Goal: Task Accomplishment & Management: Complete application form

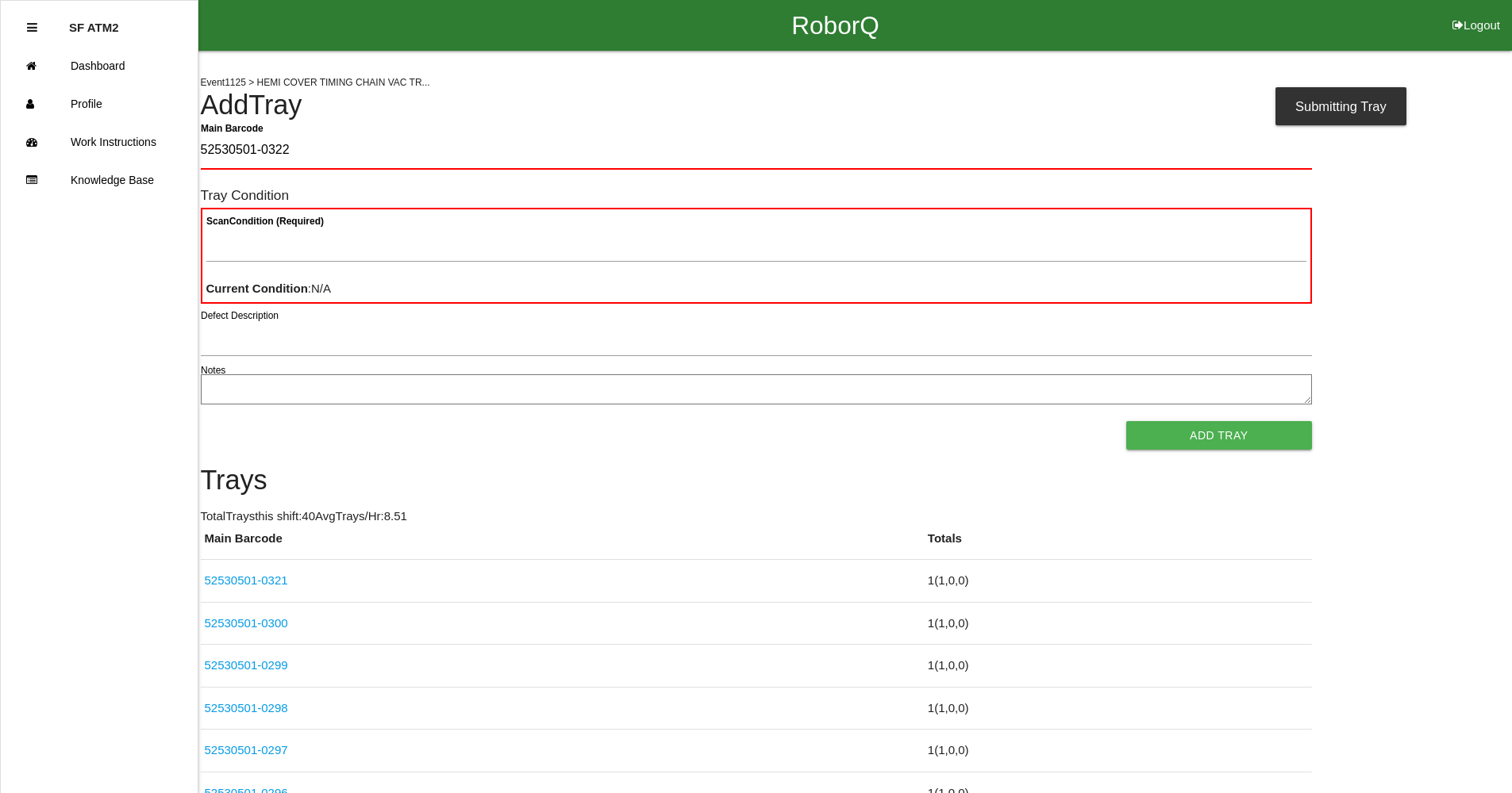
type Barcode "52530501-0322"
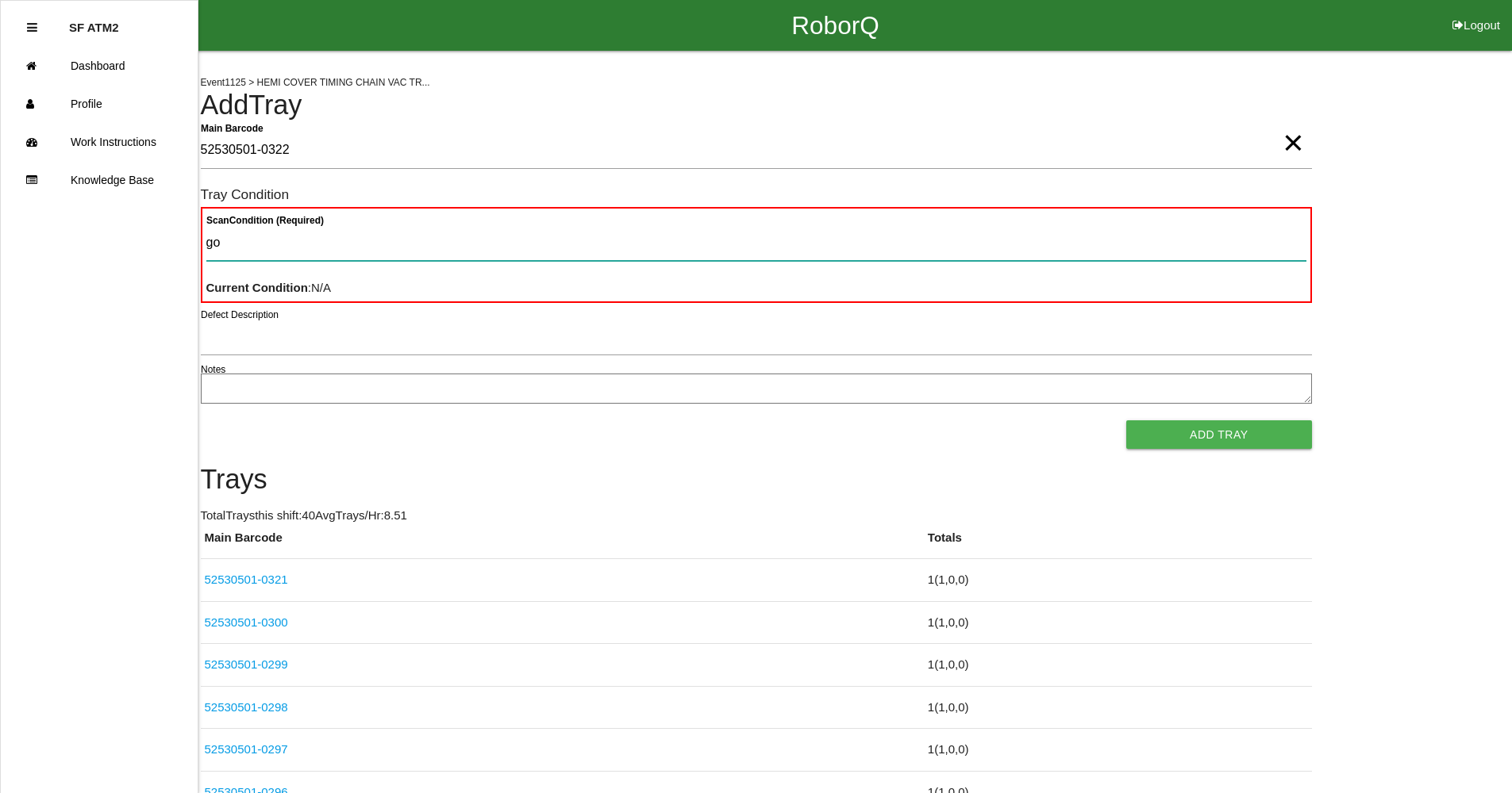
type Condition "goo"
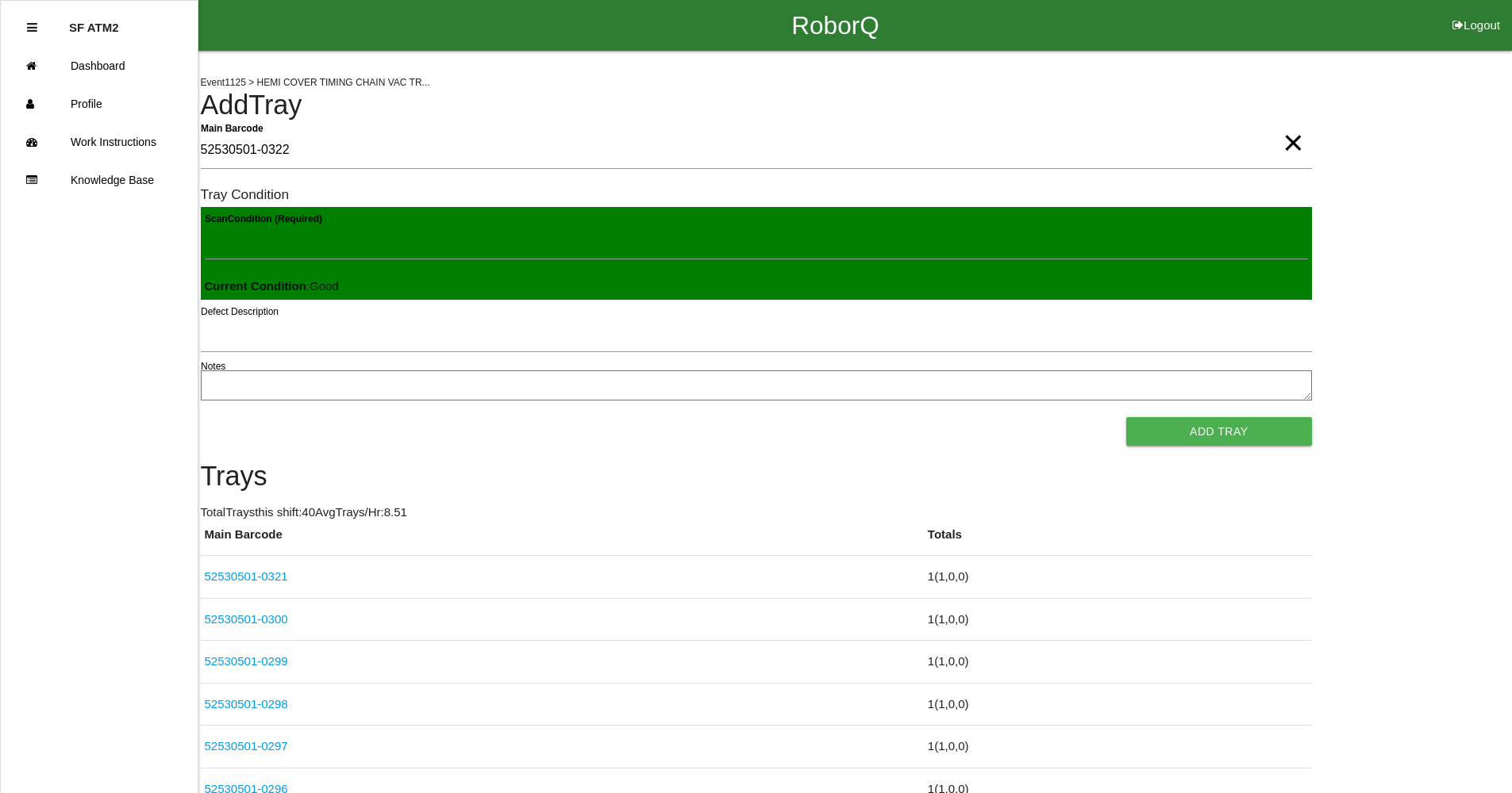
click at [1126, 417] on button "Add Tray" at bounding box center [1218, 431] width 185 height 29
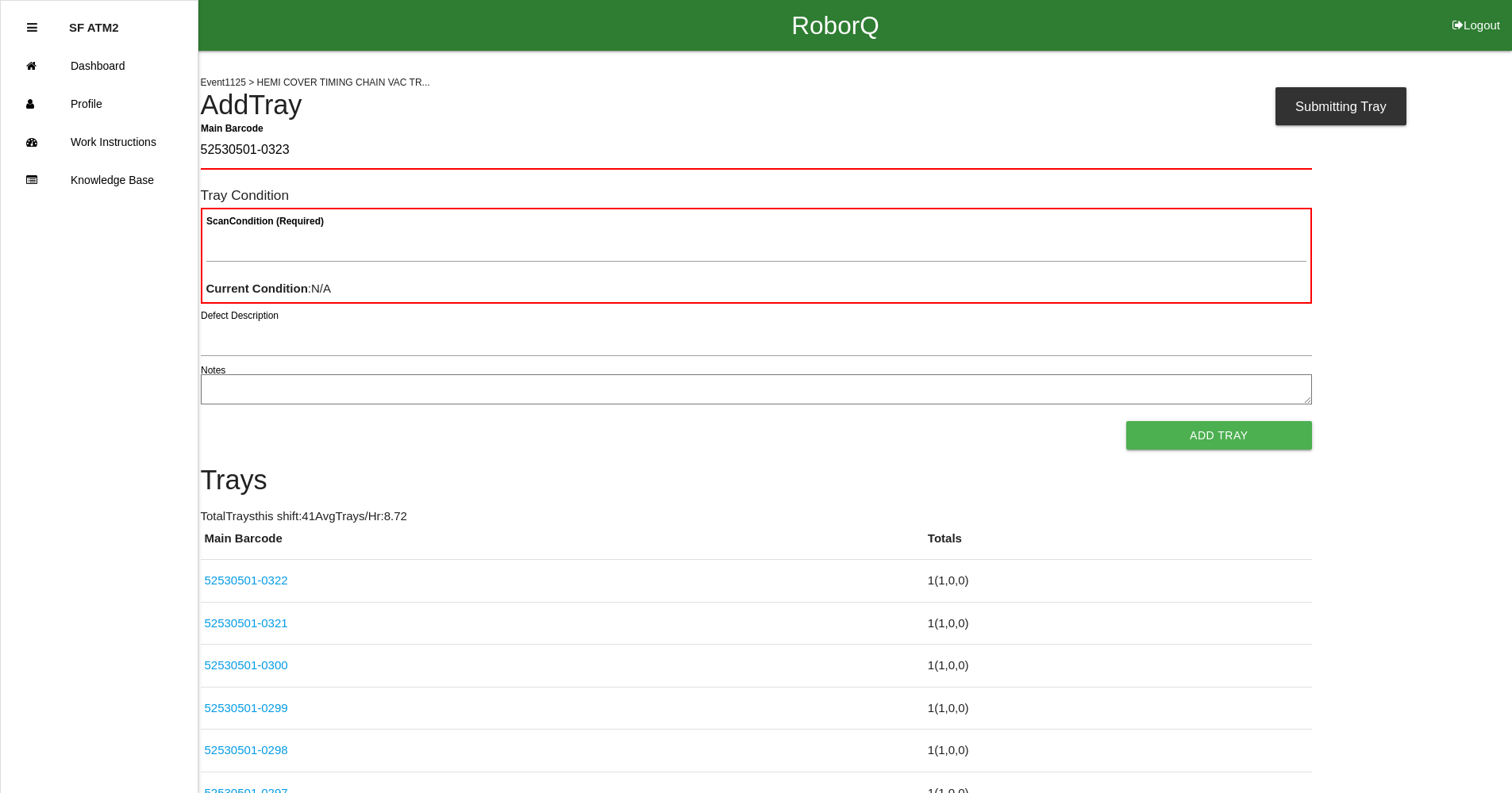
type Barcode "52530501-0323"
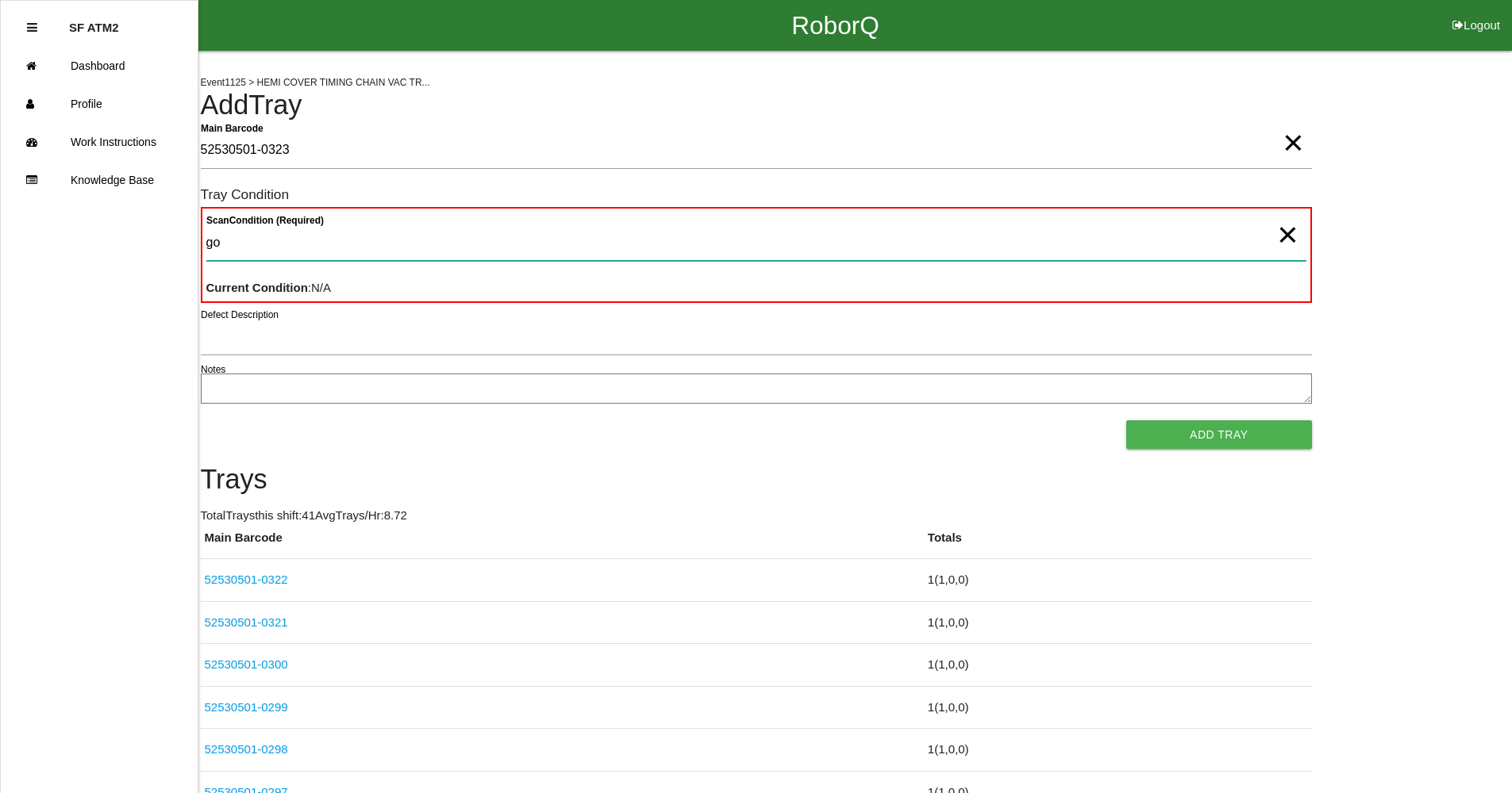
type Condition "goo"
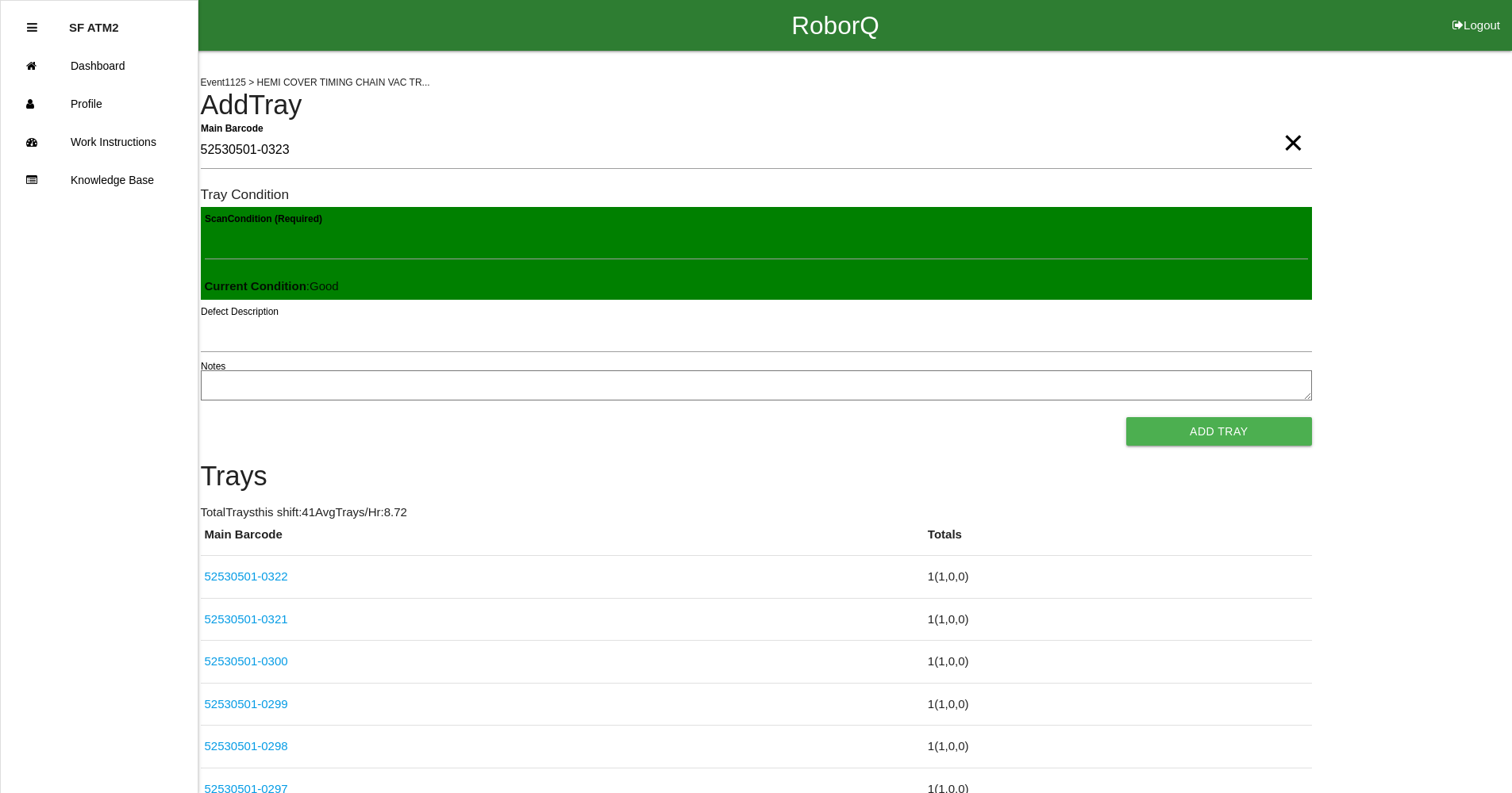
click at [1188, 467] on h4 "Trays" at bounding box center [756, 477] width 1111 height 30
click at [1153, 440] on button "Add Tray" at bounding box center [1218, 431] width 185 height 29
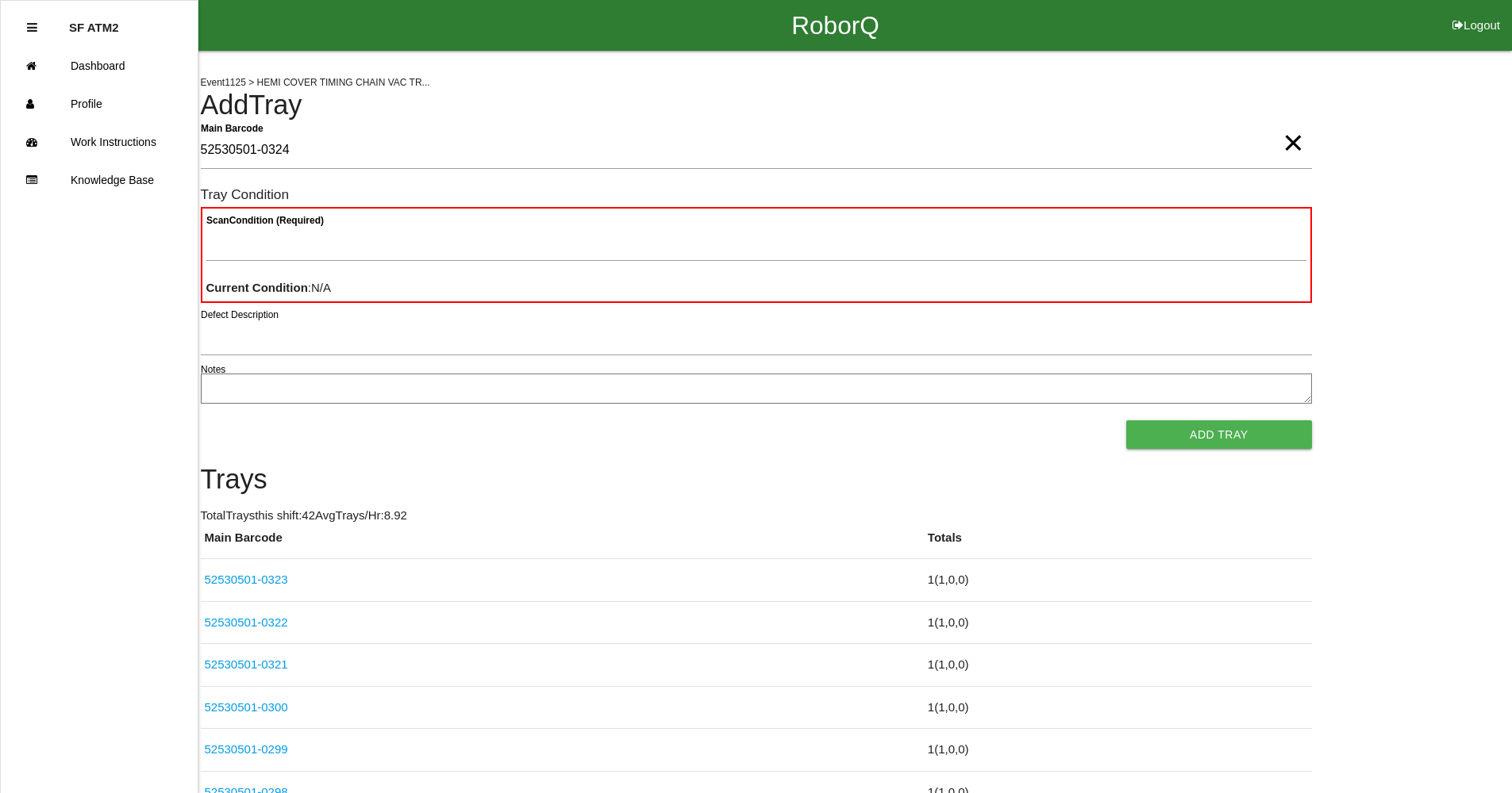
type Barcode "52530501-0324"
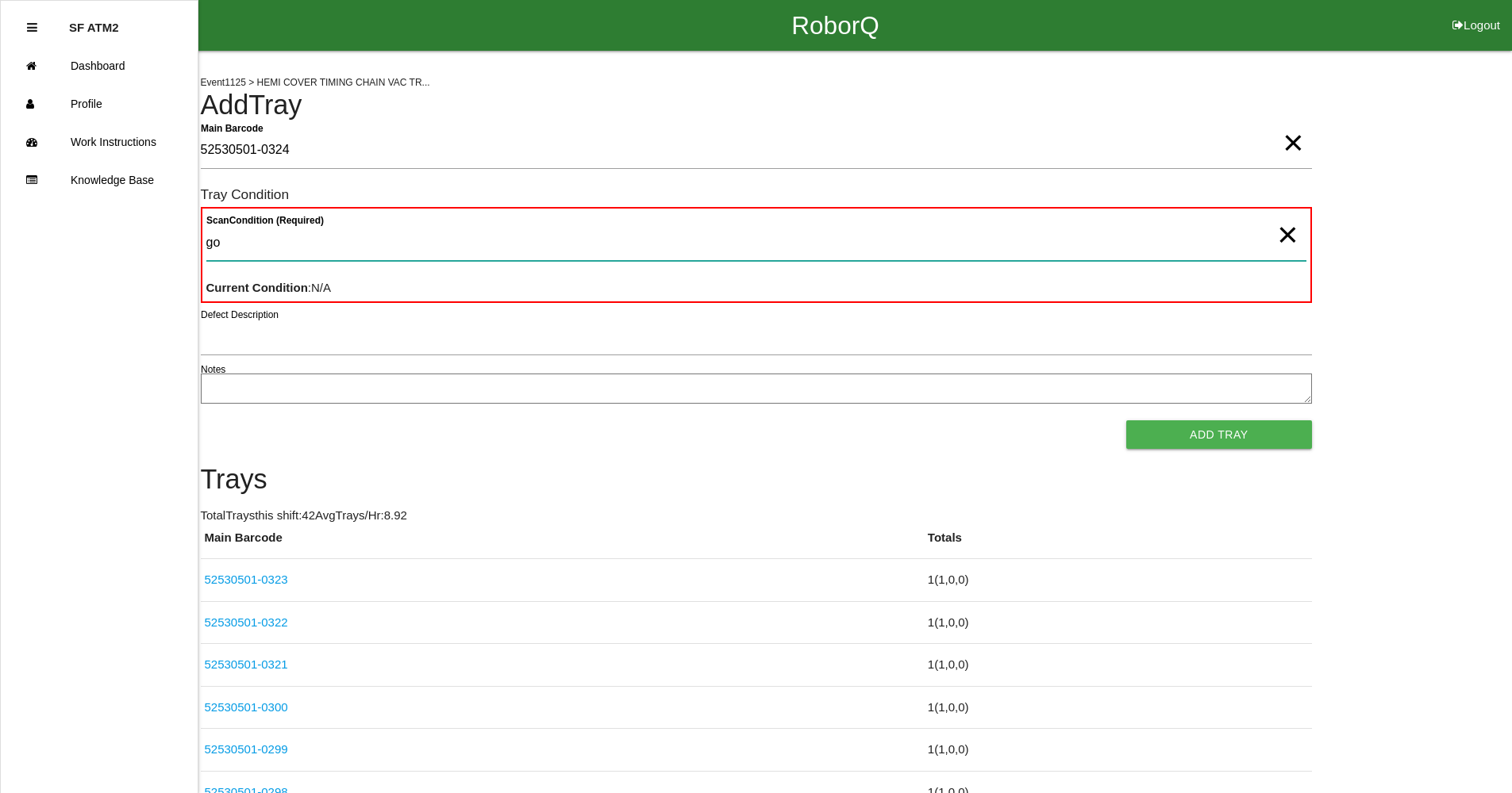
type Condition "goo"
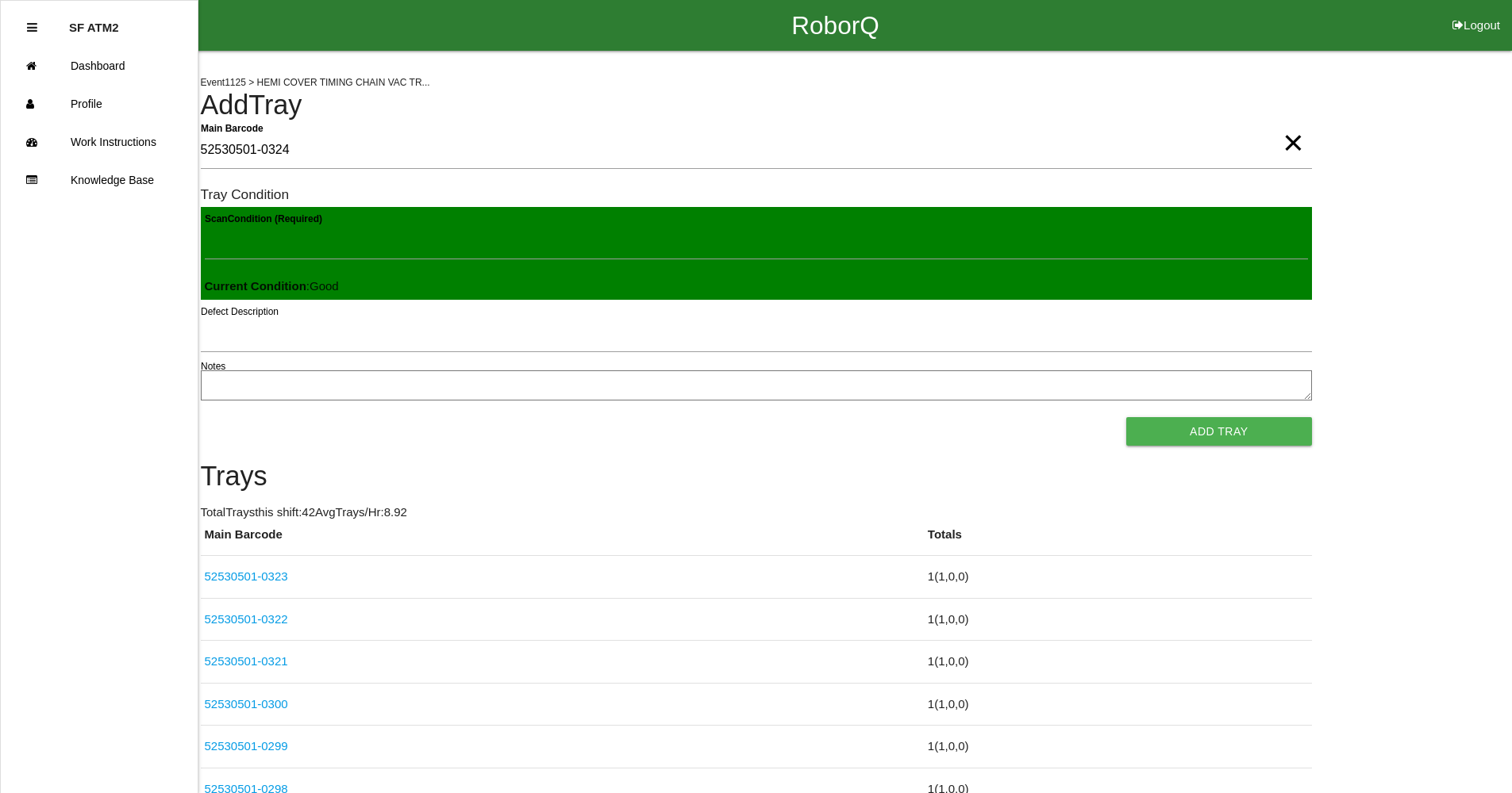
click at [1126, 417] on button "Add Tray" at bounding box center [1218, 431] width 185 height 29
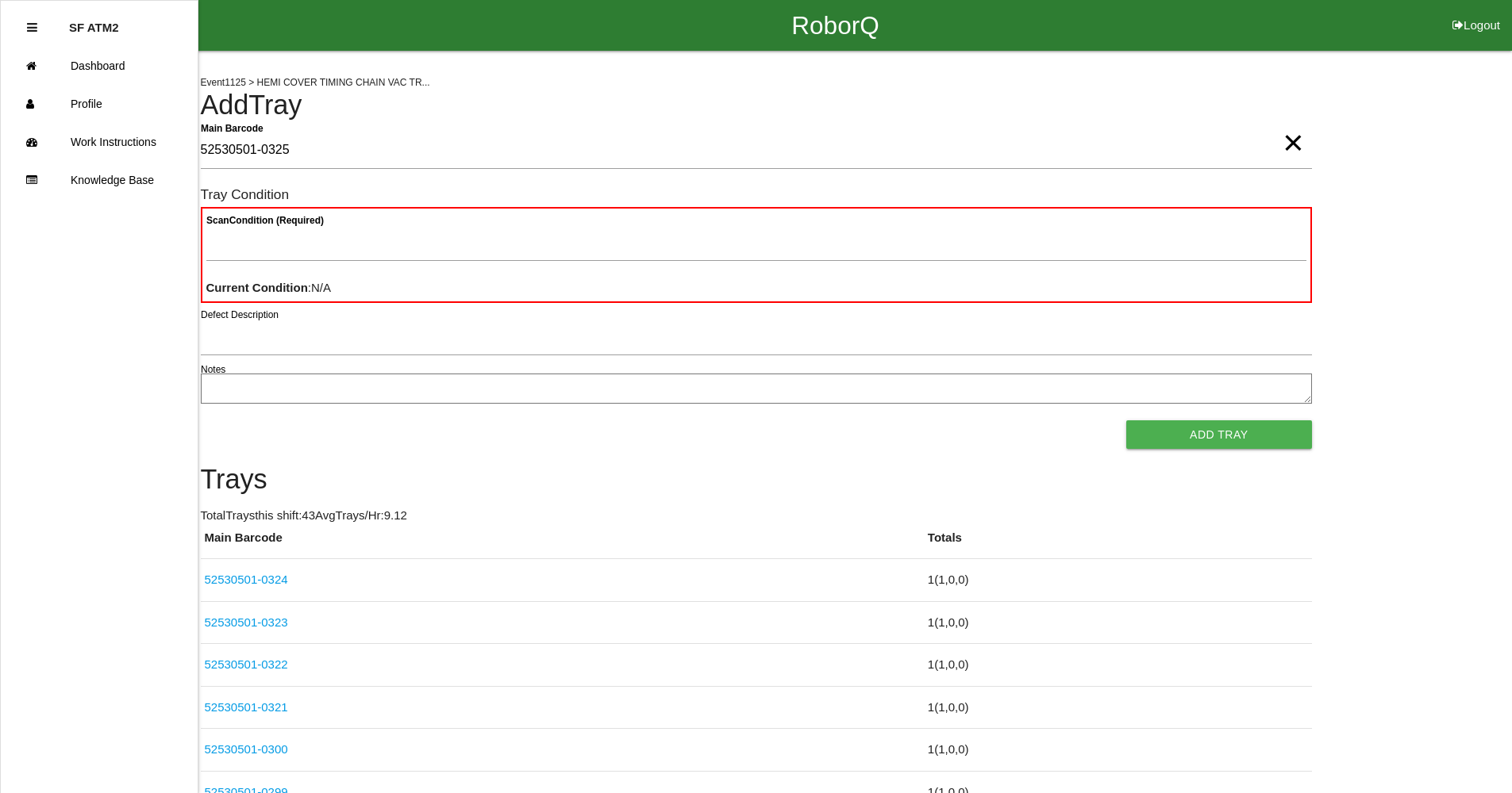
type Barcode "52530501-0325"
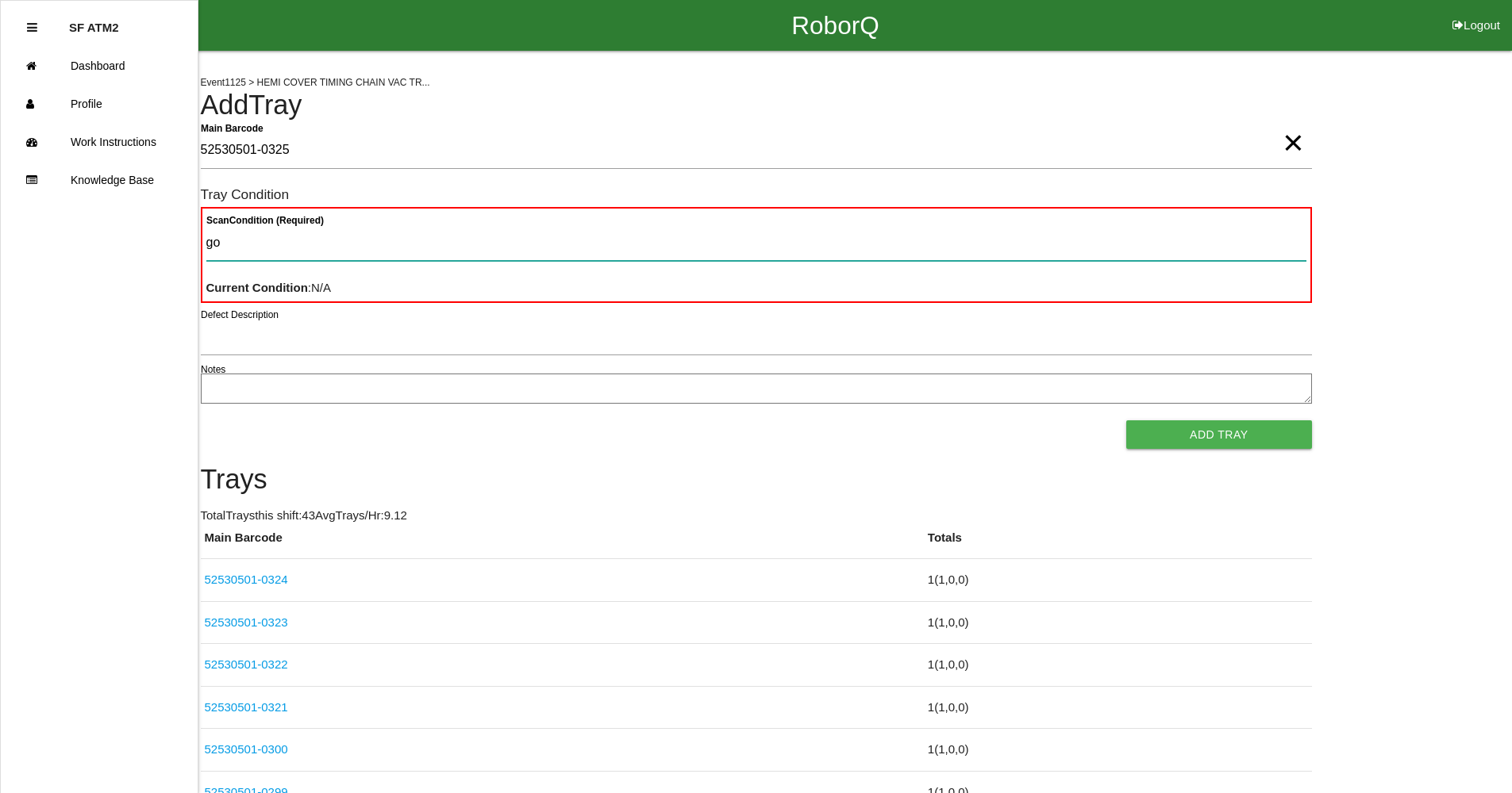
type Condition "goo"
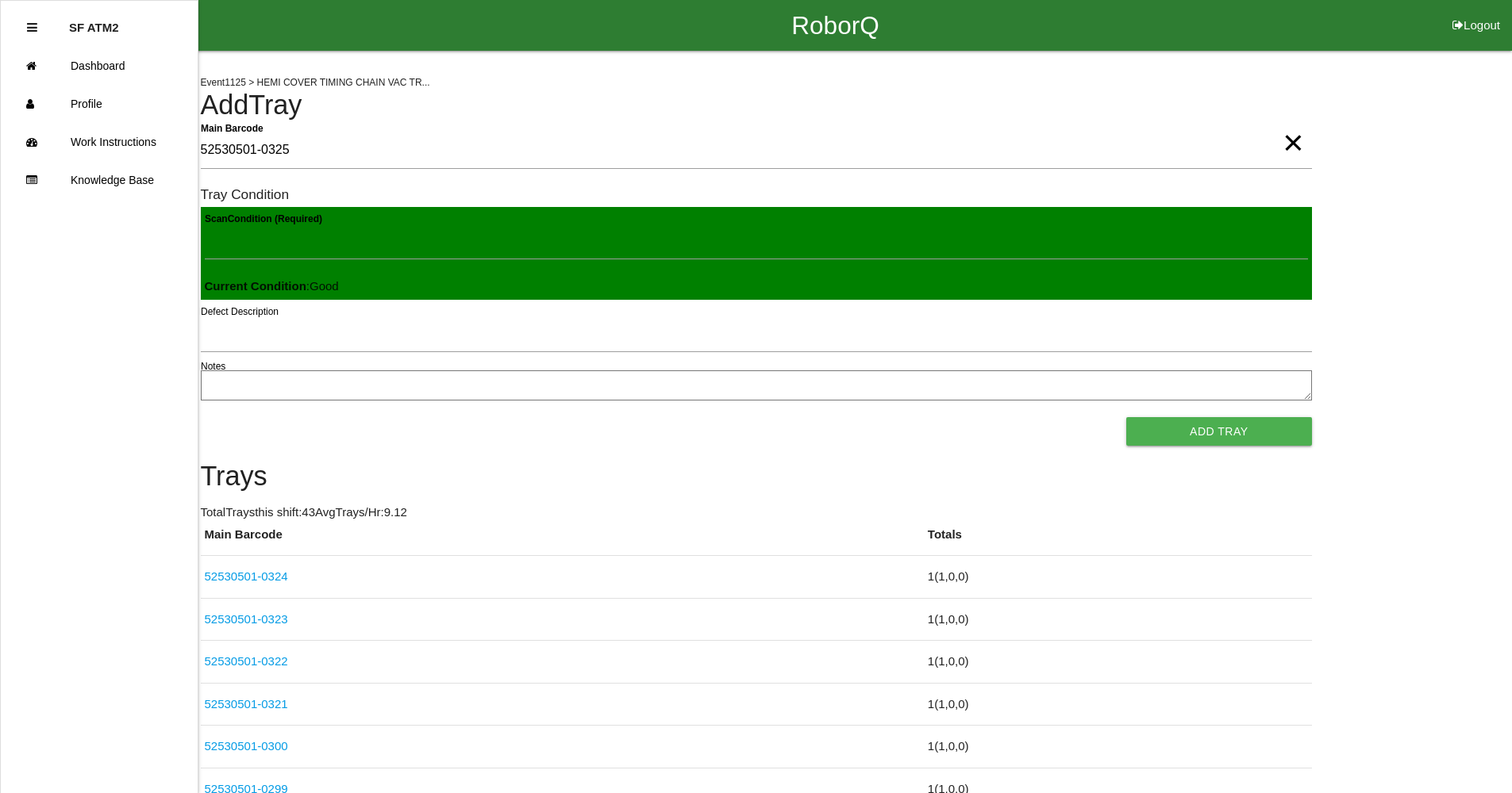
click at [1126, 417] on button "Add Tray" at bounding box center [1218, 431] width 185 height 29
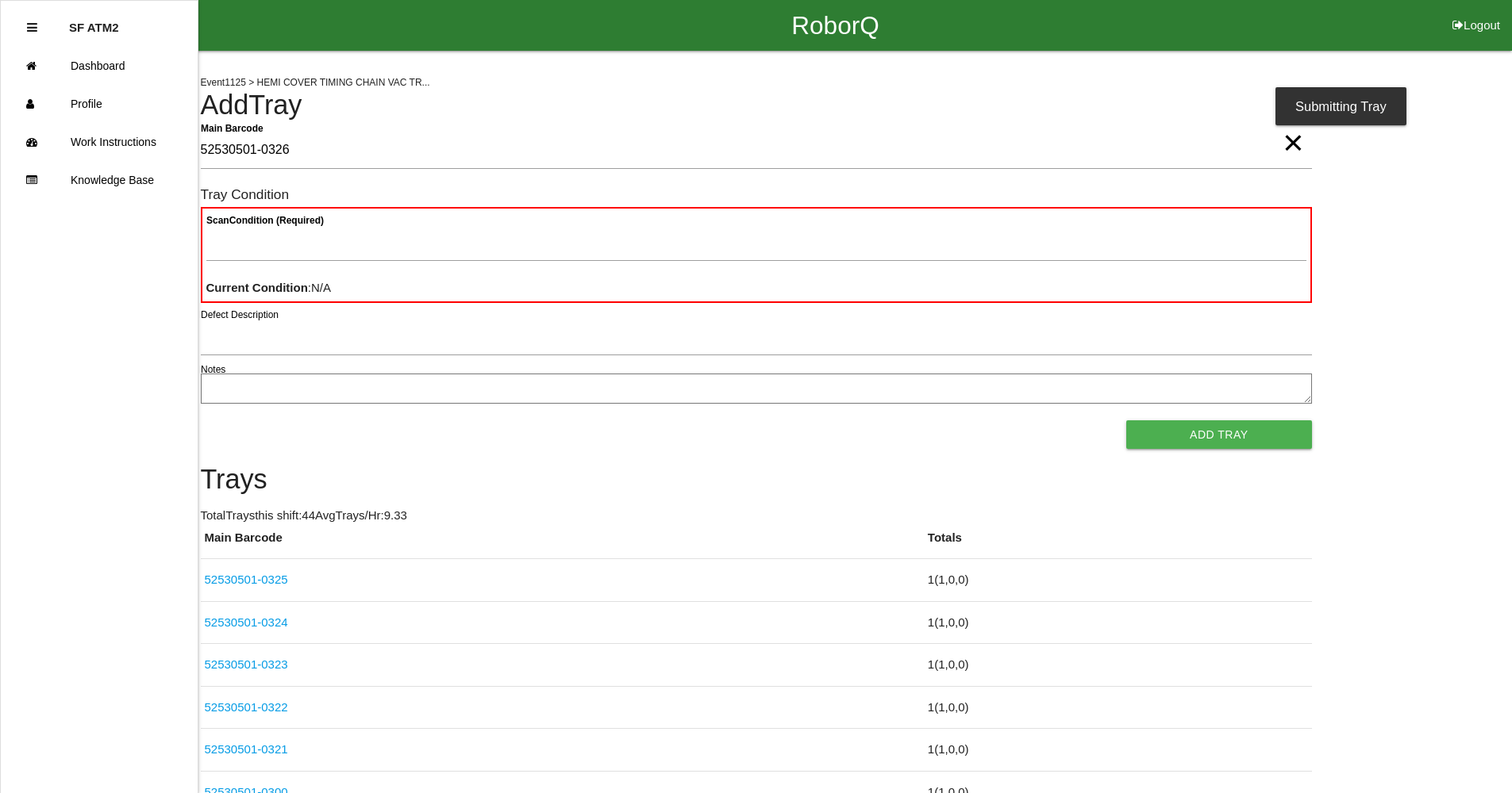
type Barcode "52530501-0326"
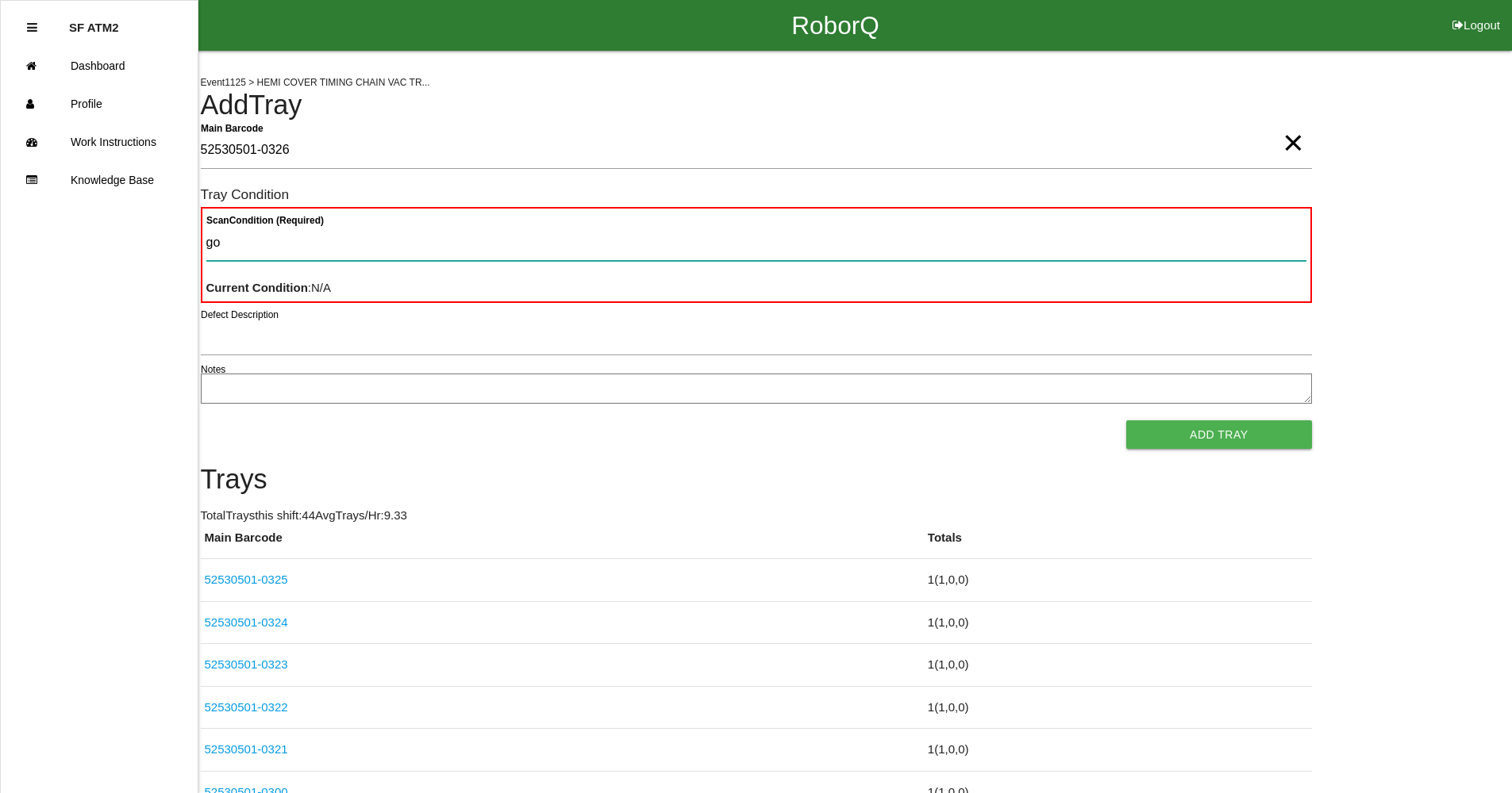
type Condition "goo"
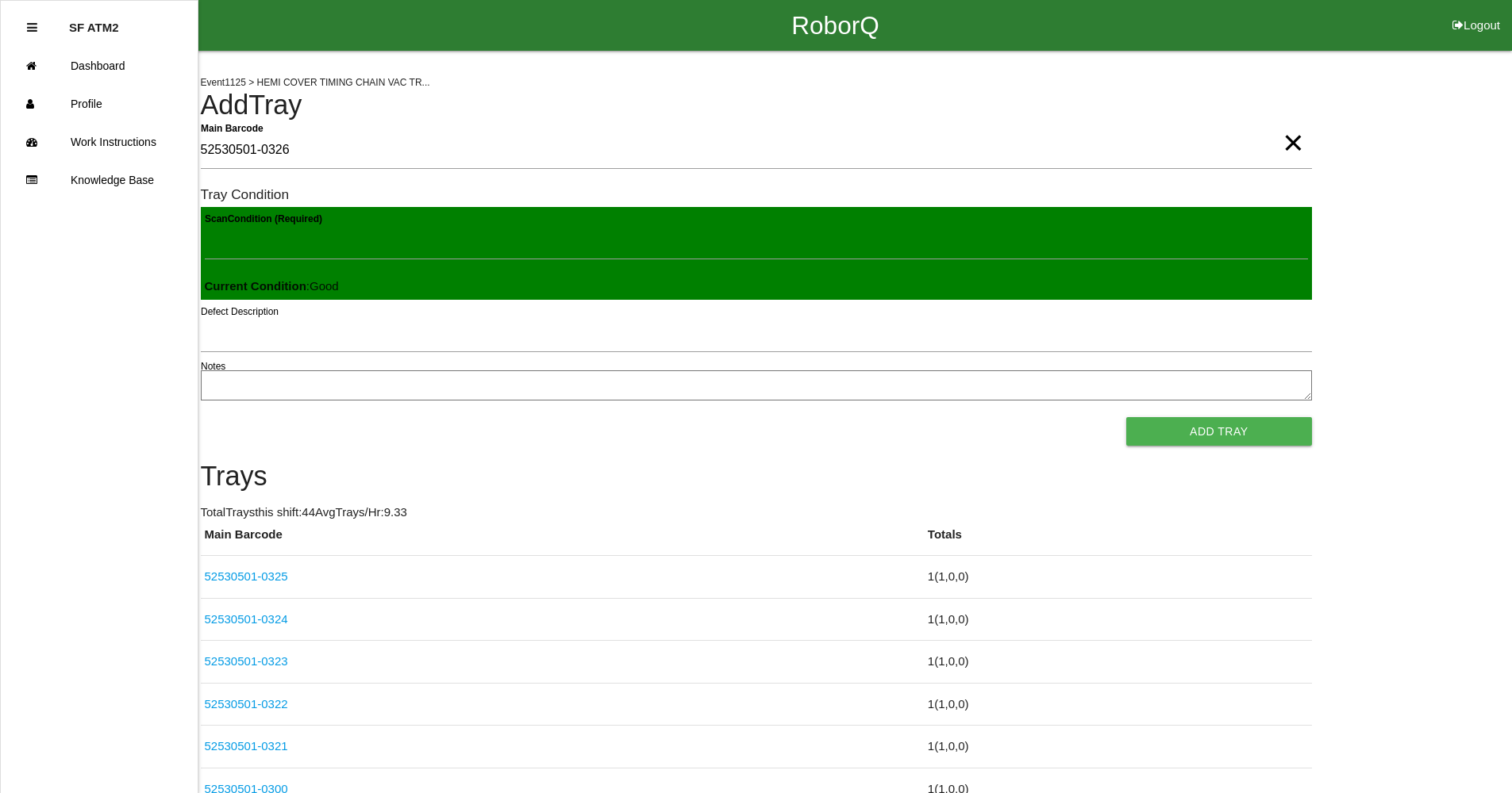
click at [1126, 417] on button "Add Tray" at bounding box center [1218, 431] width 185 height 29
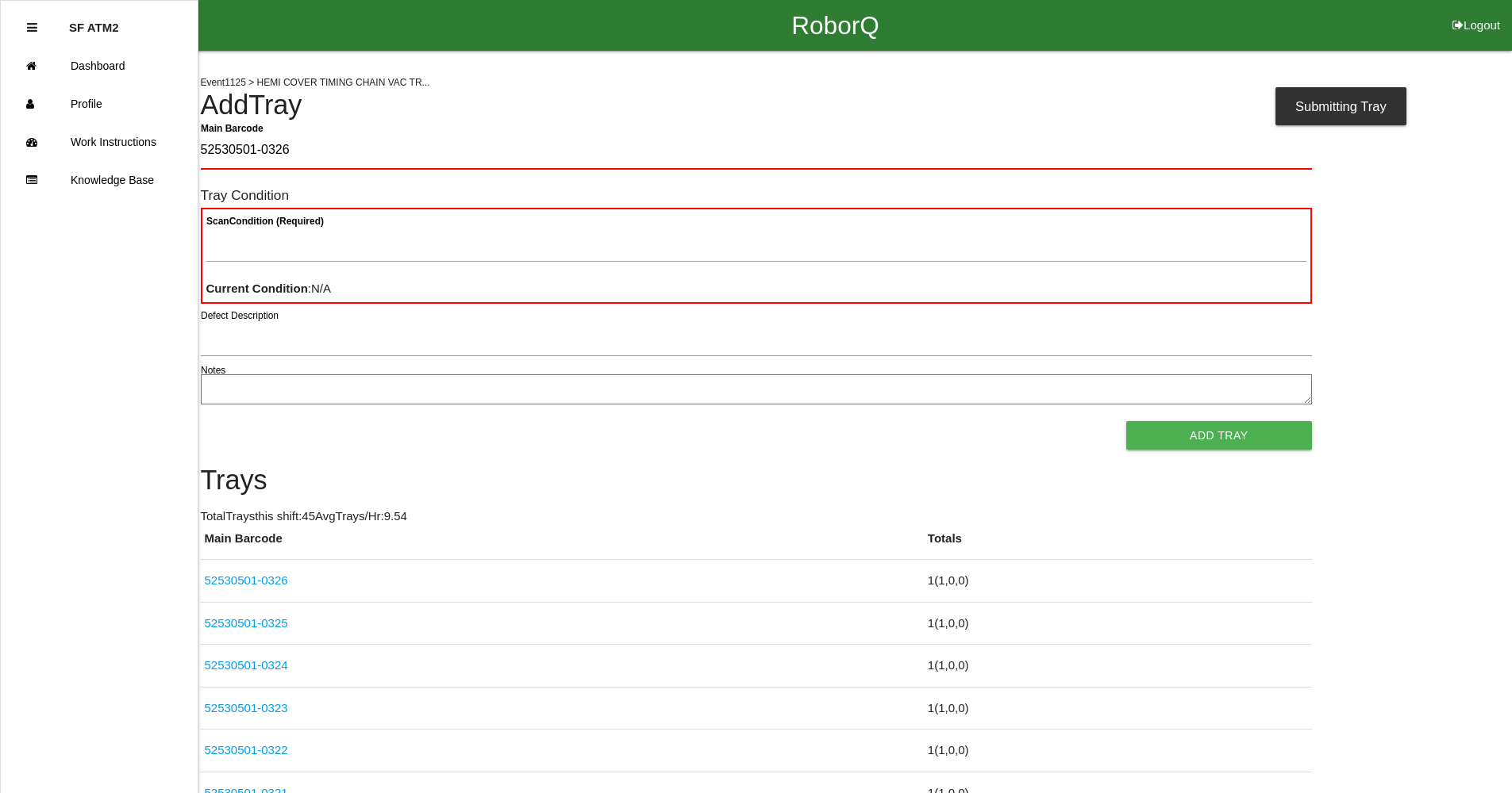
type Barcode "52530501-0326"
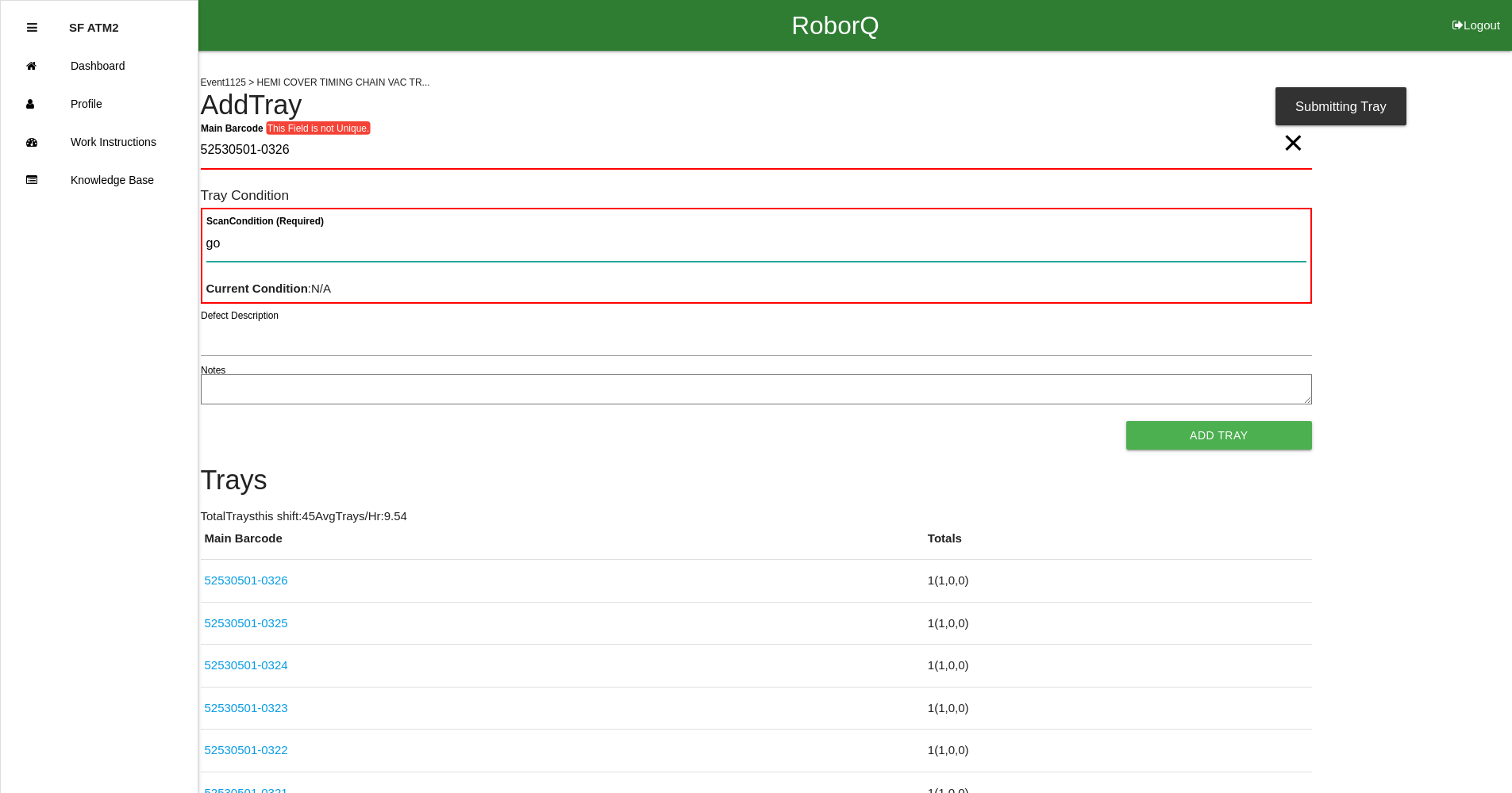
type Condition "goo"
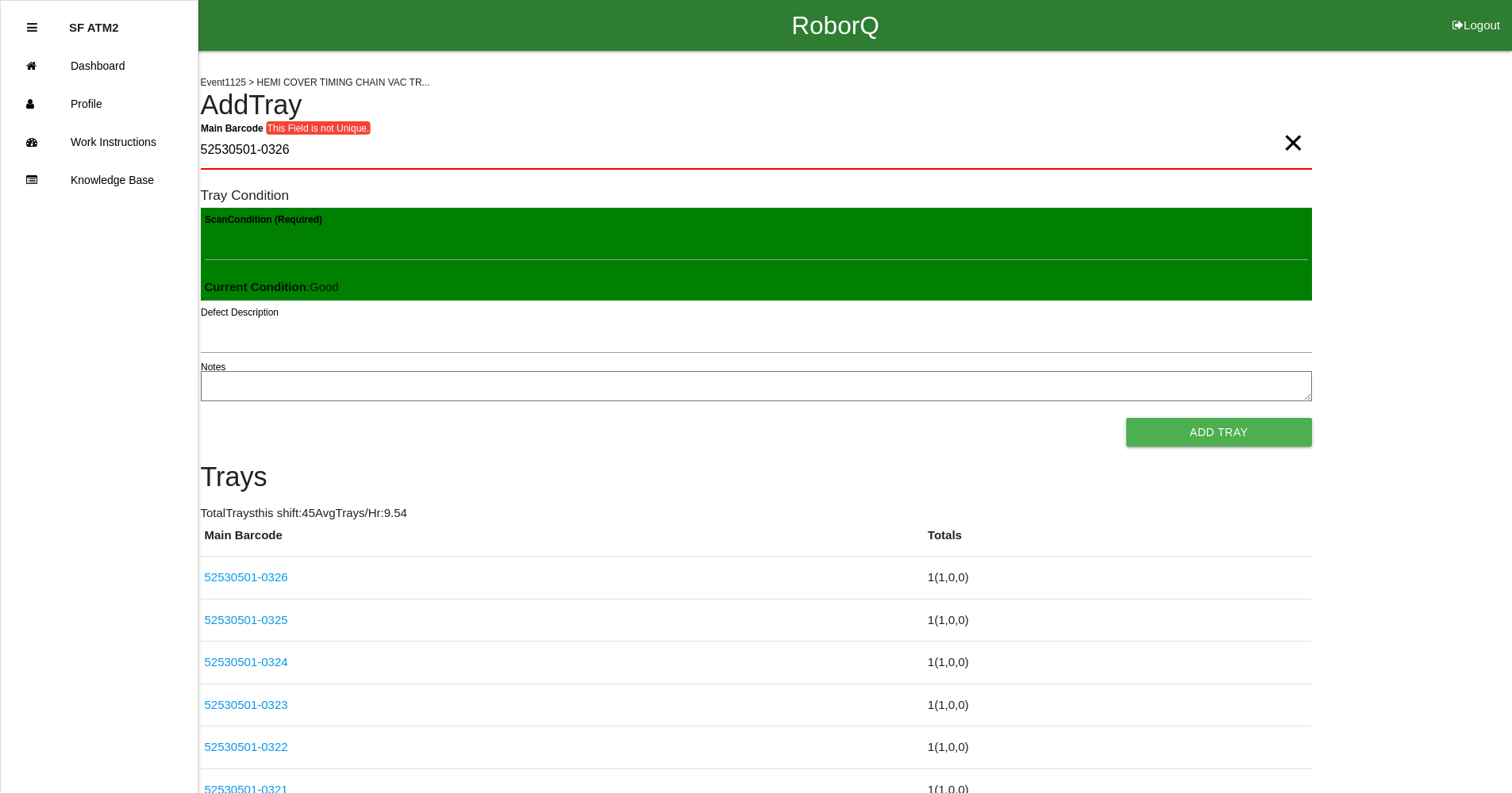
click at [1288, 143] on span "×" at bounding box center [1293, 126] width 20 height 32
click at [1269, 142] on Barcode "Main Barcode" at bounding box center [756, 152] width 1111 height 37
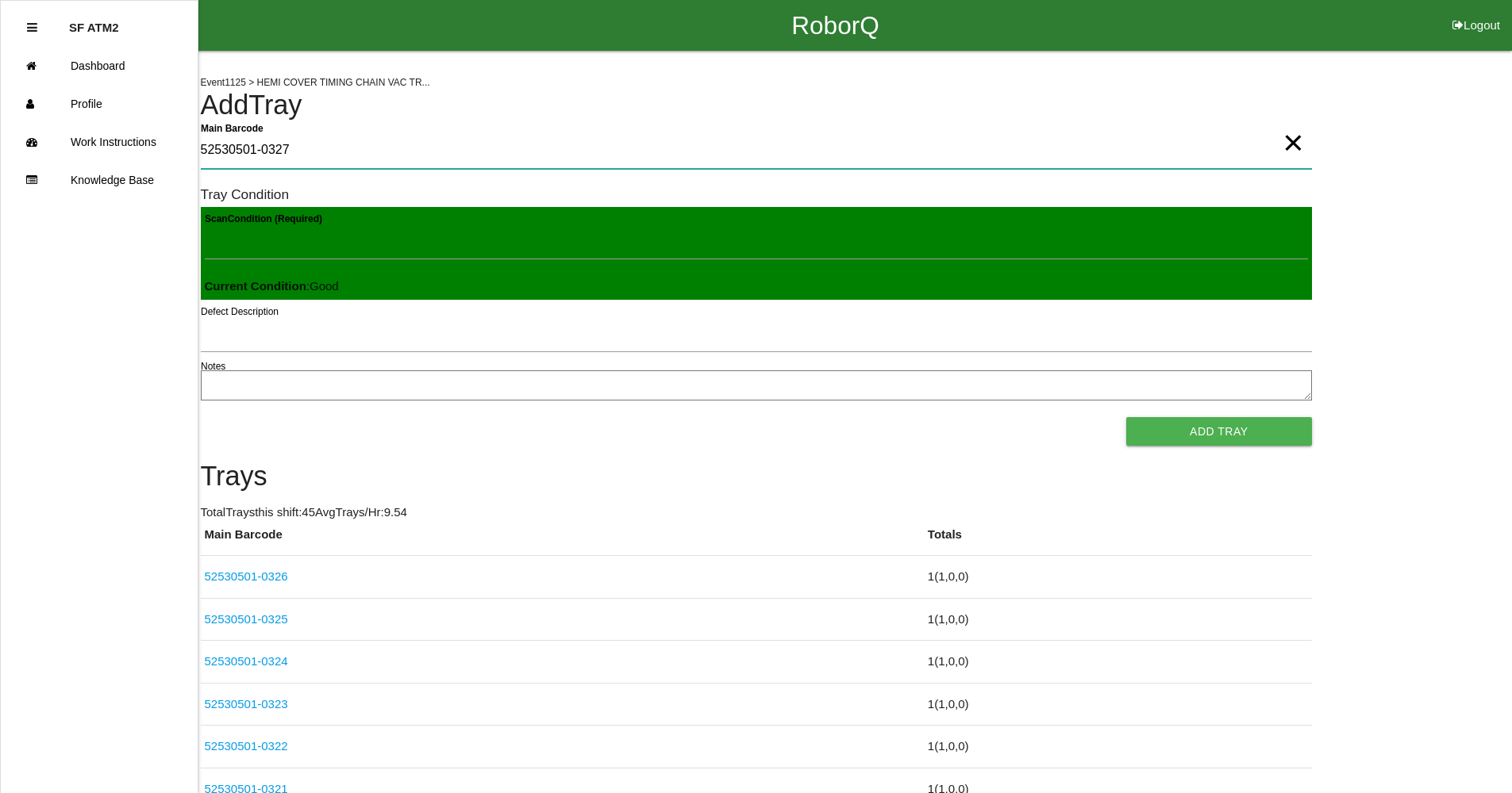
type Barcode "52530501-0327"
click at [1248, 430] on button "Add Tray" at bounding box center [1218, 431] width 185 height 29
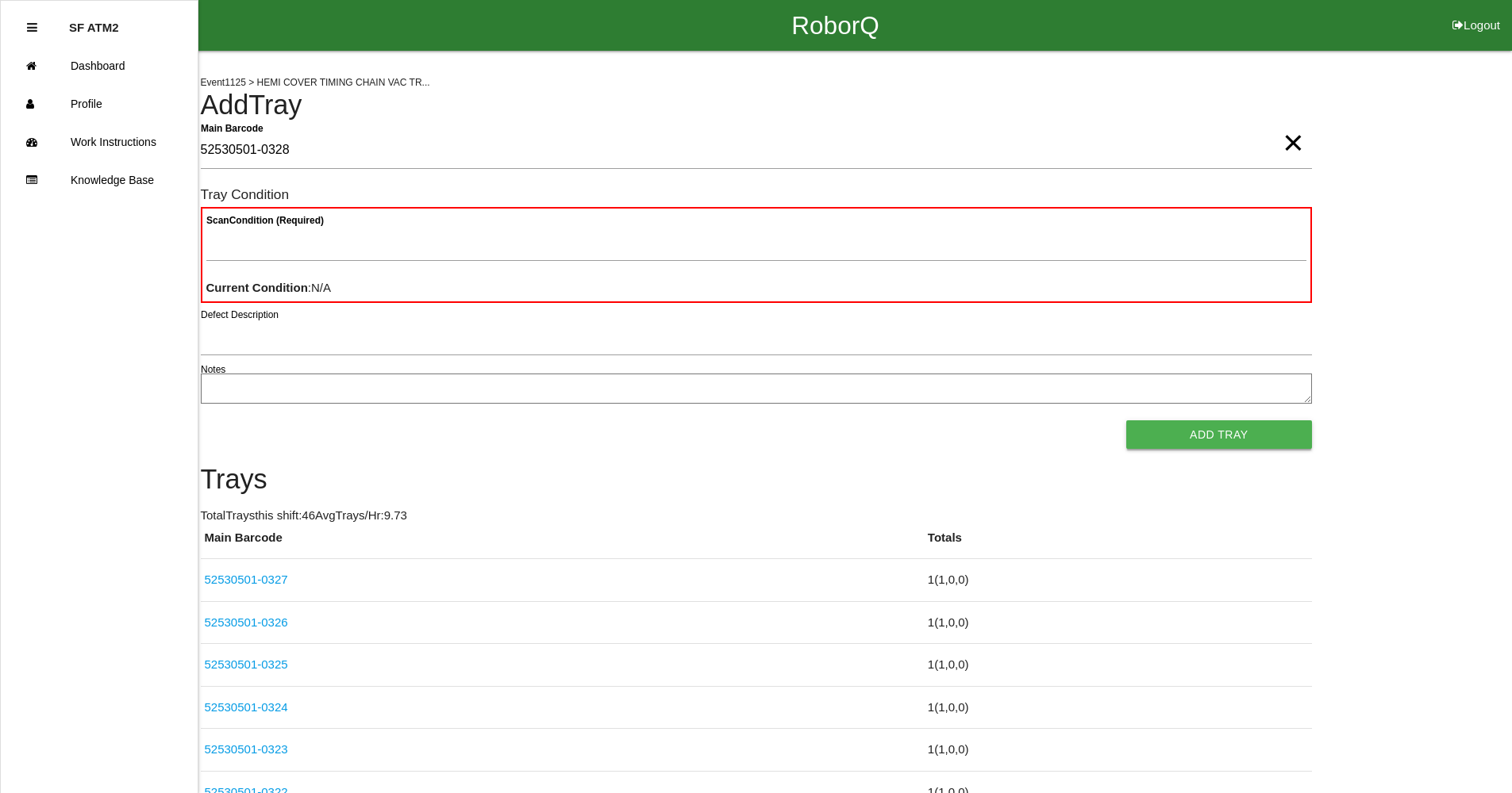
type Barcode "52530501-0328"
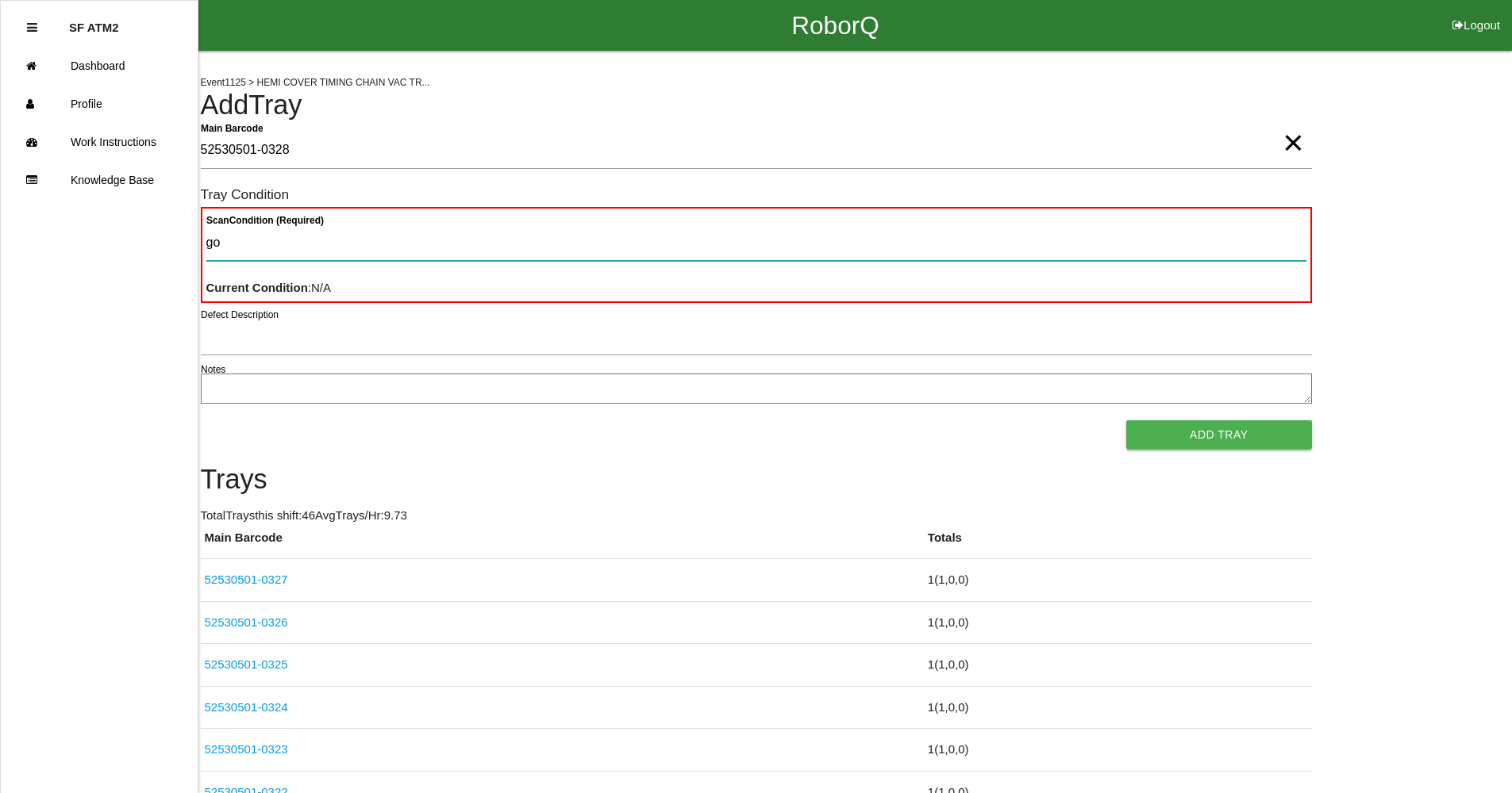
type Condition "goo"
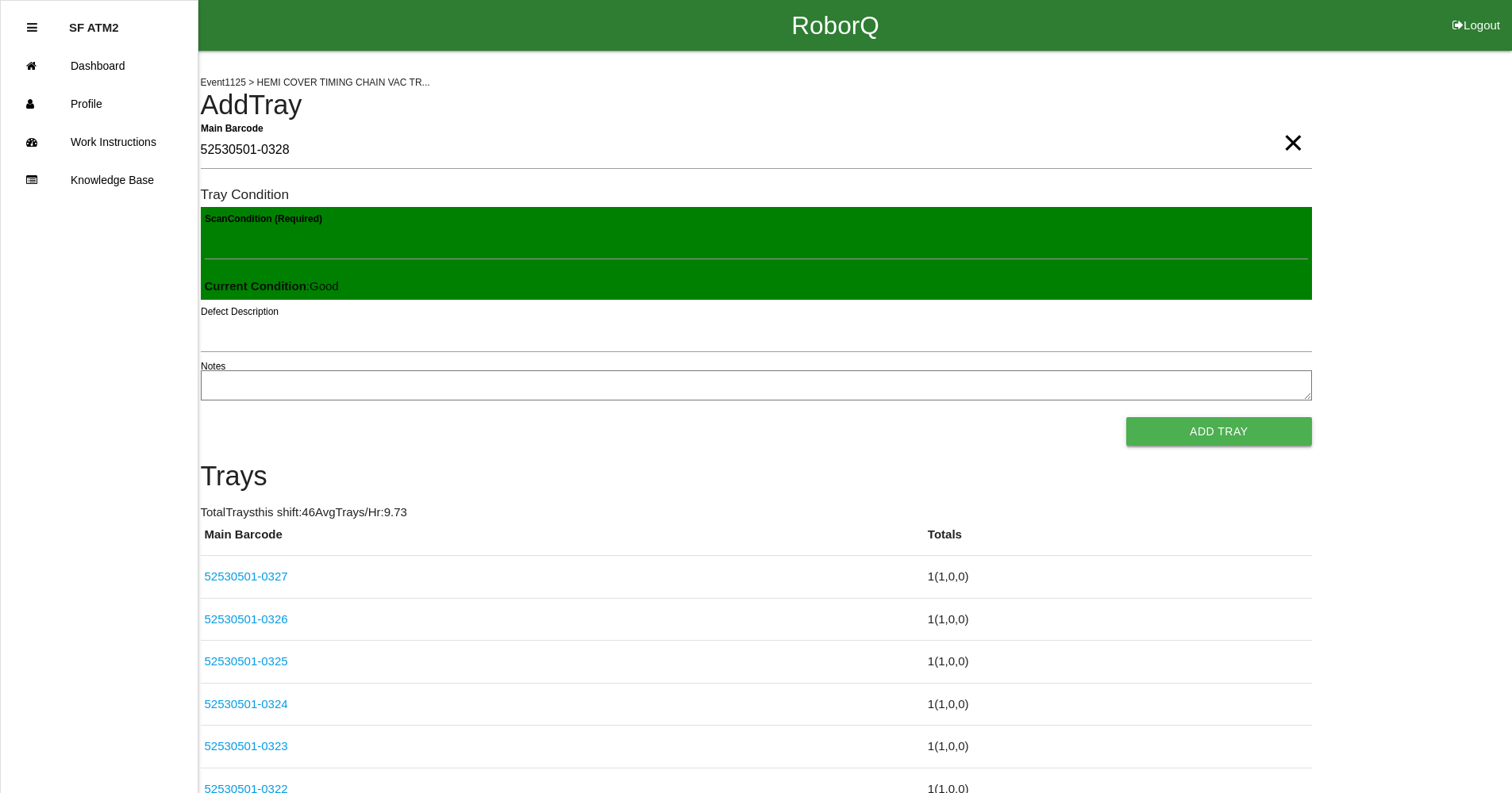
click at [1126, 417] on button "Add Tray" at bounding box center [1218, 431] width 185 height 29
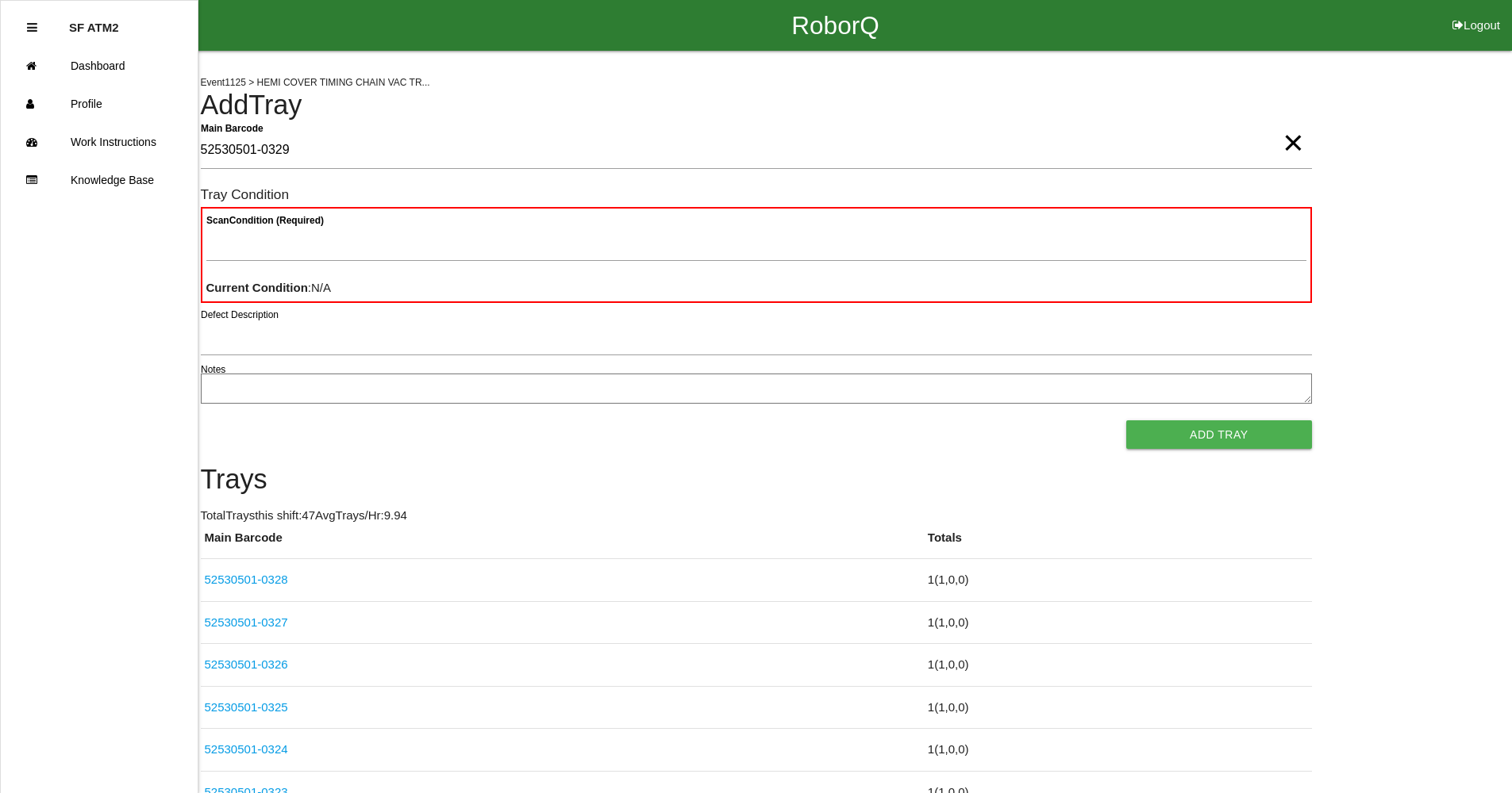
type Barcode "52530501-0329"
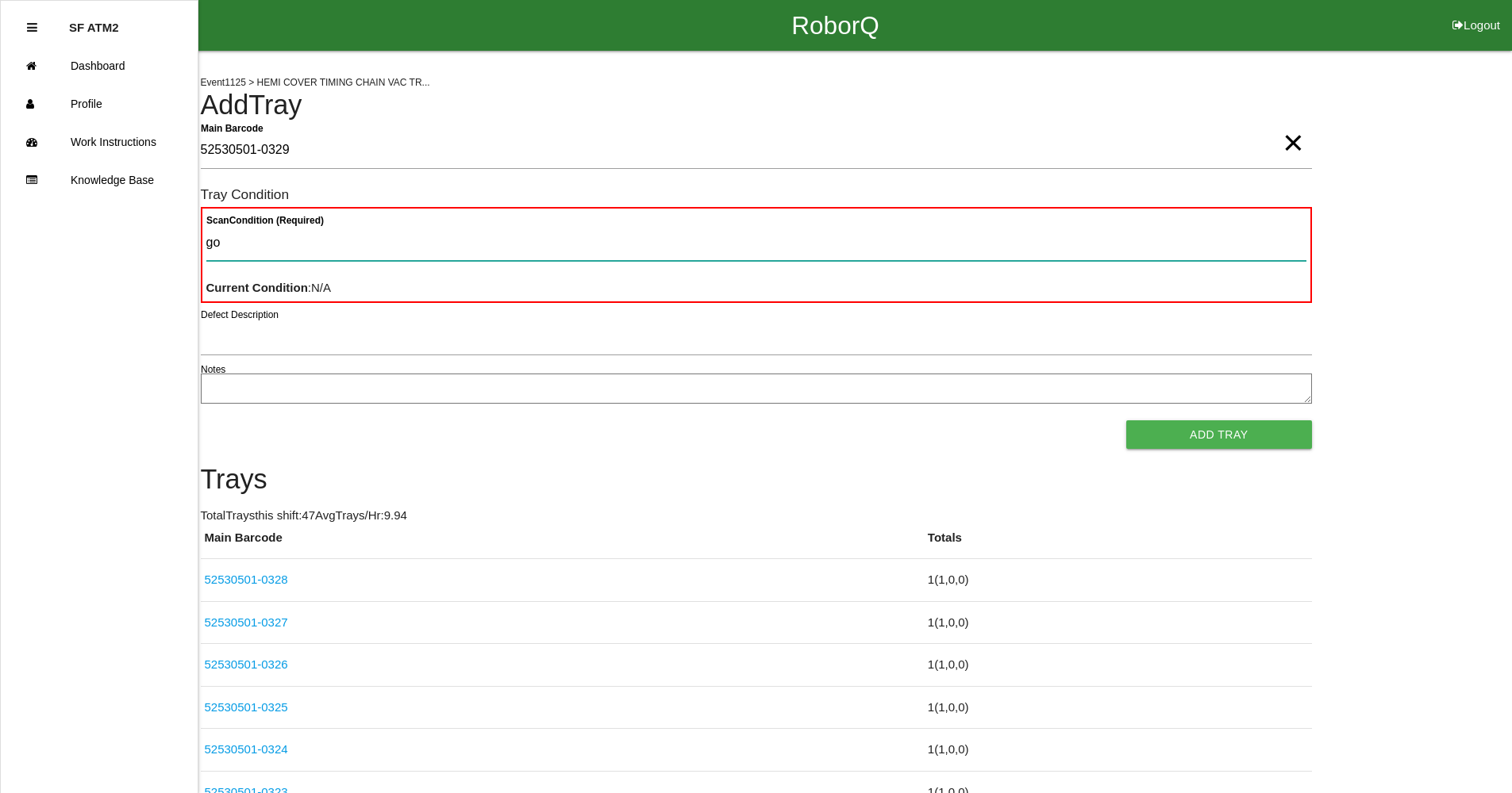
type Condition "goo"
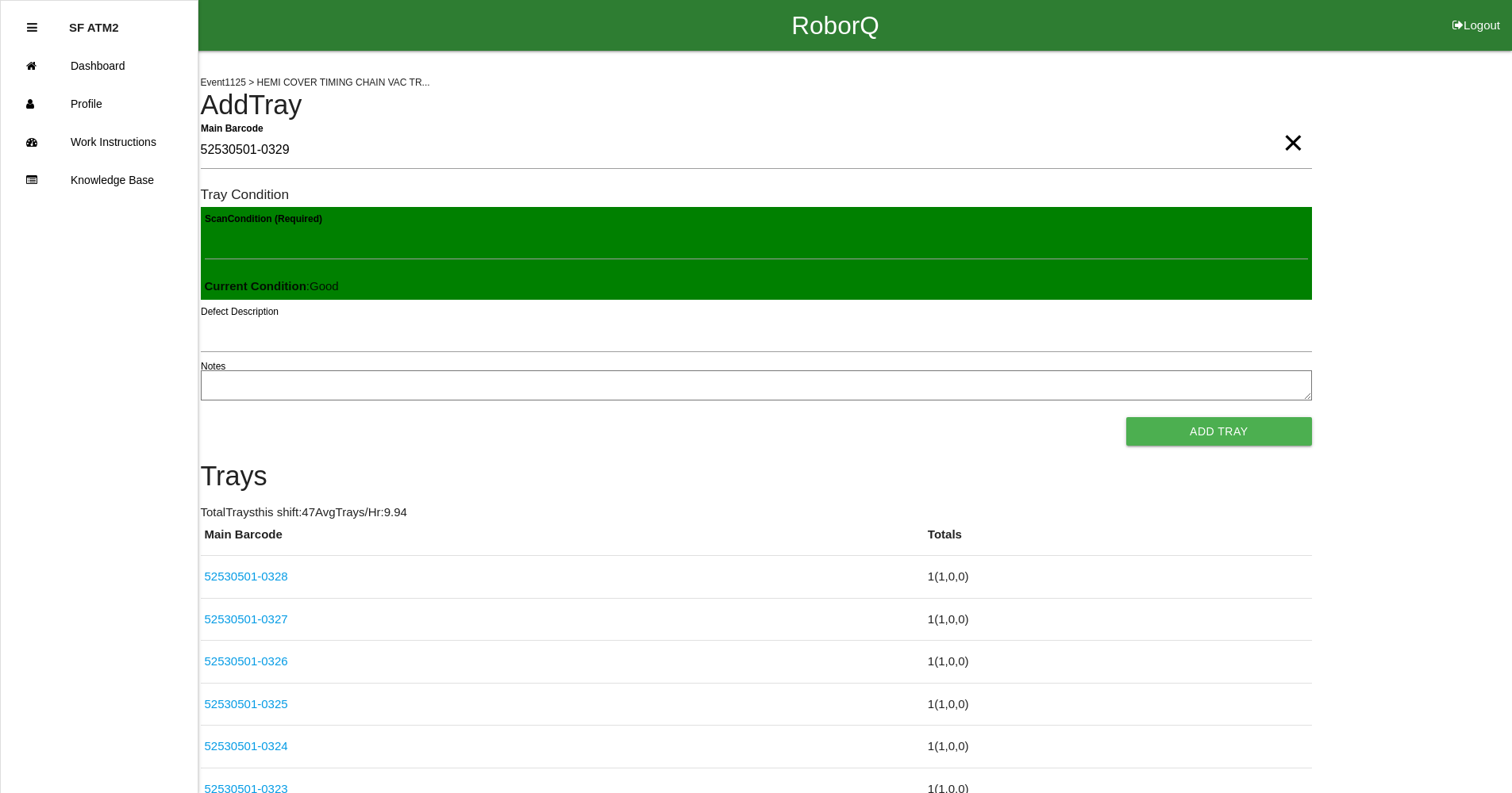
click at [1126, 417] on button "Add Tray" at bounding box center [1218, 431] width 185 height 29
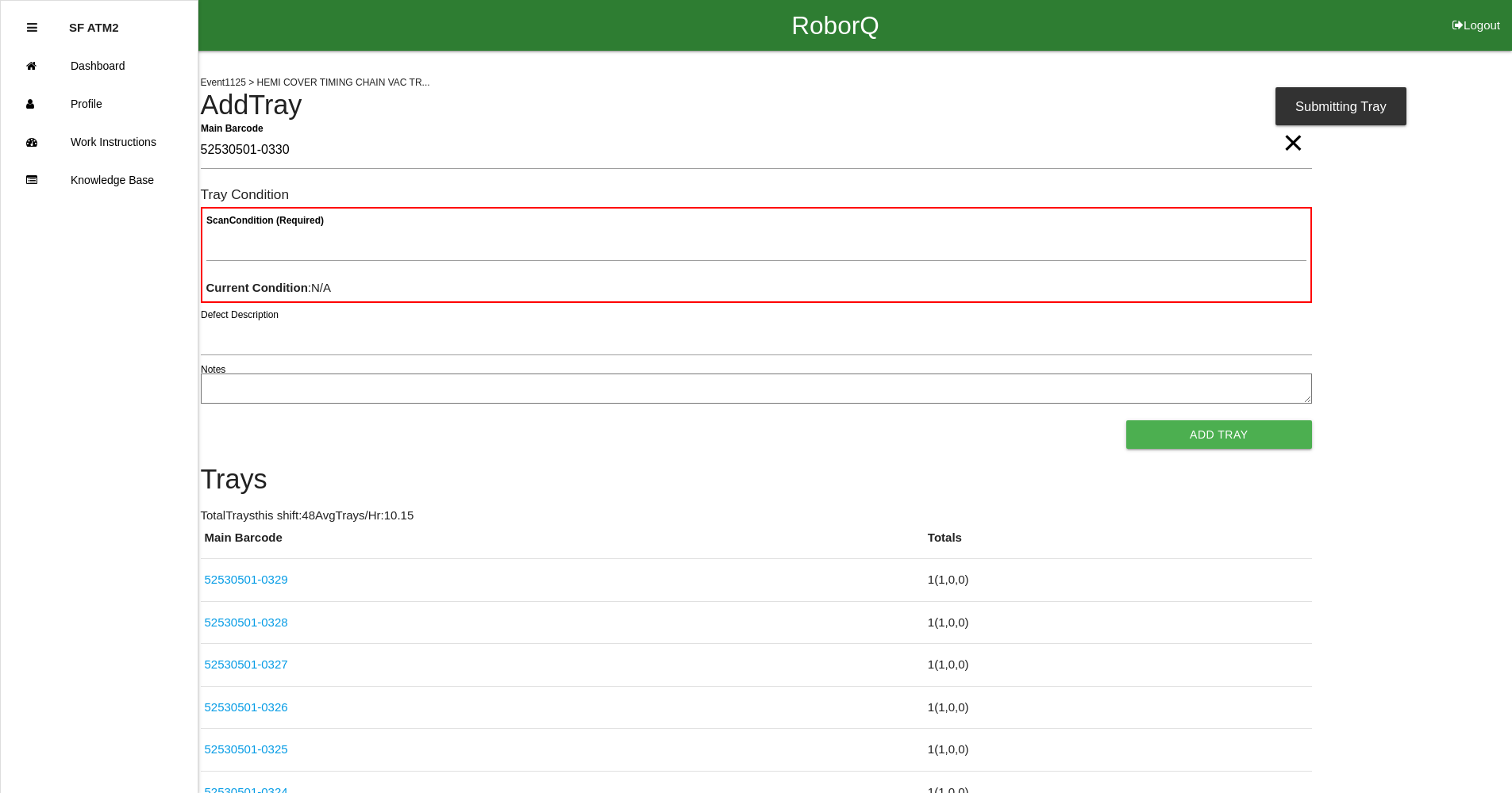
type Barcode "52530501-0330"
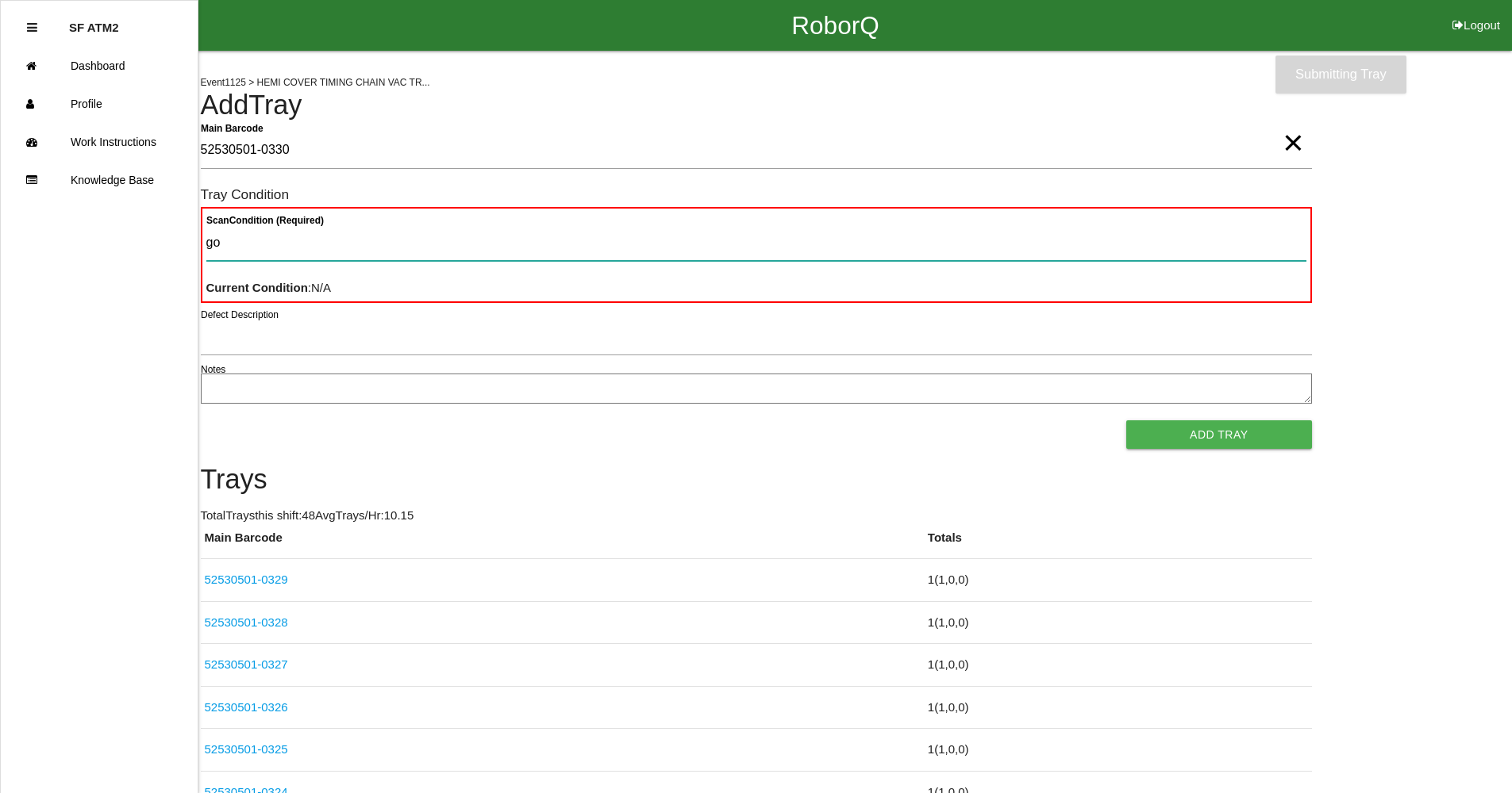
type Condition "goo"
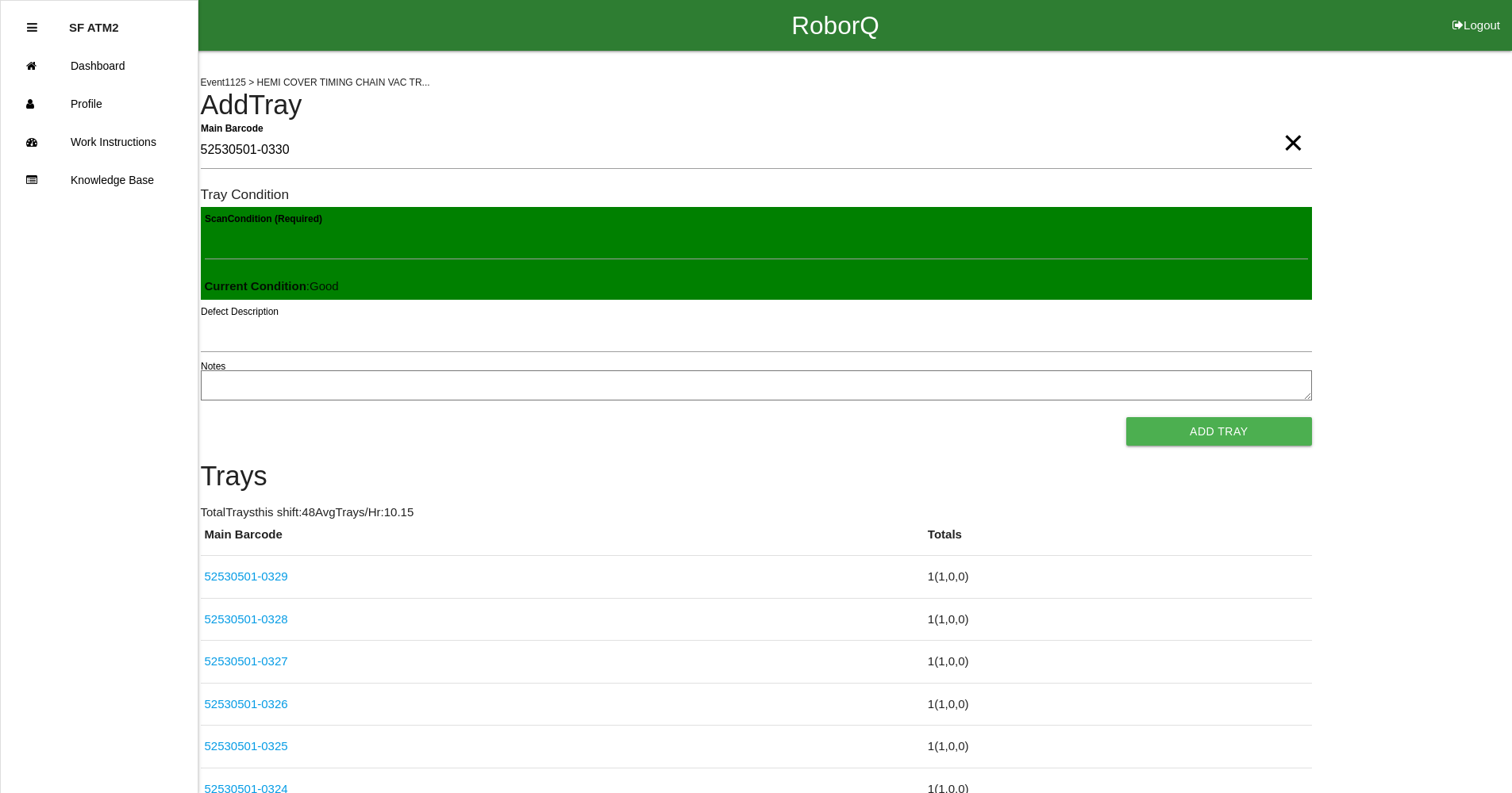
click at [1126, 417] on button "Add Tray" at bounding box center [1218, 431] width 185 height 29
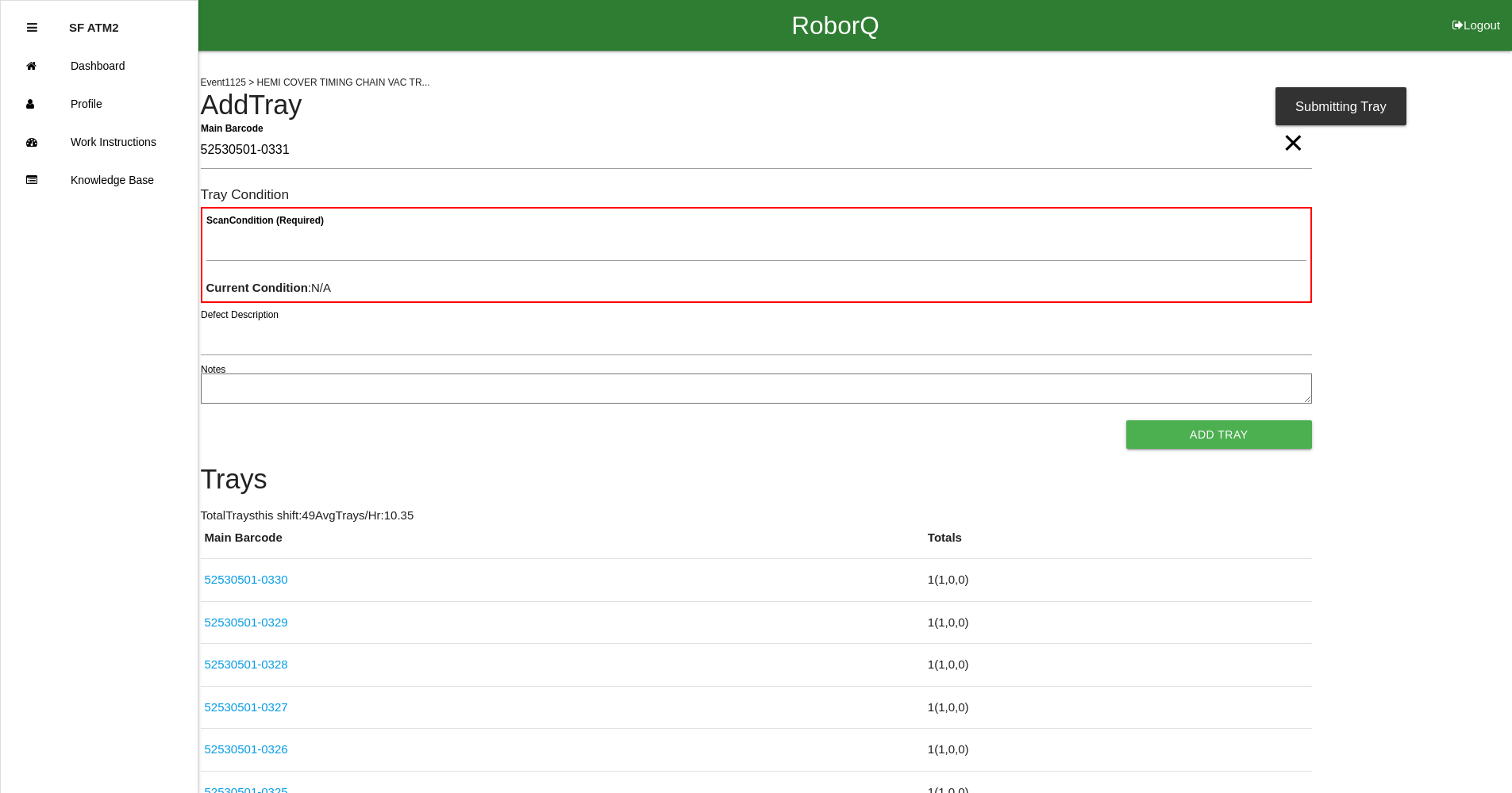
type Barcode "52530501-0331"
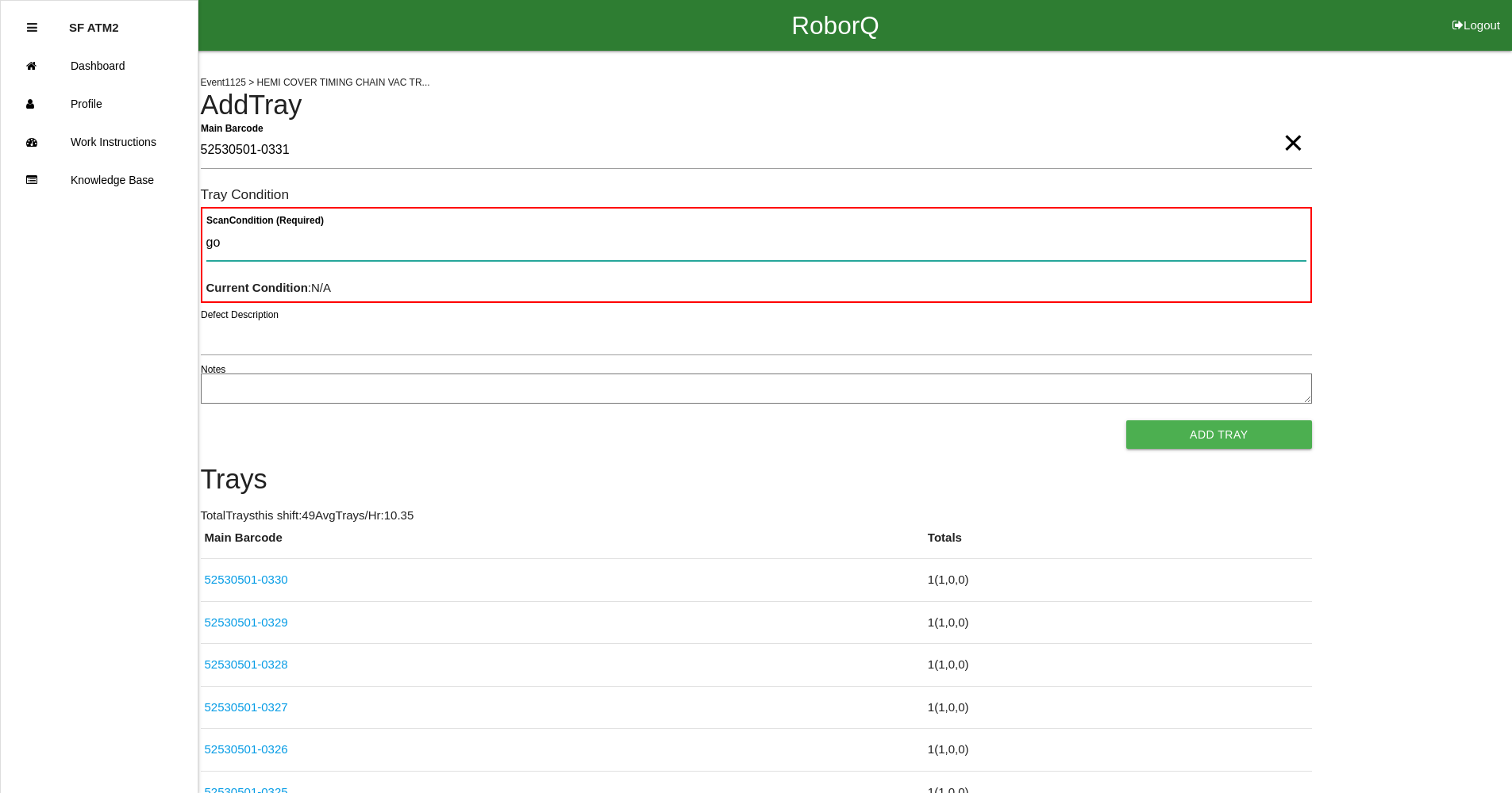
type Condition "goo"
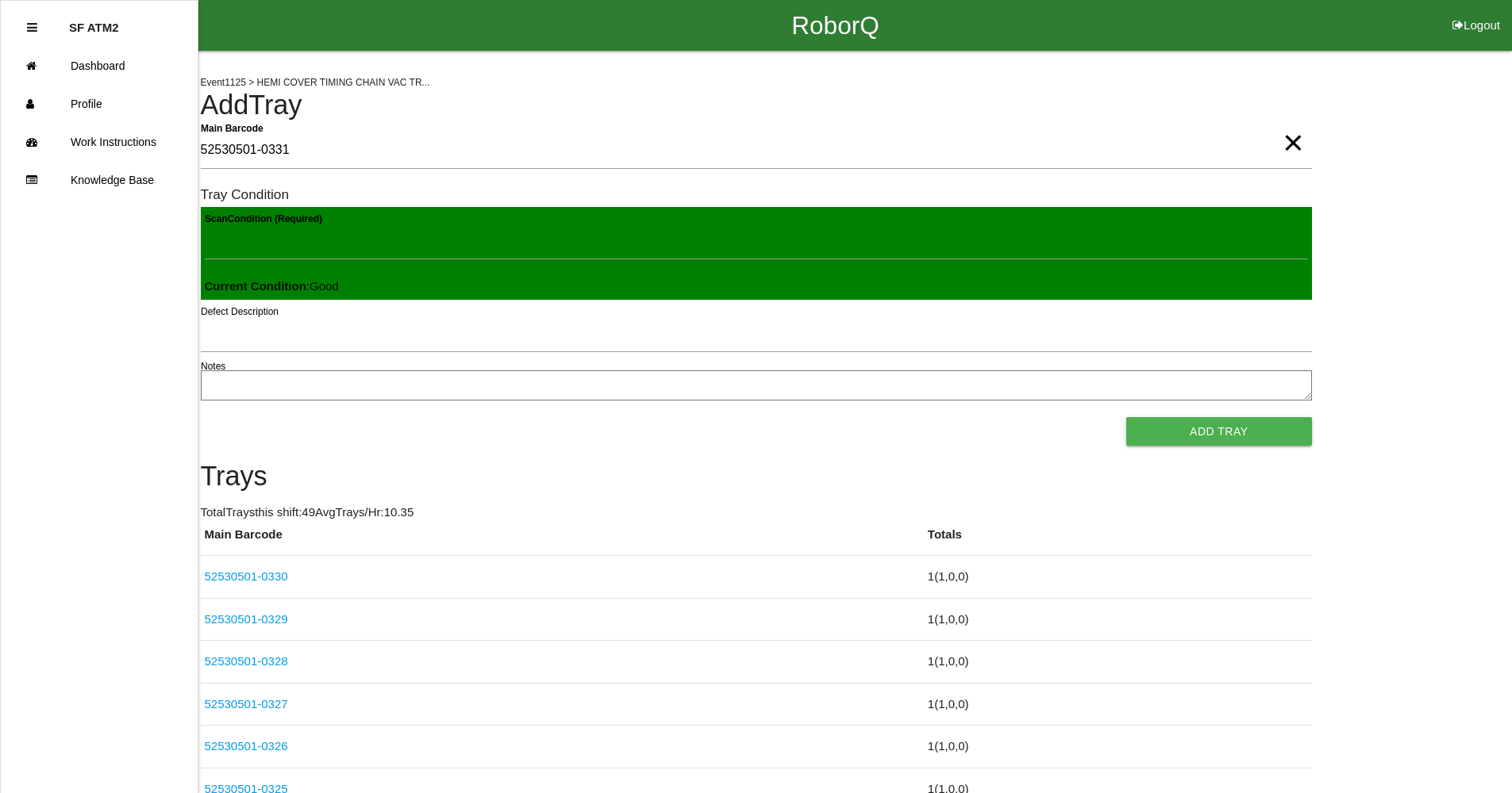
click at [1126, 417] on button "Add Tray" at bounding box center [1218, 431] width 185 height 29
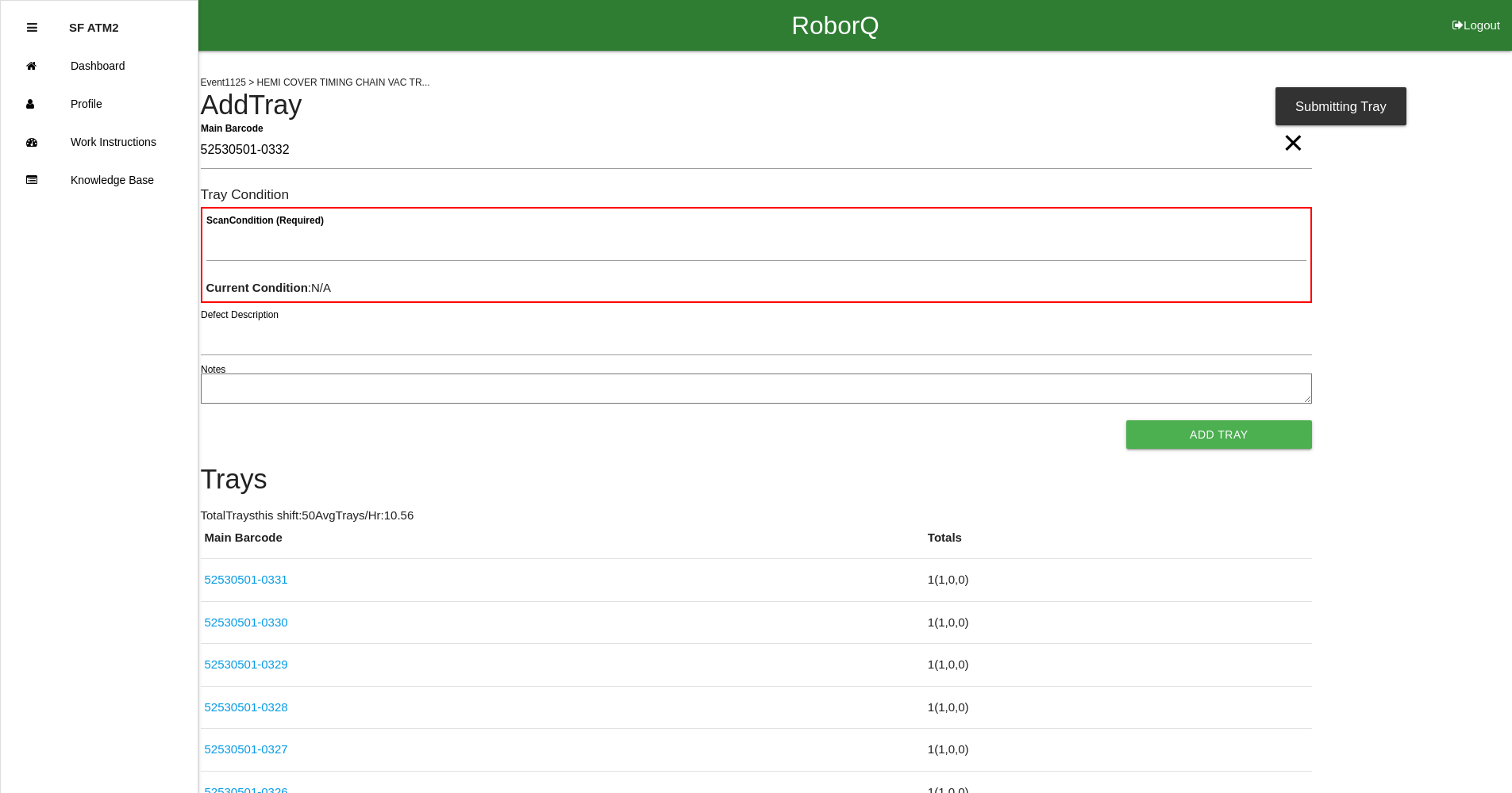
type Barcode "52530501-0332"
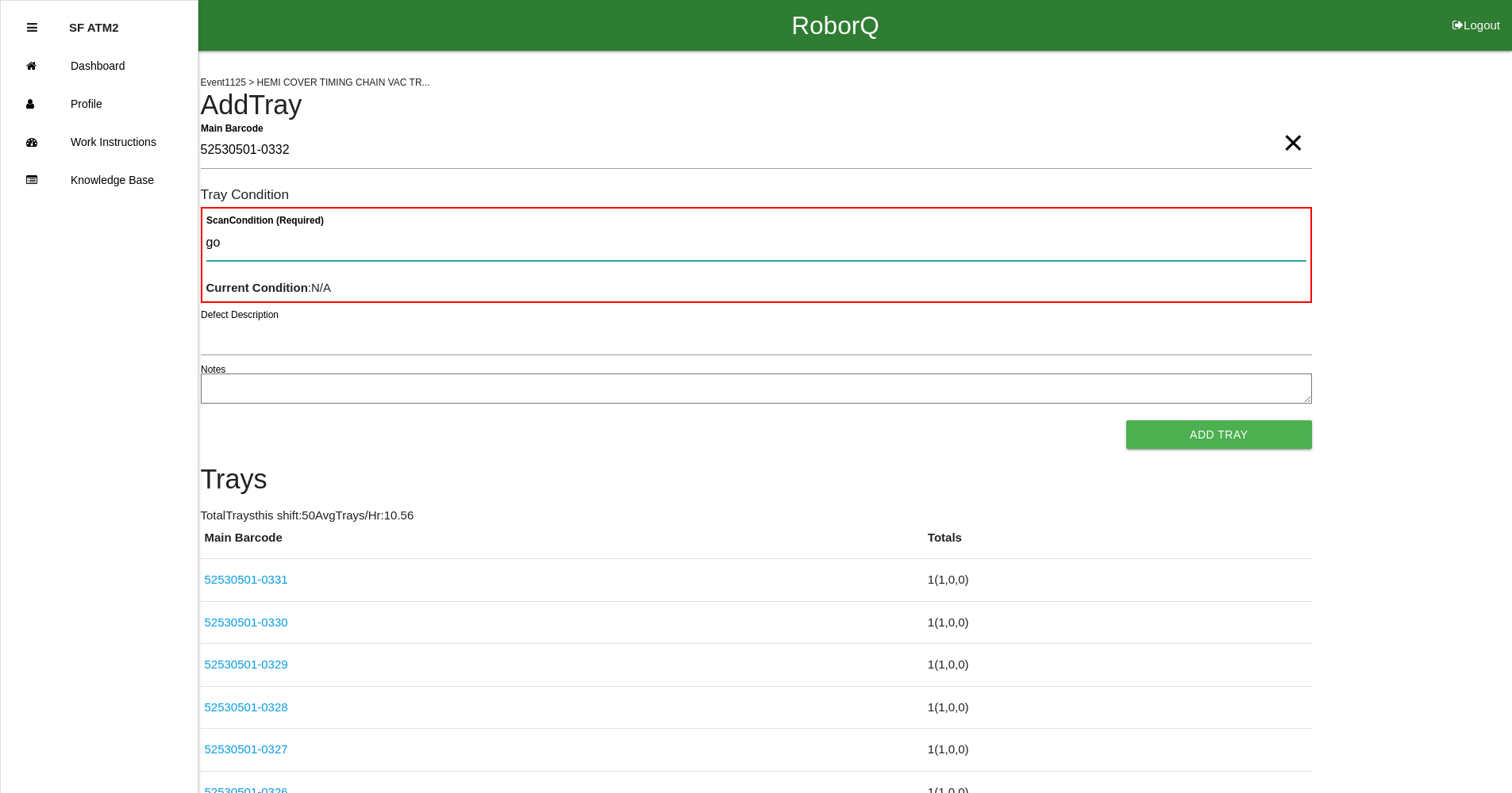
type Condition "goo"
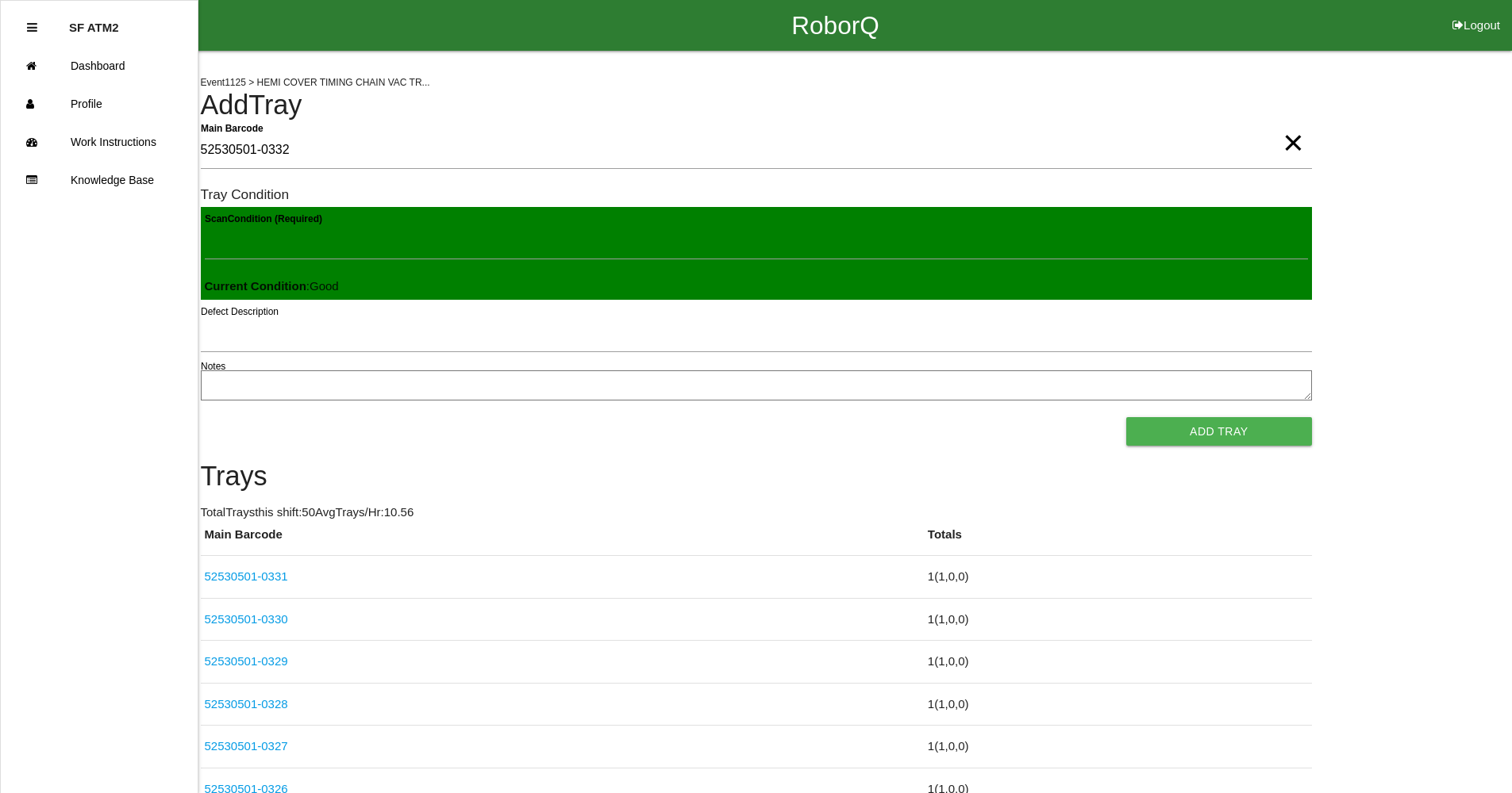
click at [1126, 417] on button "Add Tray" at bounding box center [1218, 431] width 185 height 29
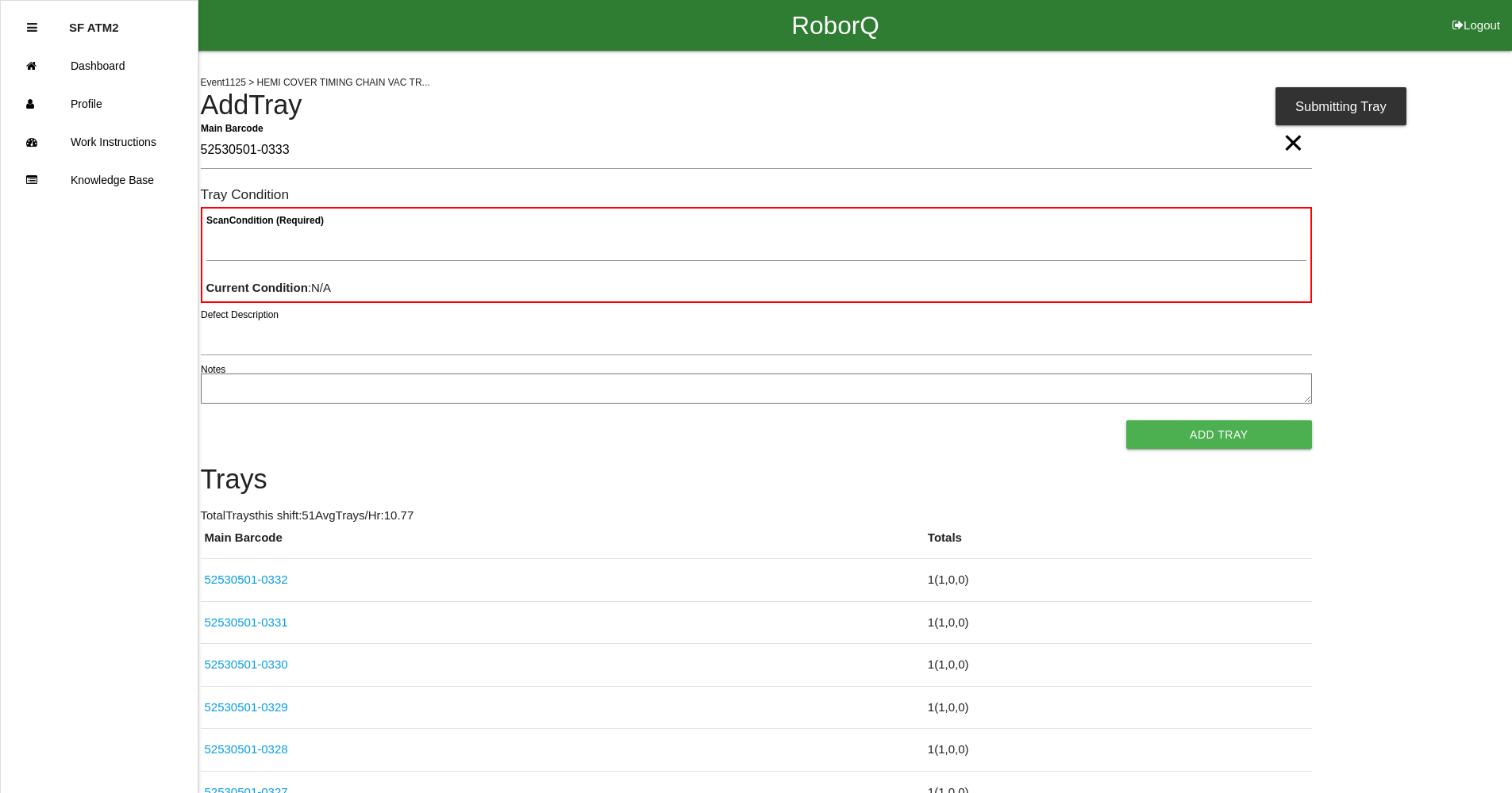
type Barcode "52530501-0333"
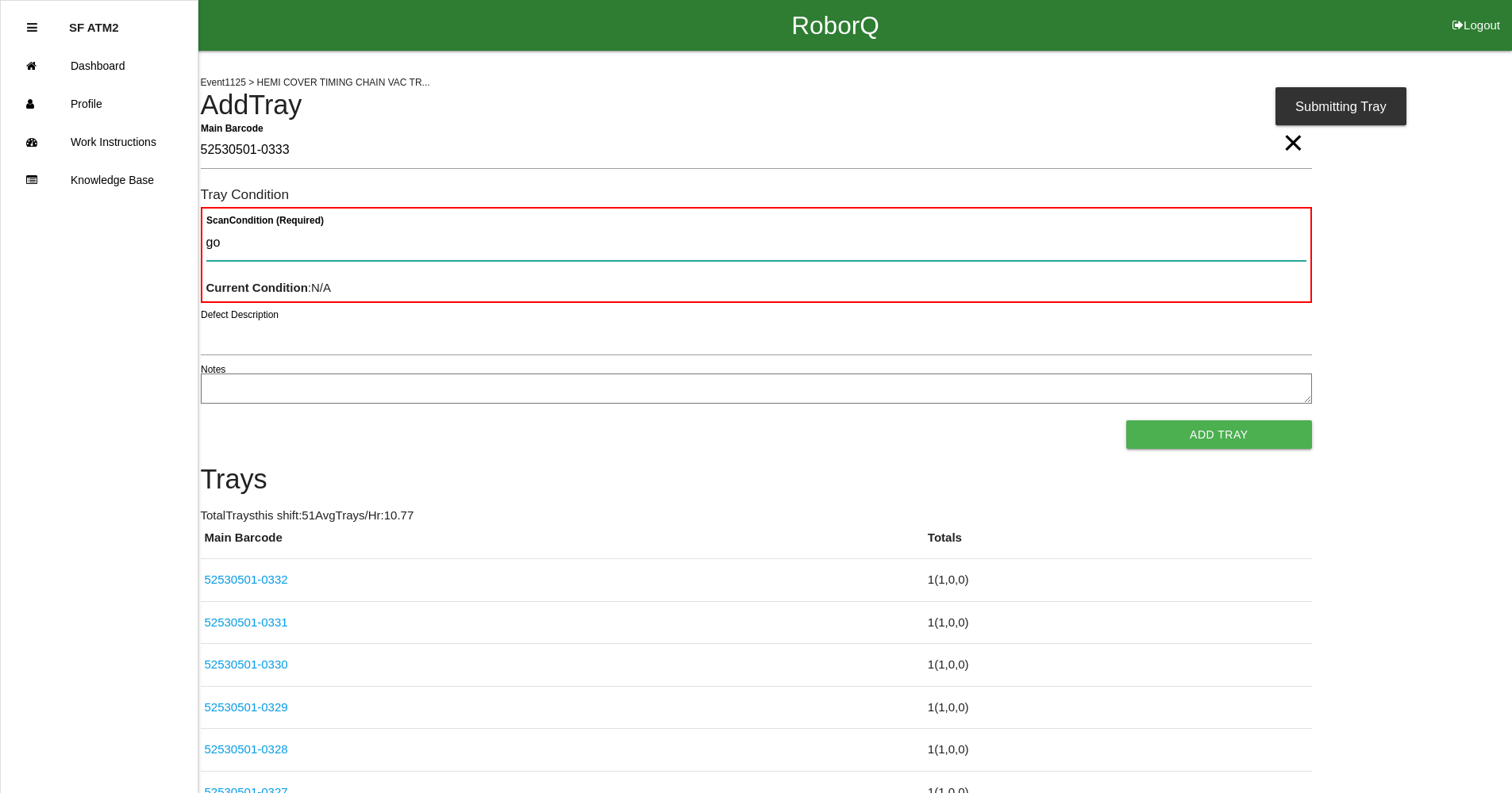
type Condition "goo"
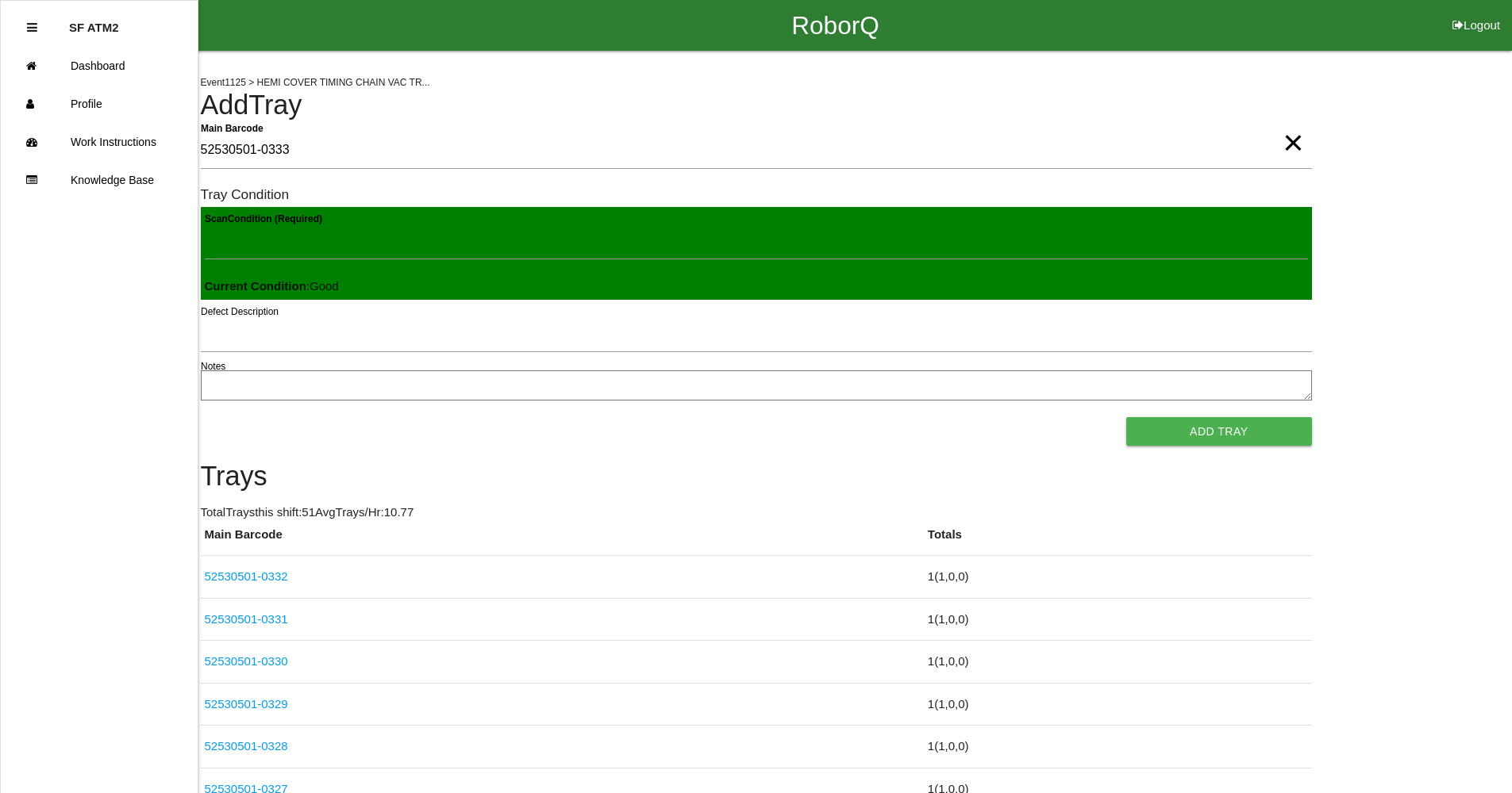
click at [1126, 417] on button "Add Tray" at bounding box center [1218, 431] width 185 height 29
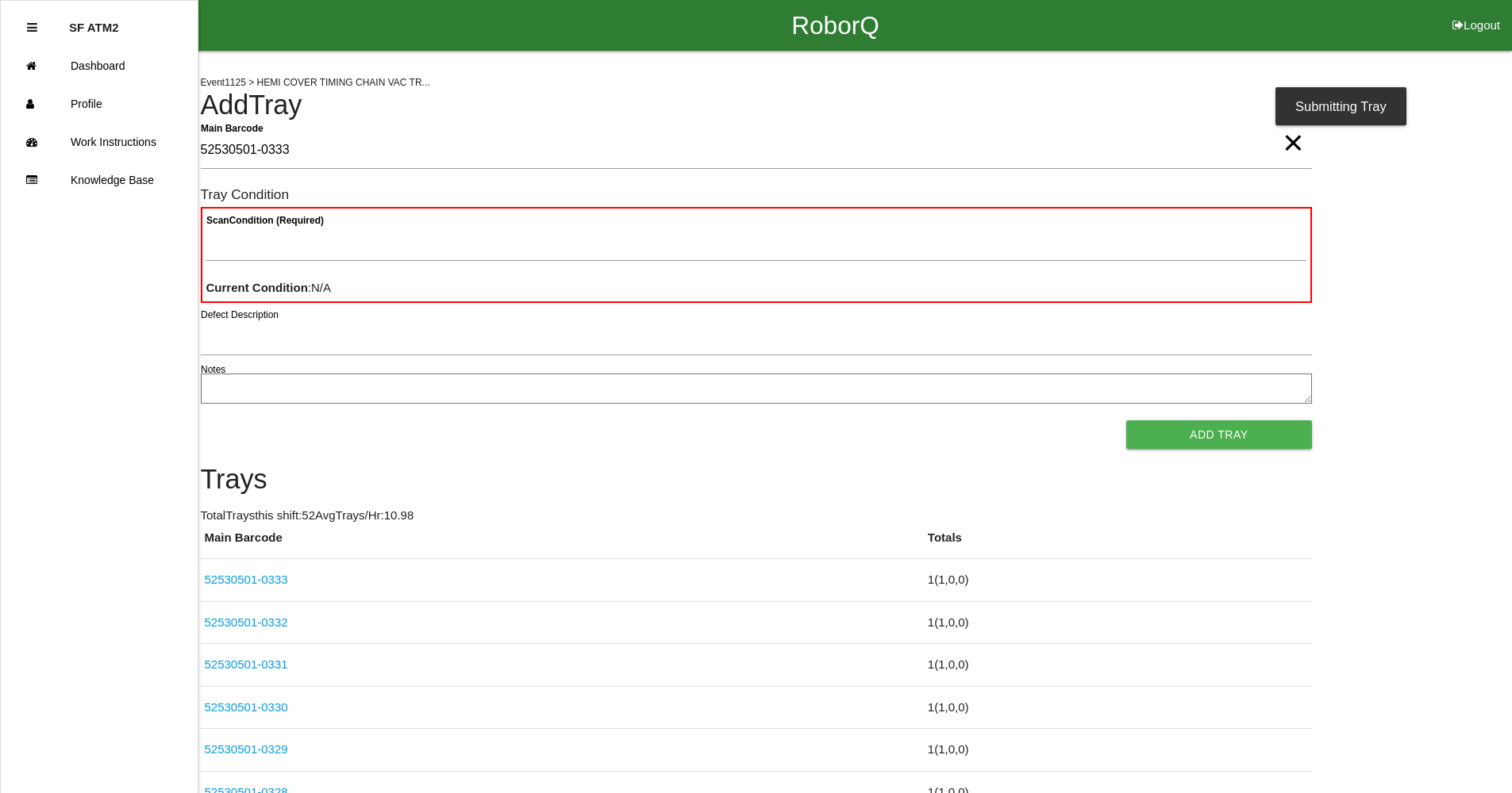
type Barcode "52530501-0333"
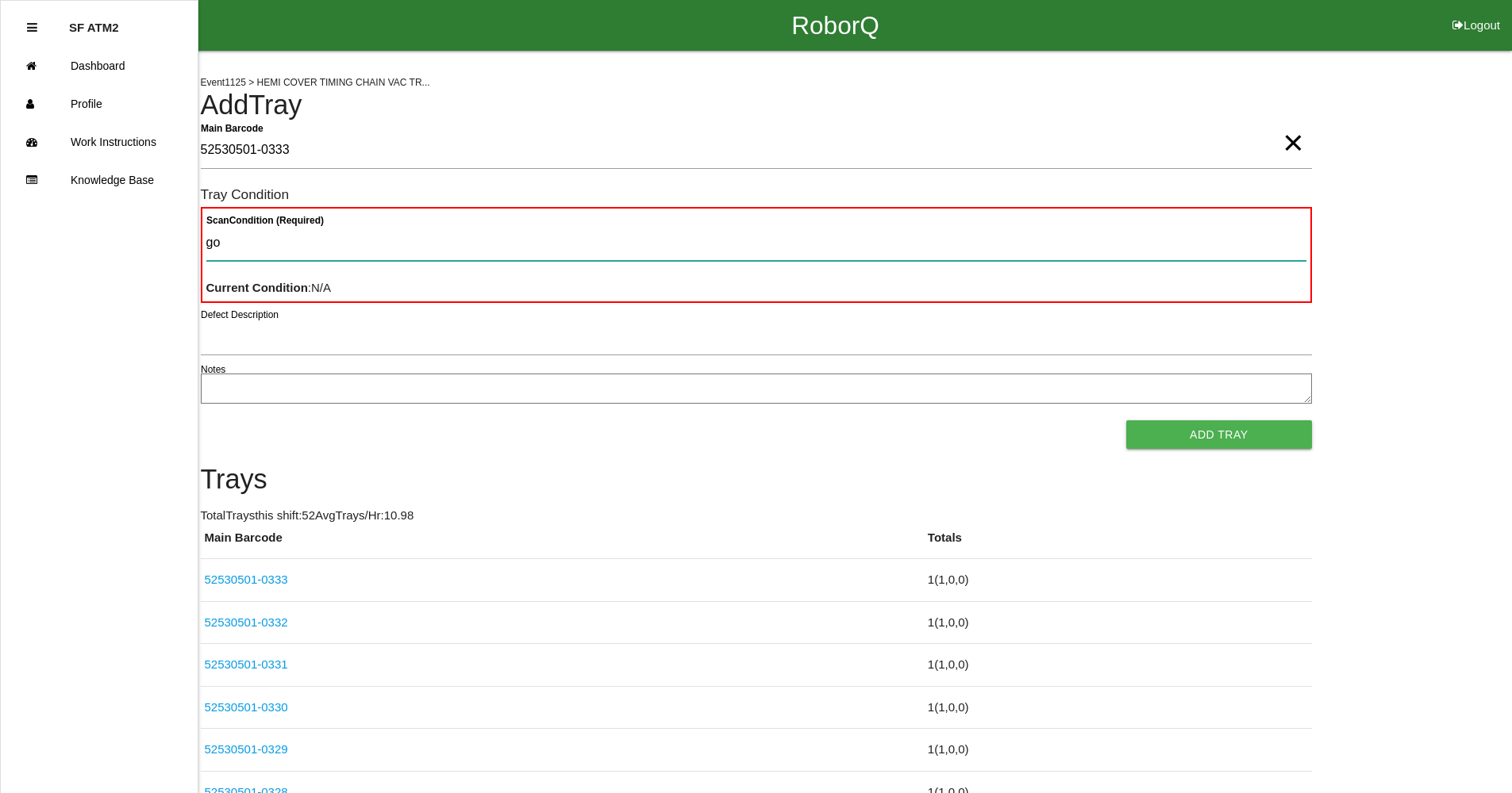
type Condition "goo"
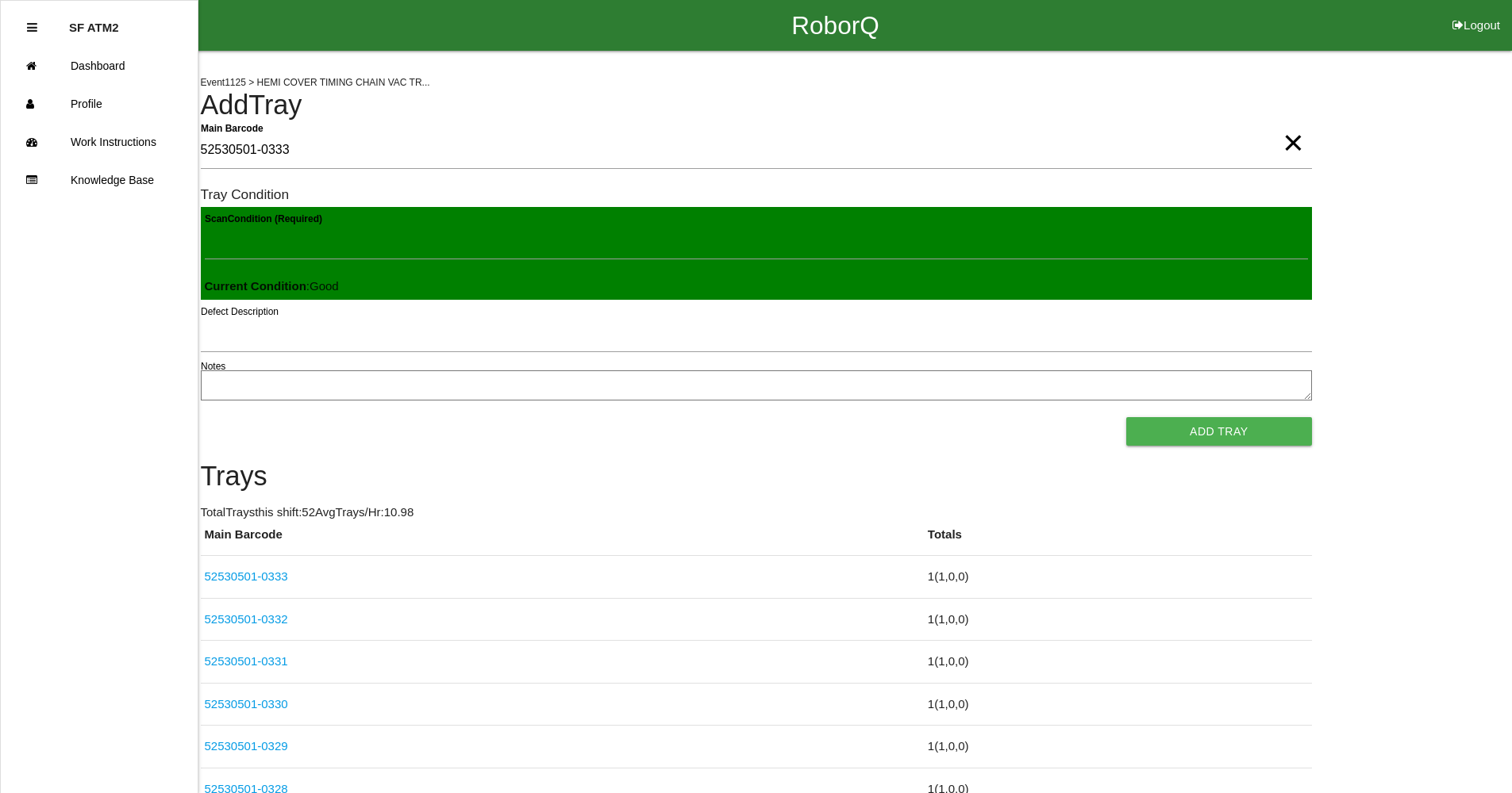
click at [1126, 417] on button "Add Tray" at bounding box center [1218, 431] width 185 height 29
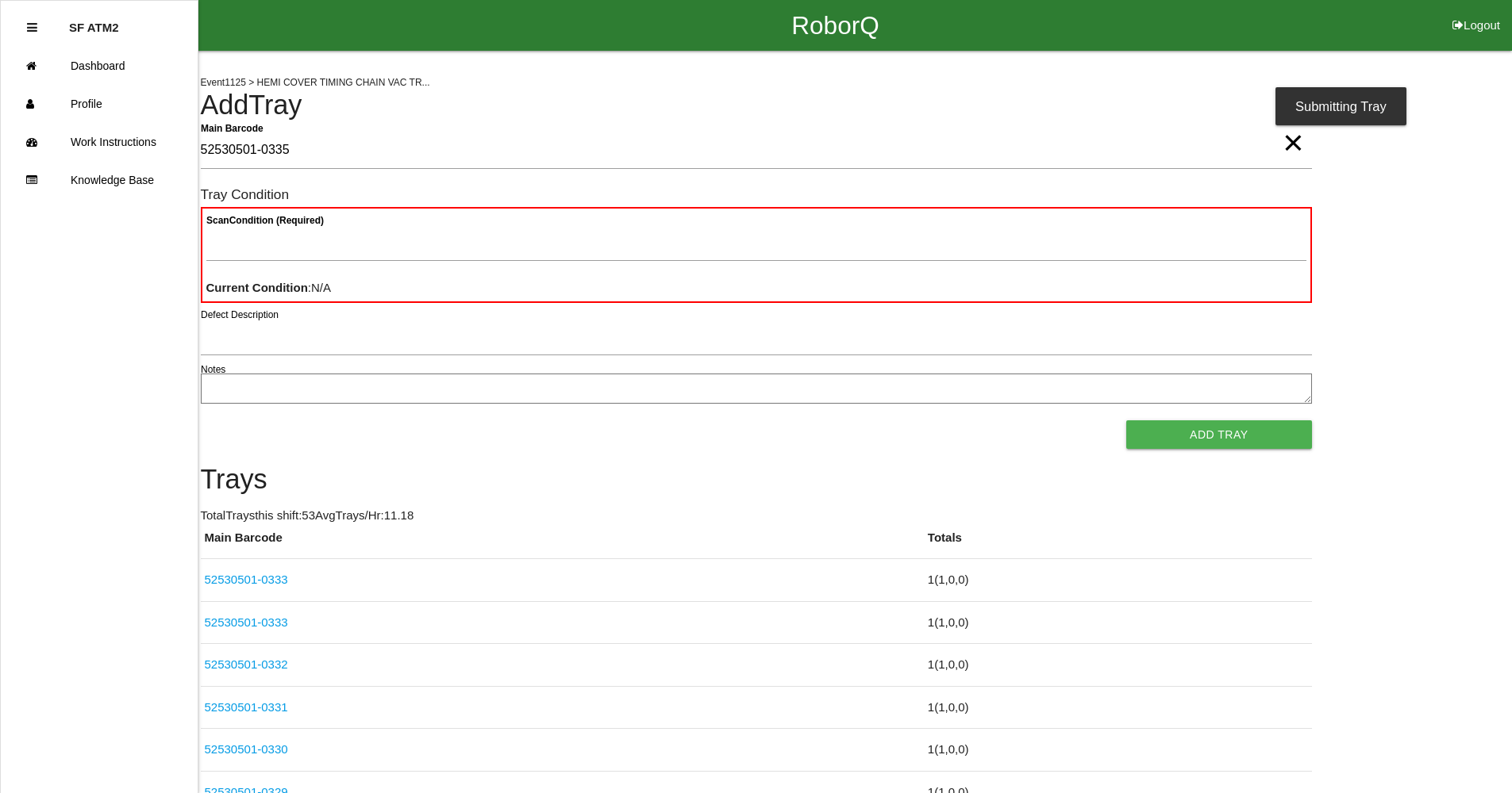
type Barcode "52530501-0335"
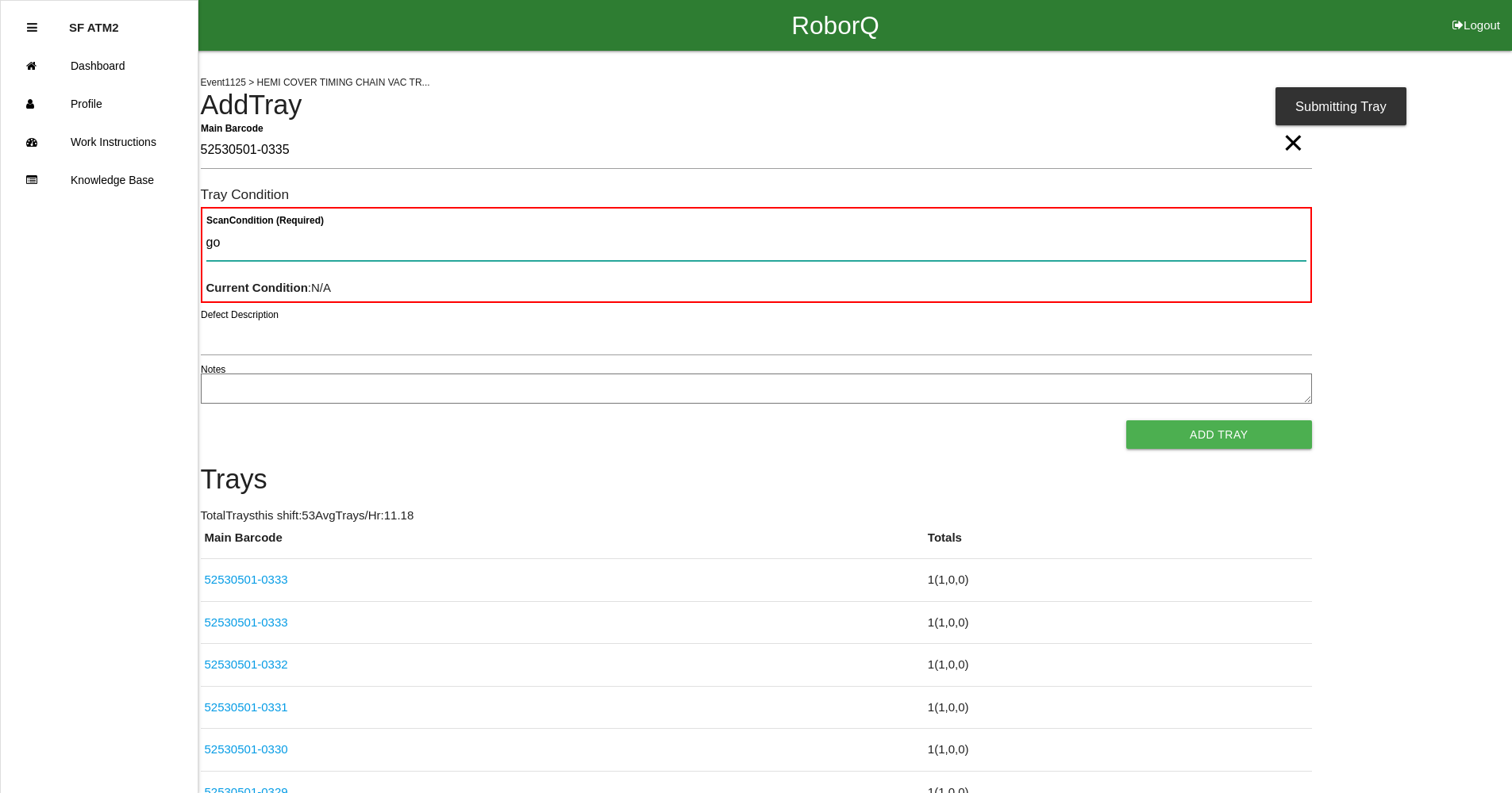
type Condition "goo"
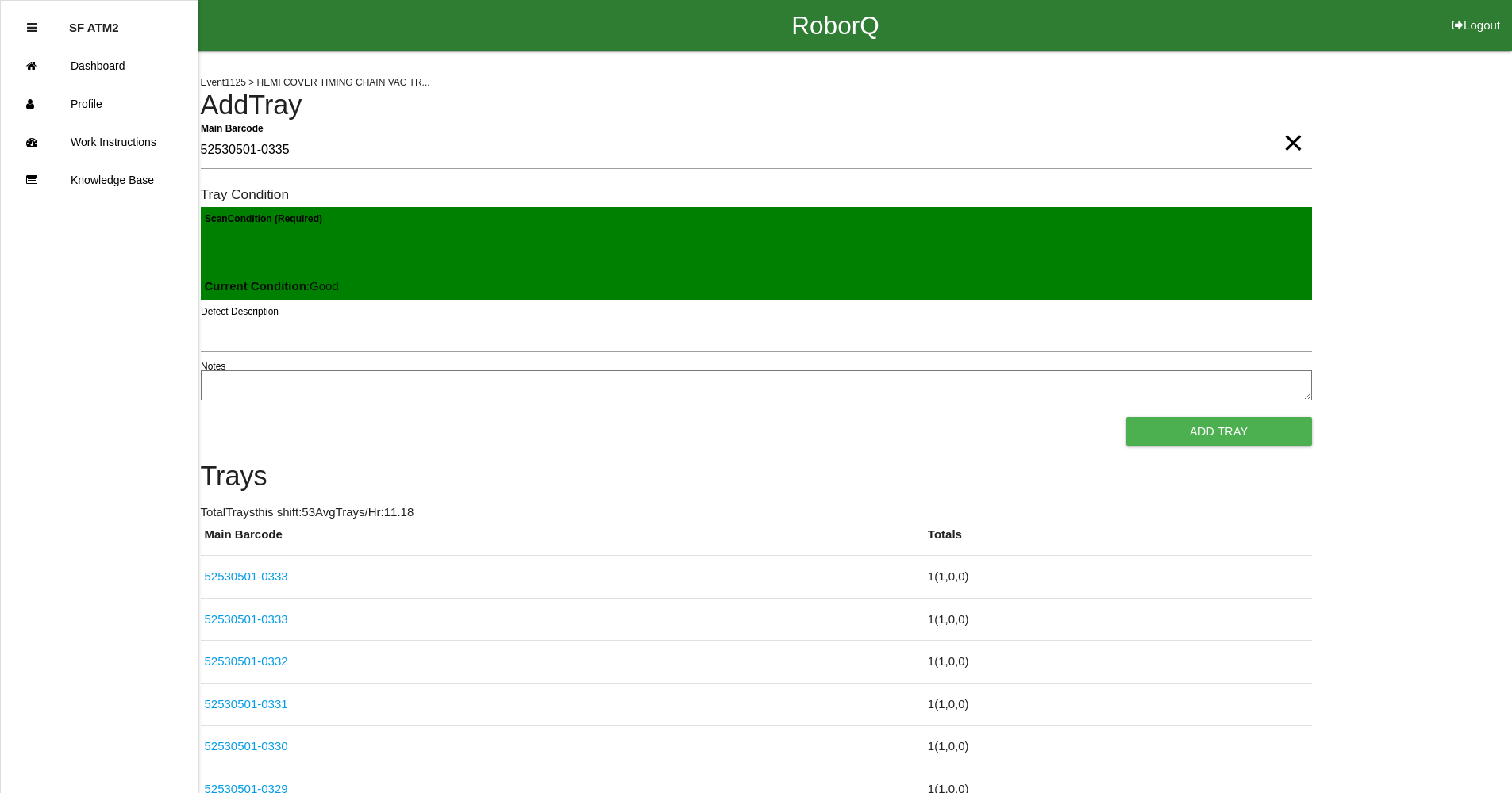
click at [1126, 417] on button "Add Tray" at bounding box center [1218, 431] width 185 height 29
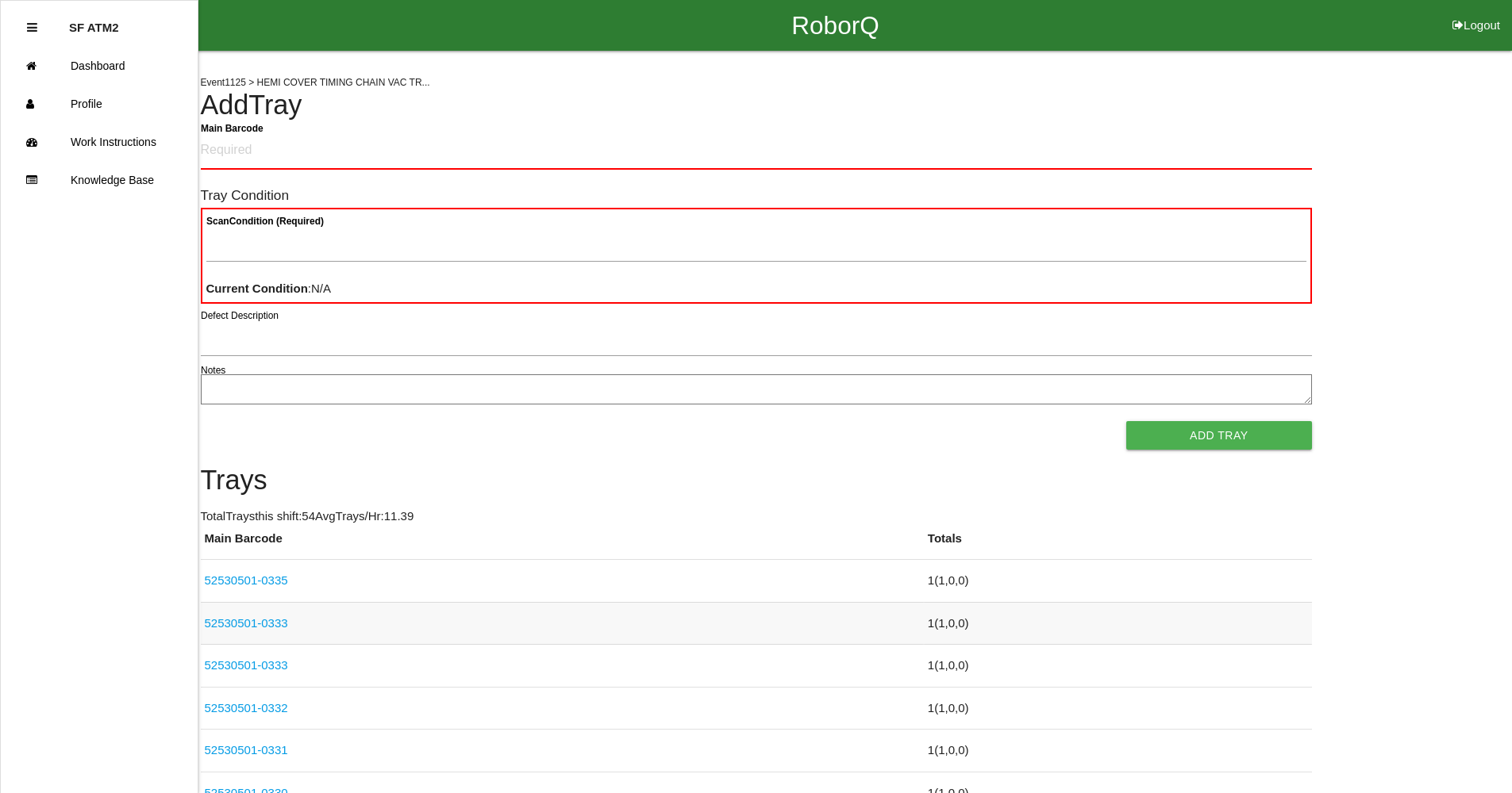
click at [279, 631] on td "52530501-0333" at bounding box center [562, 624] width 723 height 43
click at [277, 611] on td "52530501-0333" at bounding box center [562, 624] width 723 height 43
click at [277, 617] on link "52530501-0333" at bounding box center [246, 623] width 84 height 14
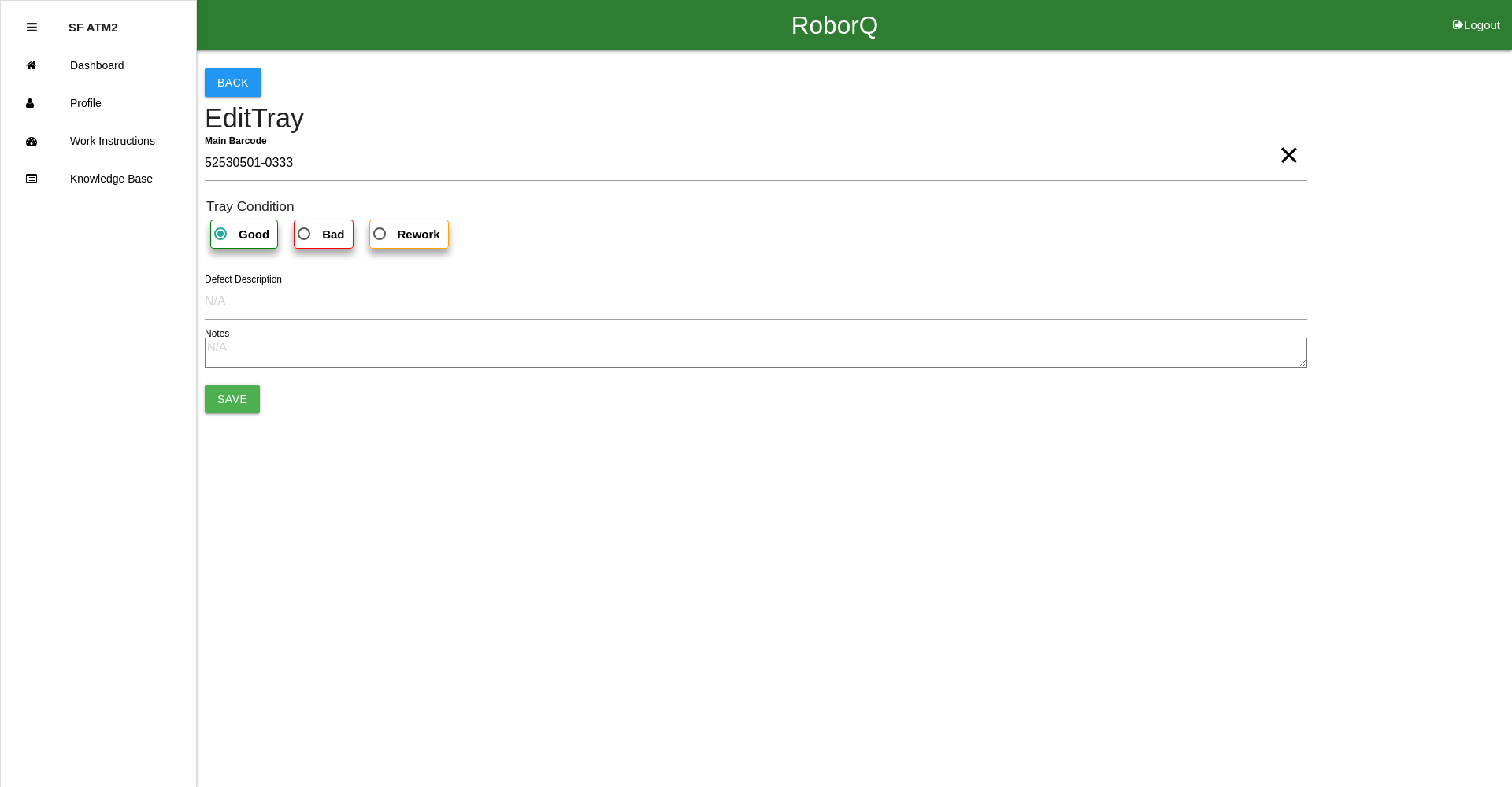
click at [1279, 149] on span "×" at bounding box center [1290, 139] width 20 height 31
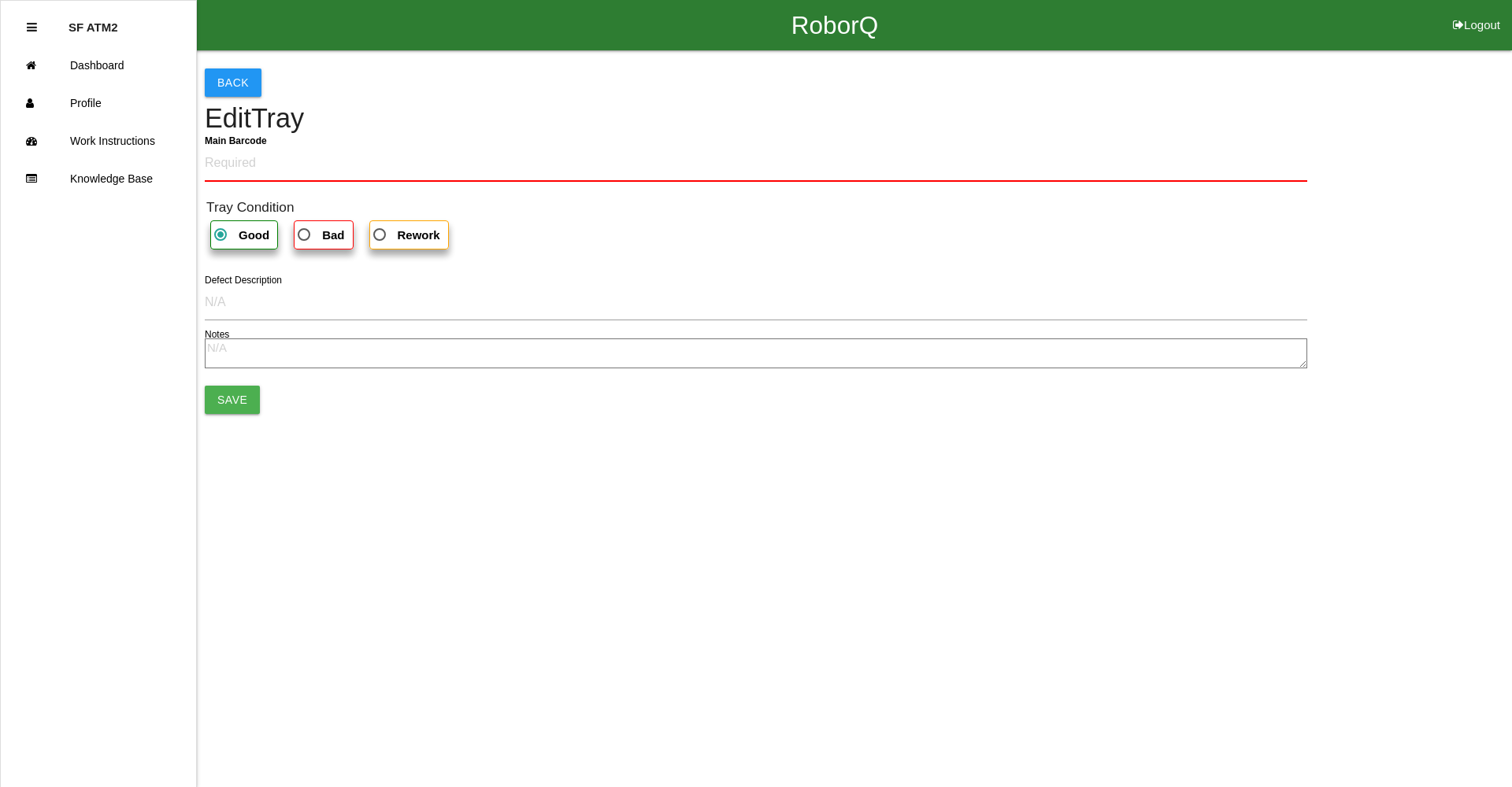
click at [972, 124] on h4 "Edit Tray" at bounding box center [756, 119] width 1103 height 30
click at [551, 137] on div "Back Edit Tray Main Barcode Tray Condition Good Bad Rework Defect Description N…" at bounding box center [756, 241] width 1103 height 381
click at [511, 167] on Barcode "Main Barcode" at bounding box center [756, 163] width 1103 height 37
type Barcode "52530501-0334"
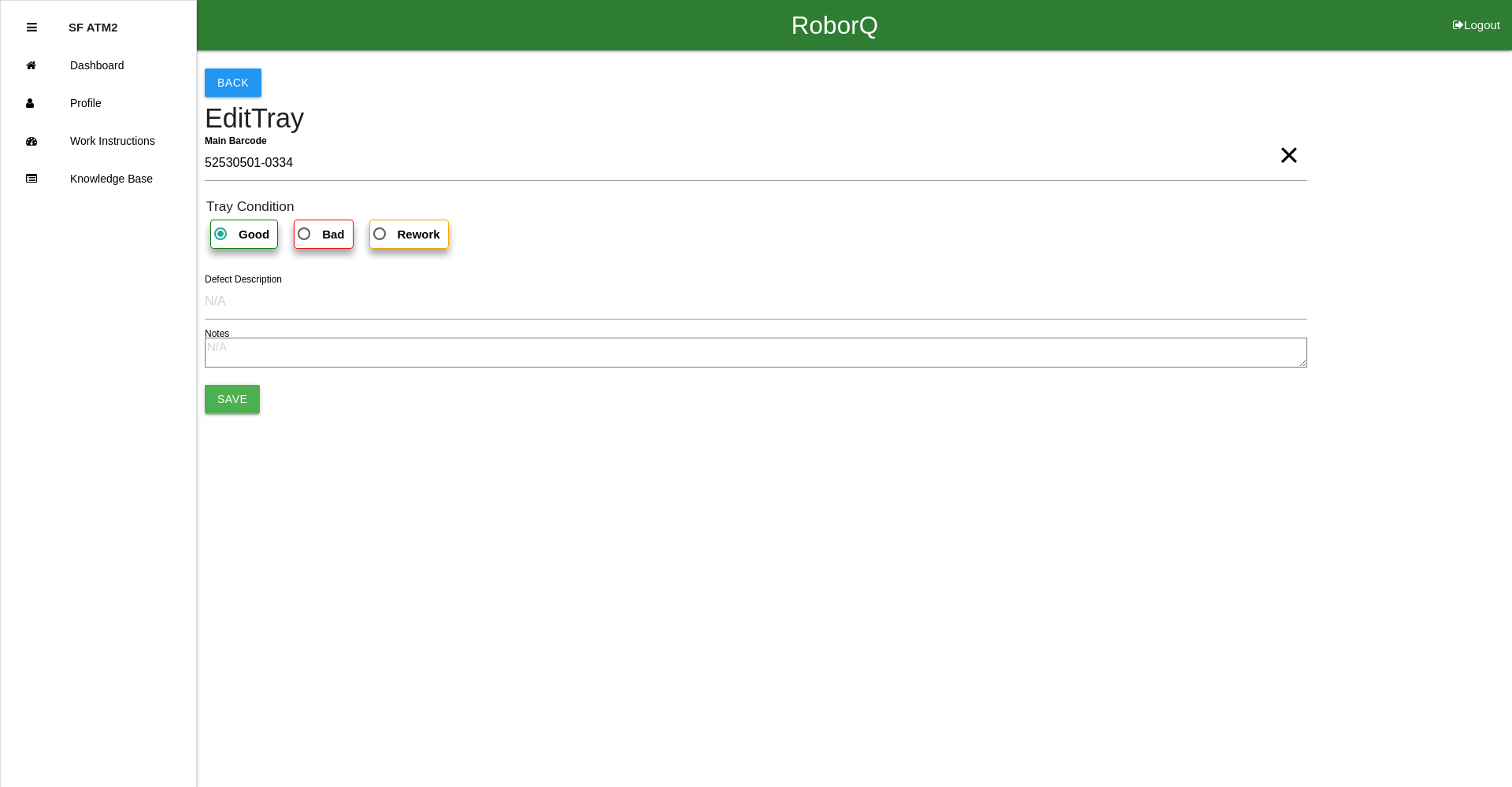
click at [241, 408] on button "Save" at bounding box center [233, 399] width 55 height 29
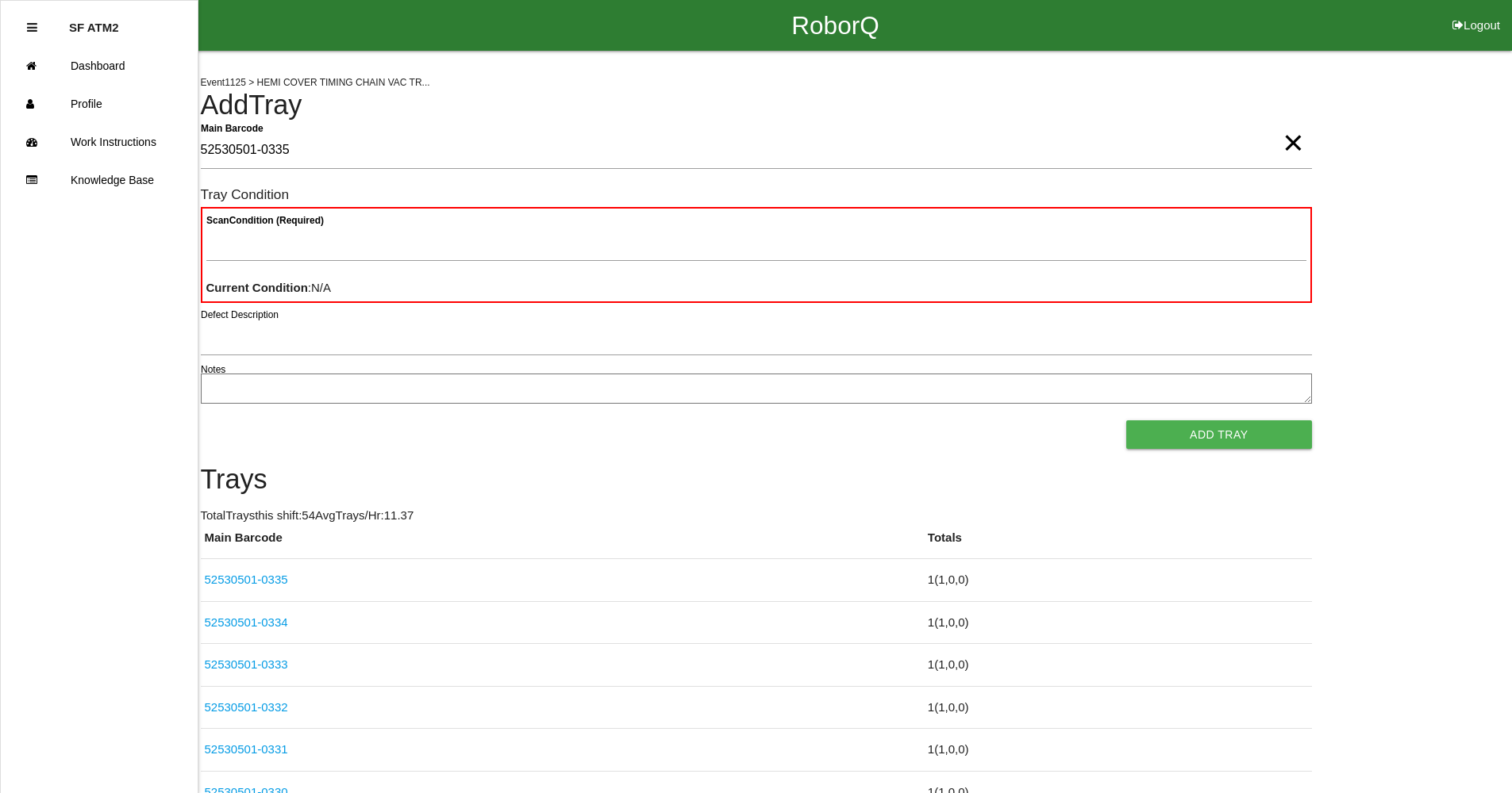
type Barcode "52530501-0335"
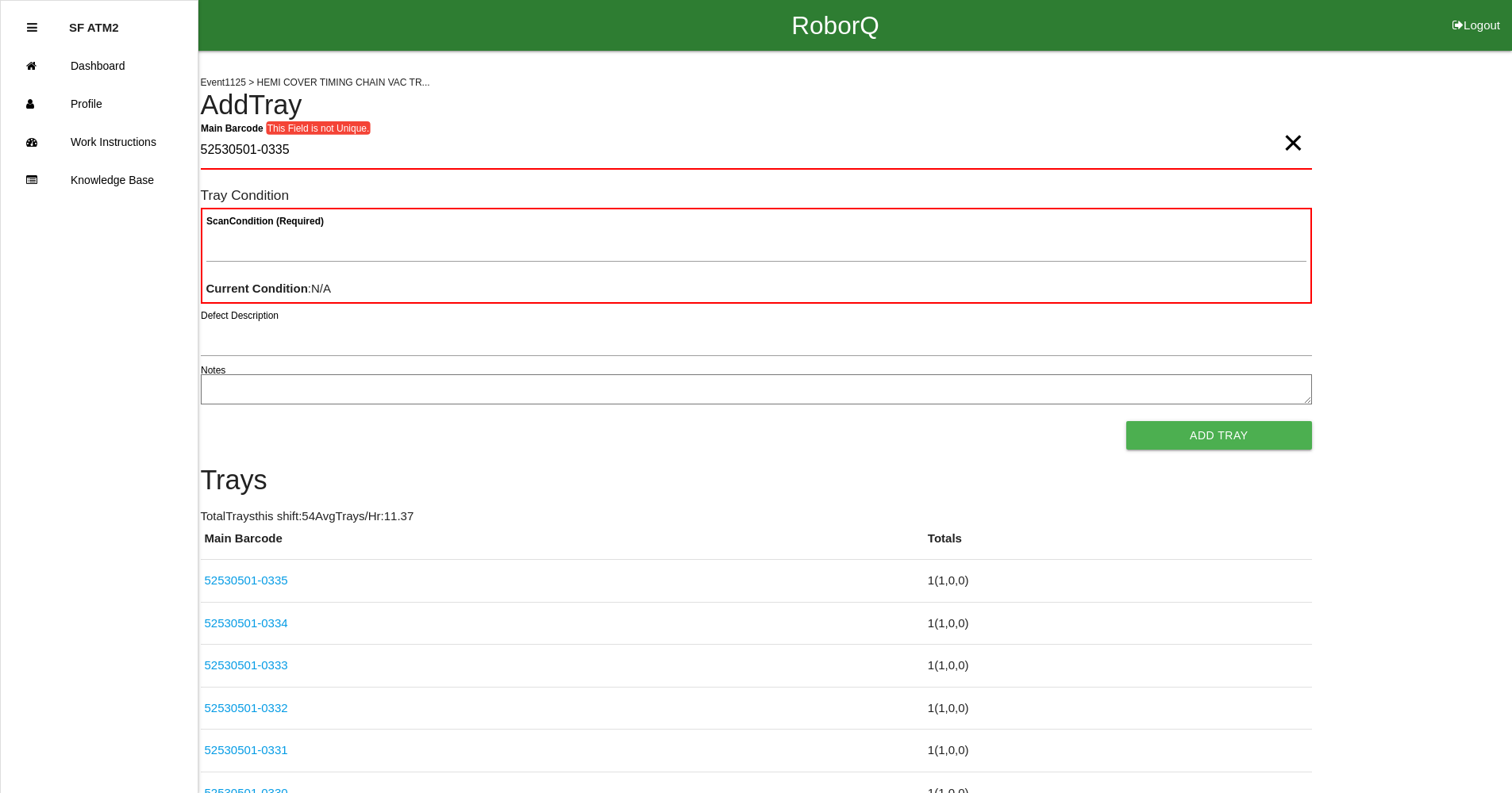
click at [1285, 143] on span "×" at bounding box center [1293, 126] width 20 height 32
click at [1201, 155] on Barcode "Main Barcode" at bounding box center [756, 152] width 1111 height 37
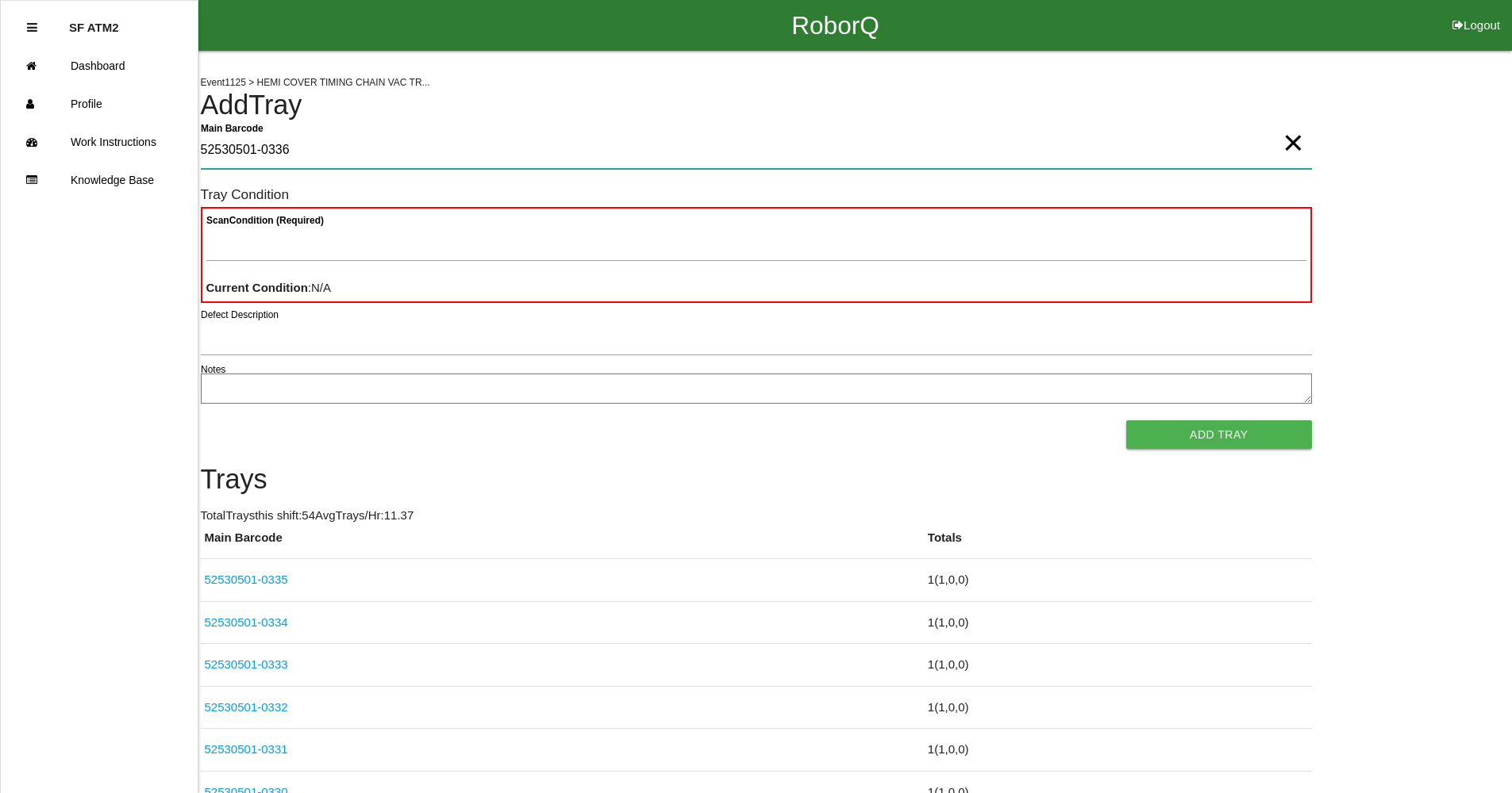
type Barcode "52530501-0336"
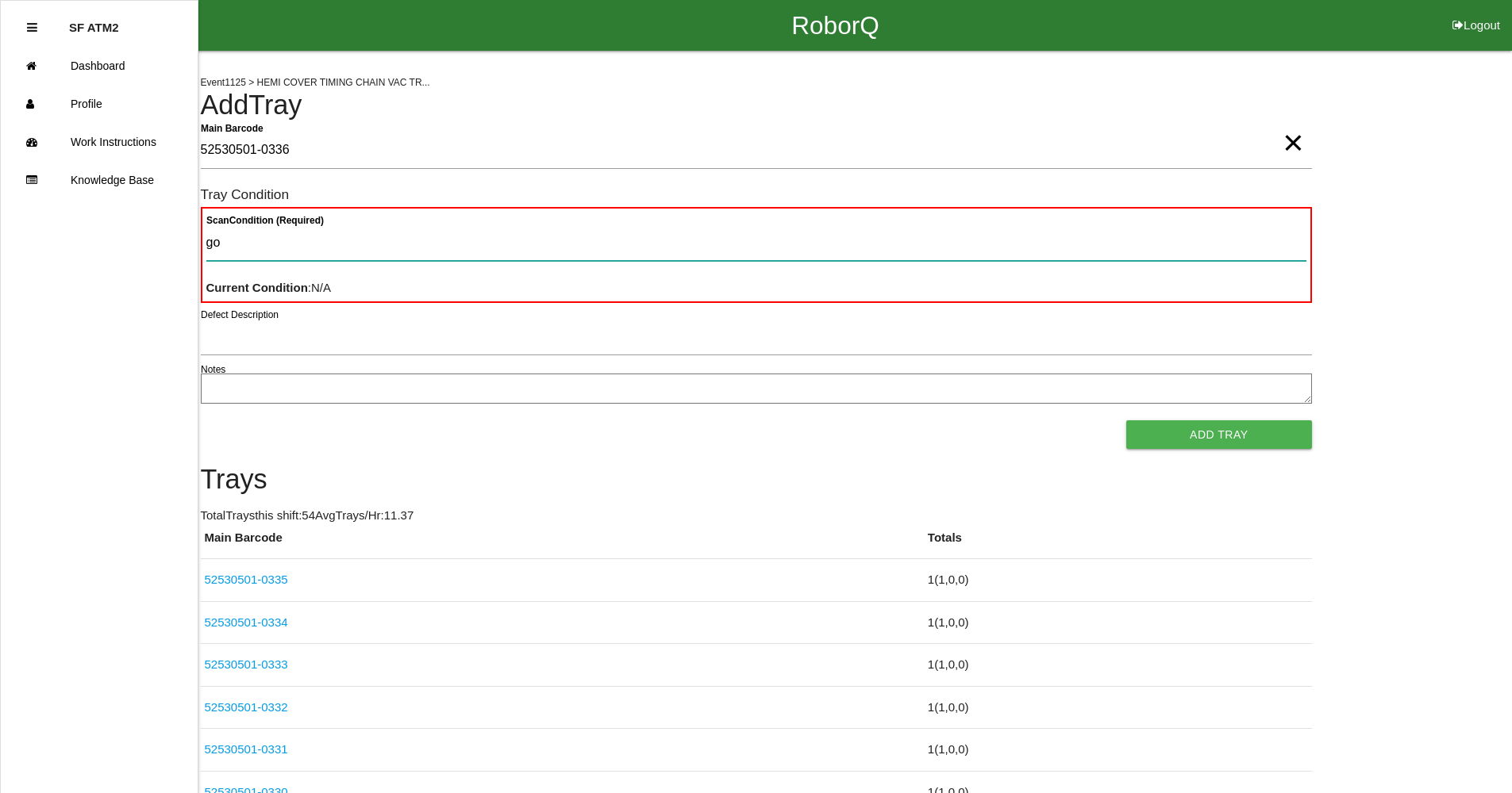
type Condition "goo"
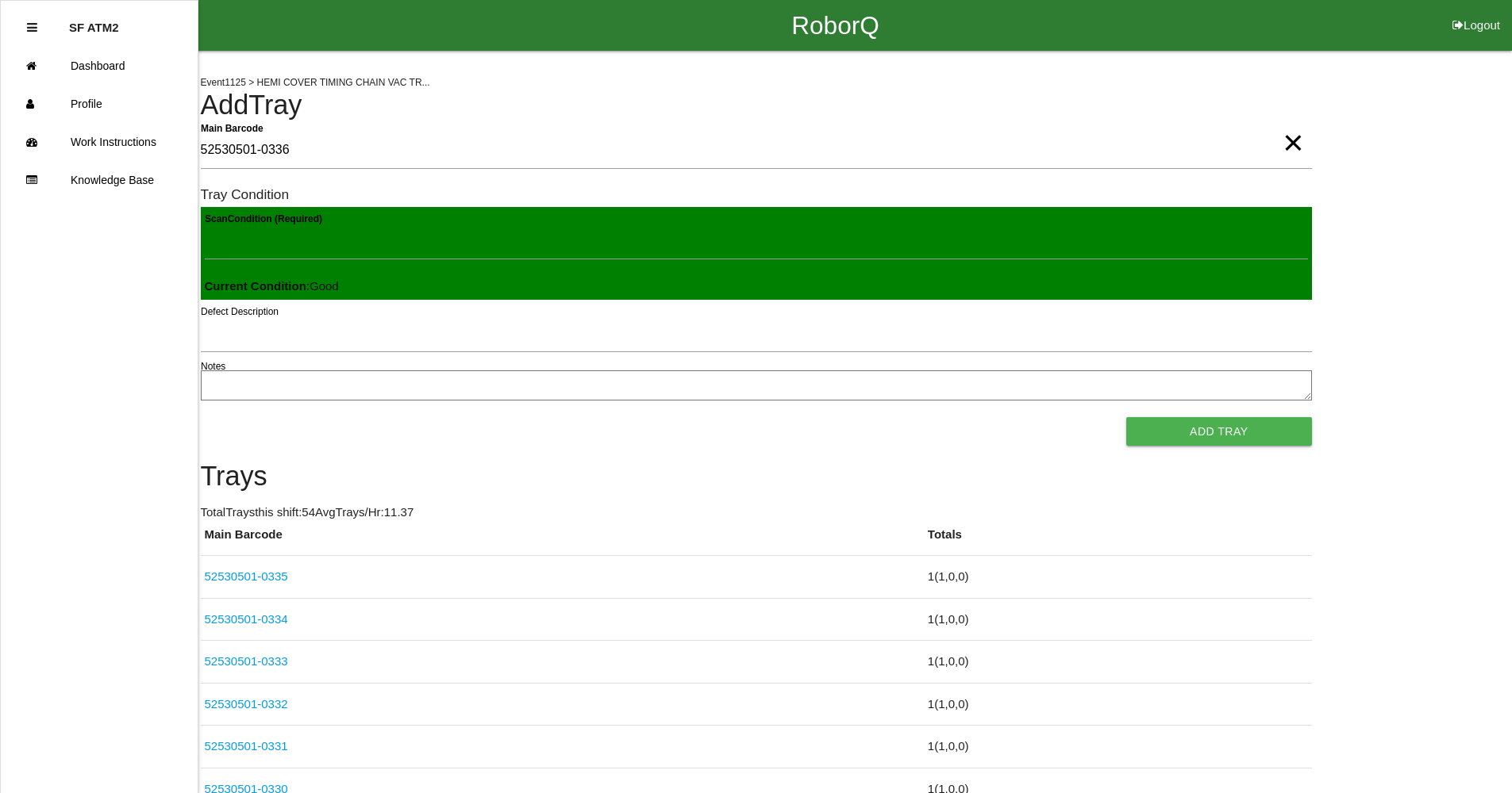
click at [1126, 417] on button "Add Tray" at bounding box center [1218, 431] width 185 height 29
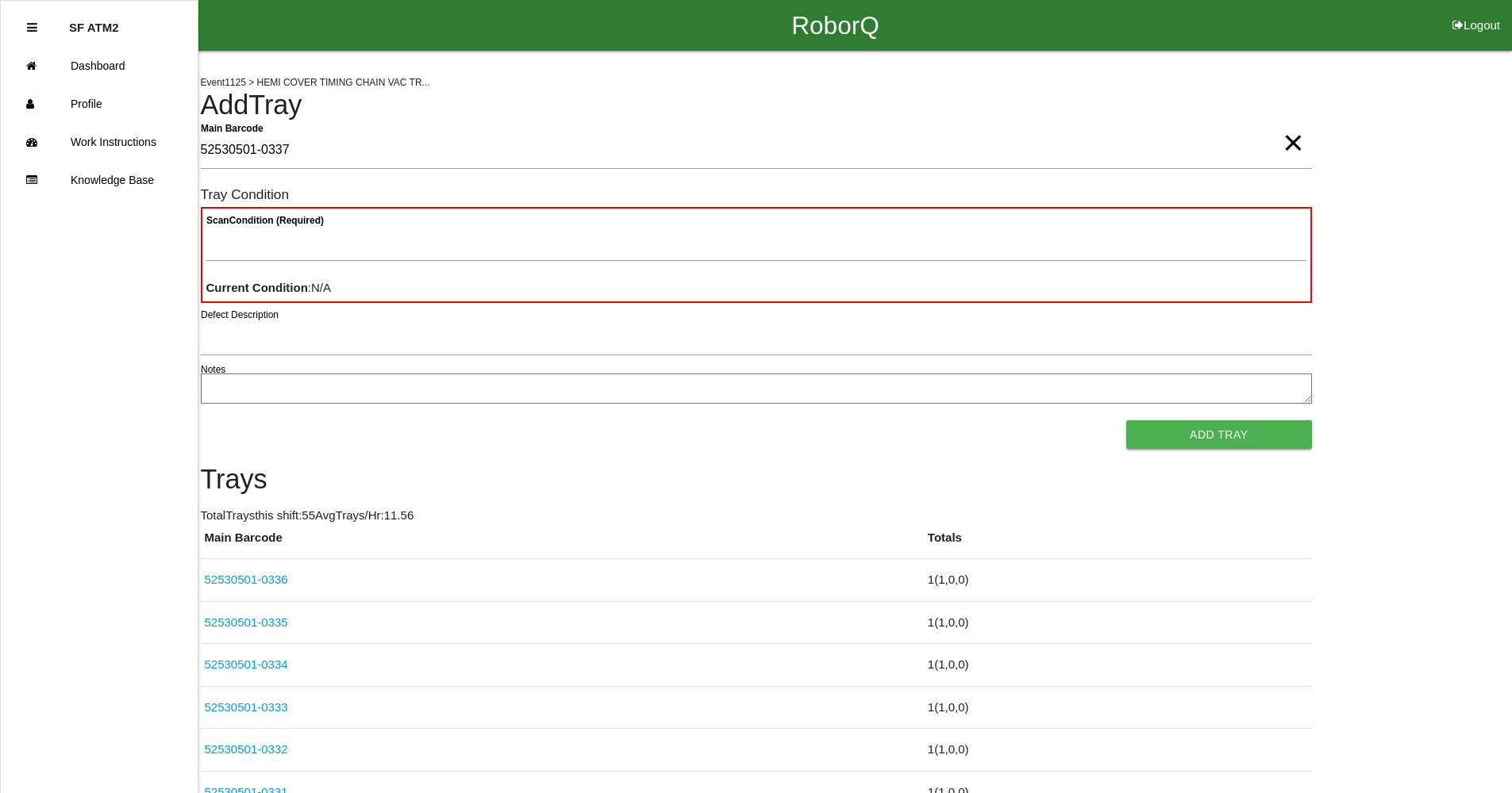
type Barcode "52530501-0337"
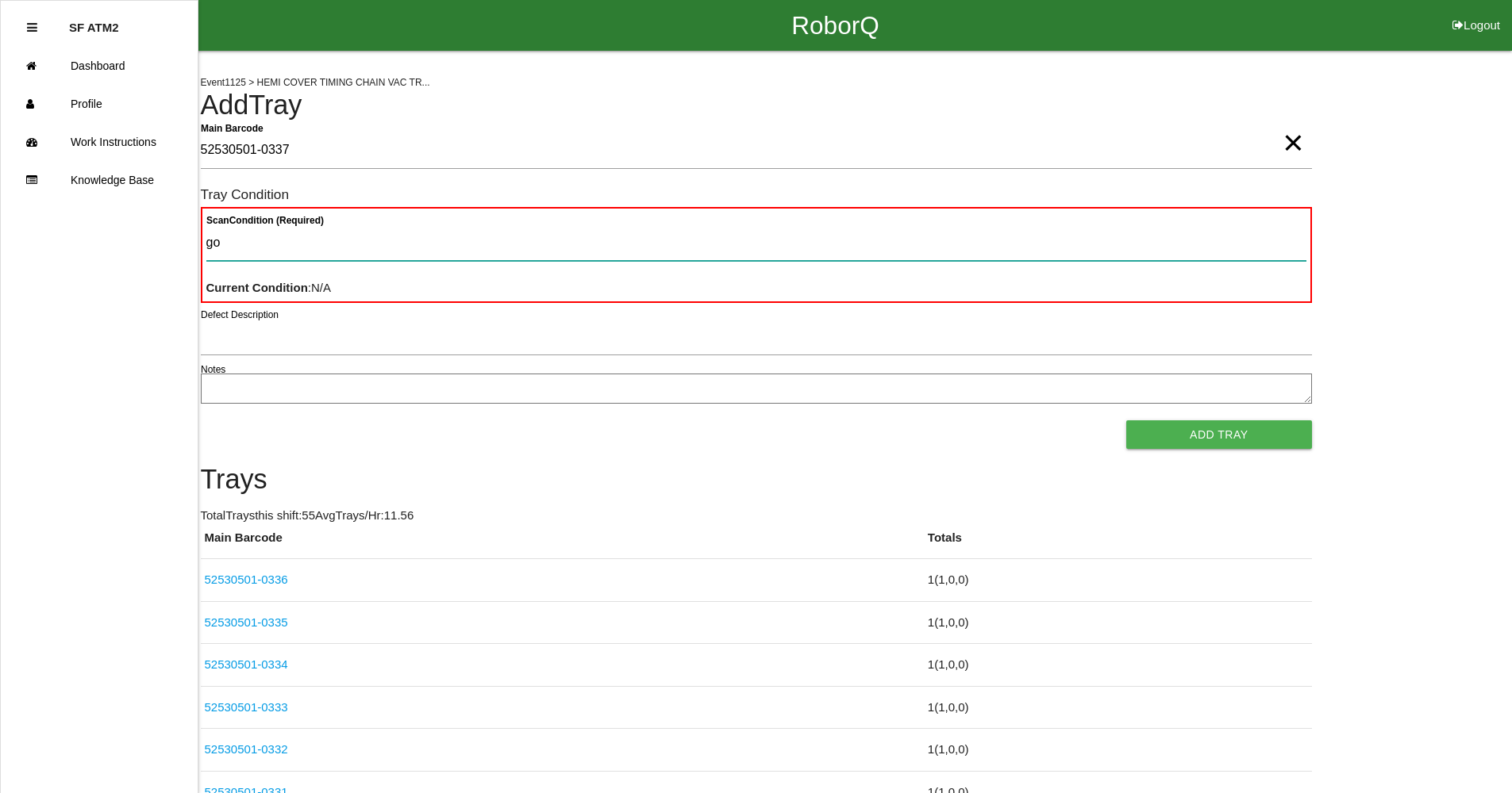
type Condition "goo"
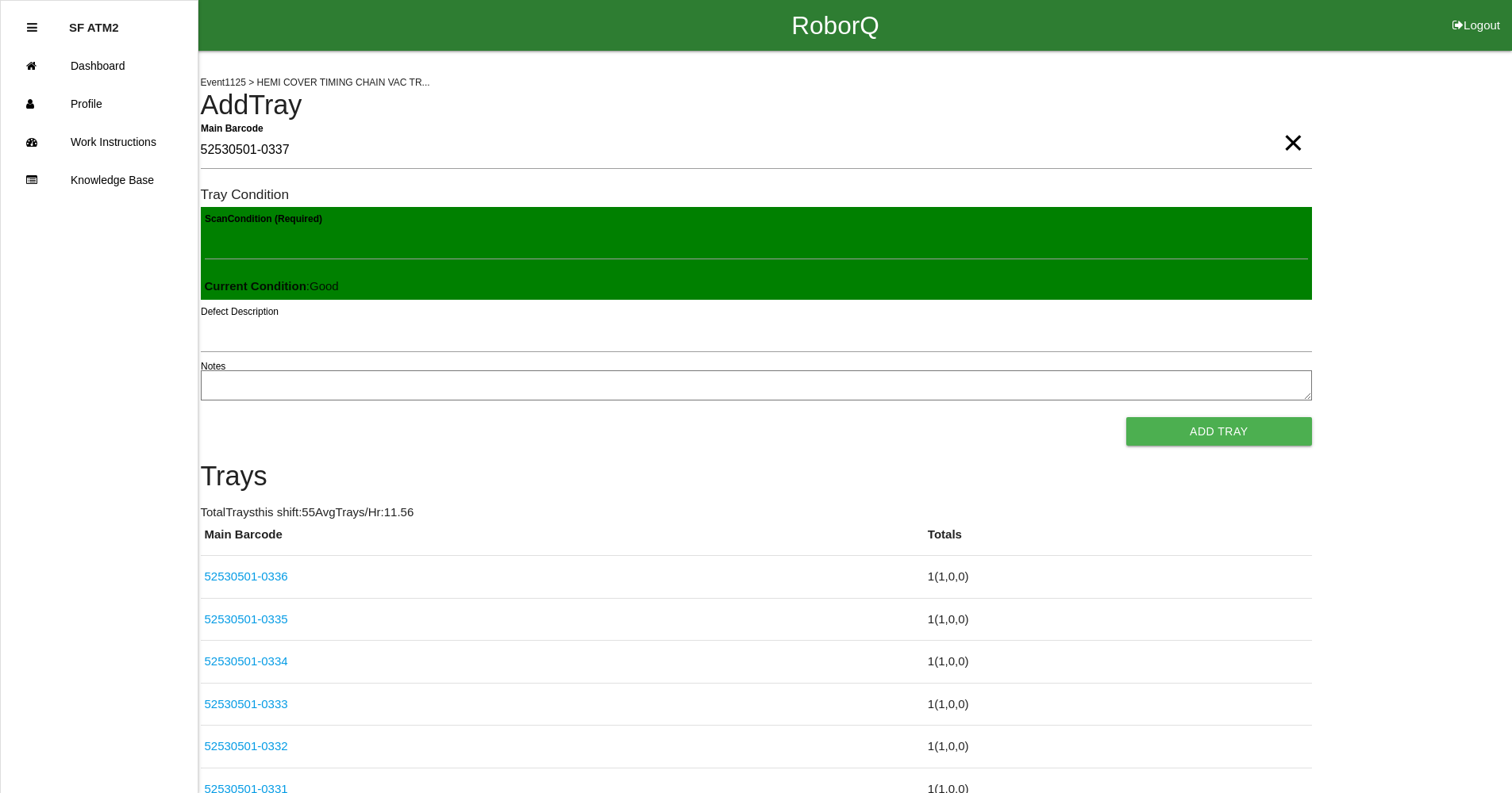
click at [1126, 417] on button "Add Tray" at bounding box center [1218, 431] width 185 height 29
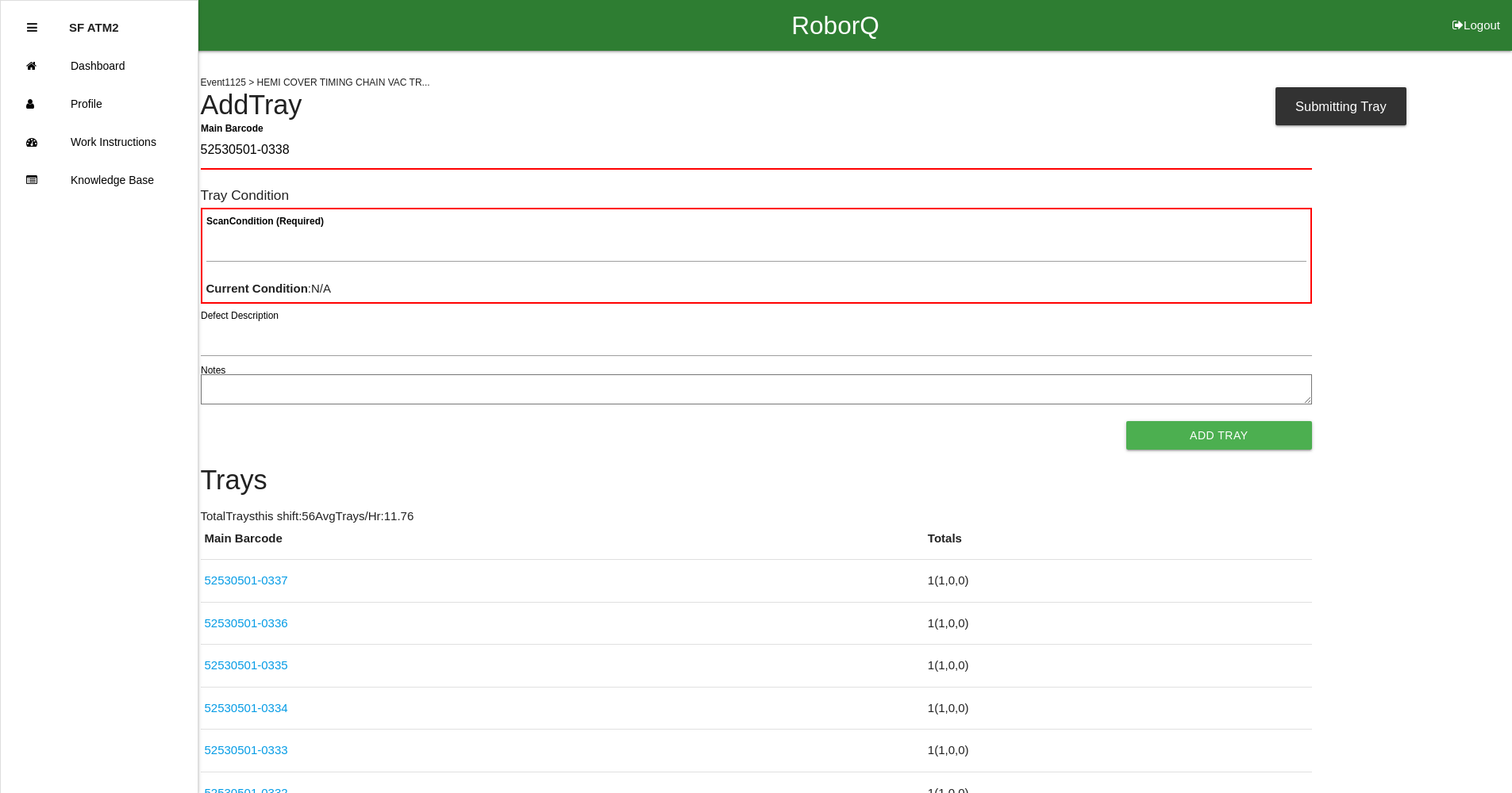
type Barcode "52530501-0338"
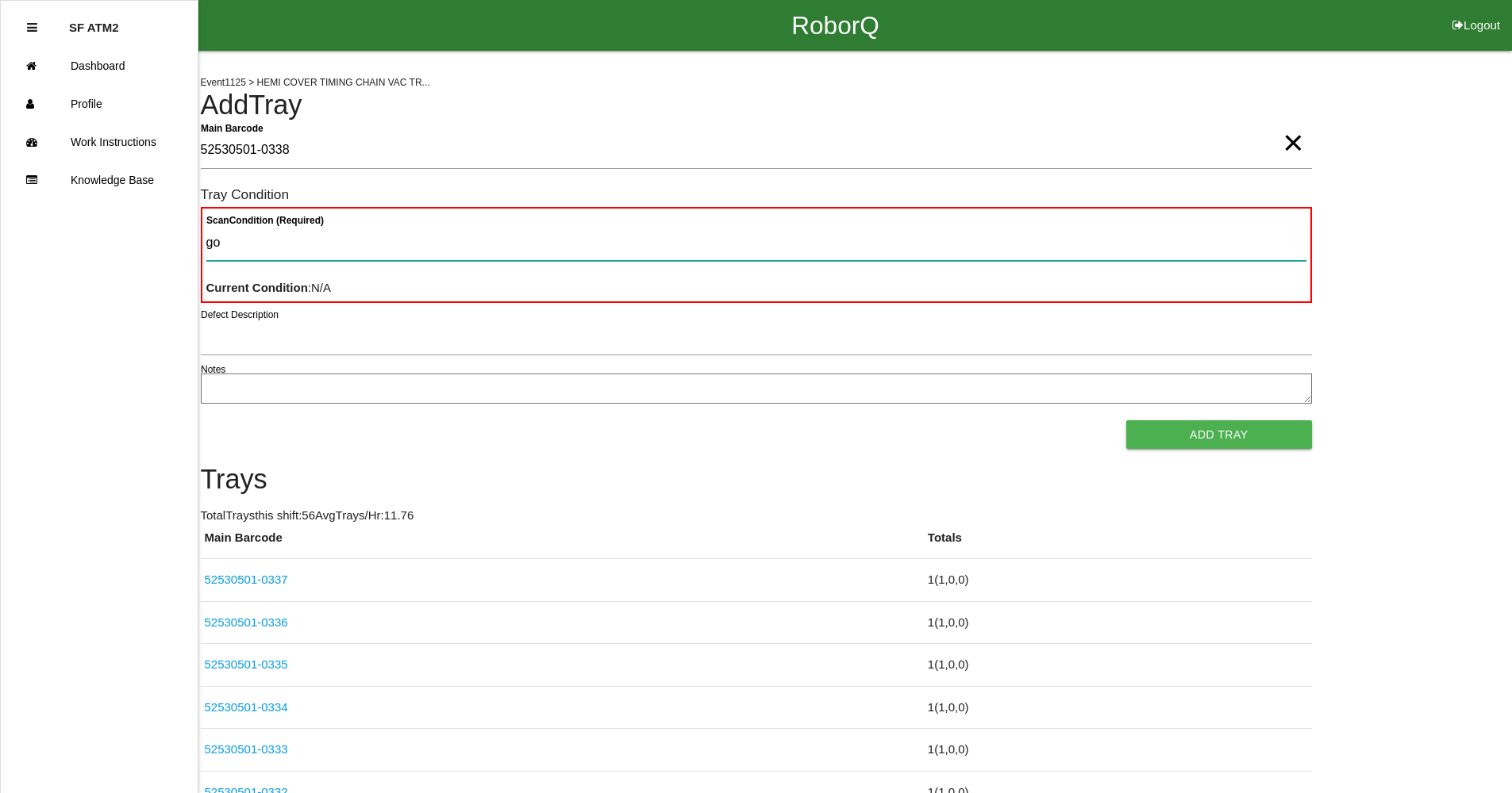
type Condition "goo"
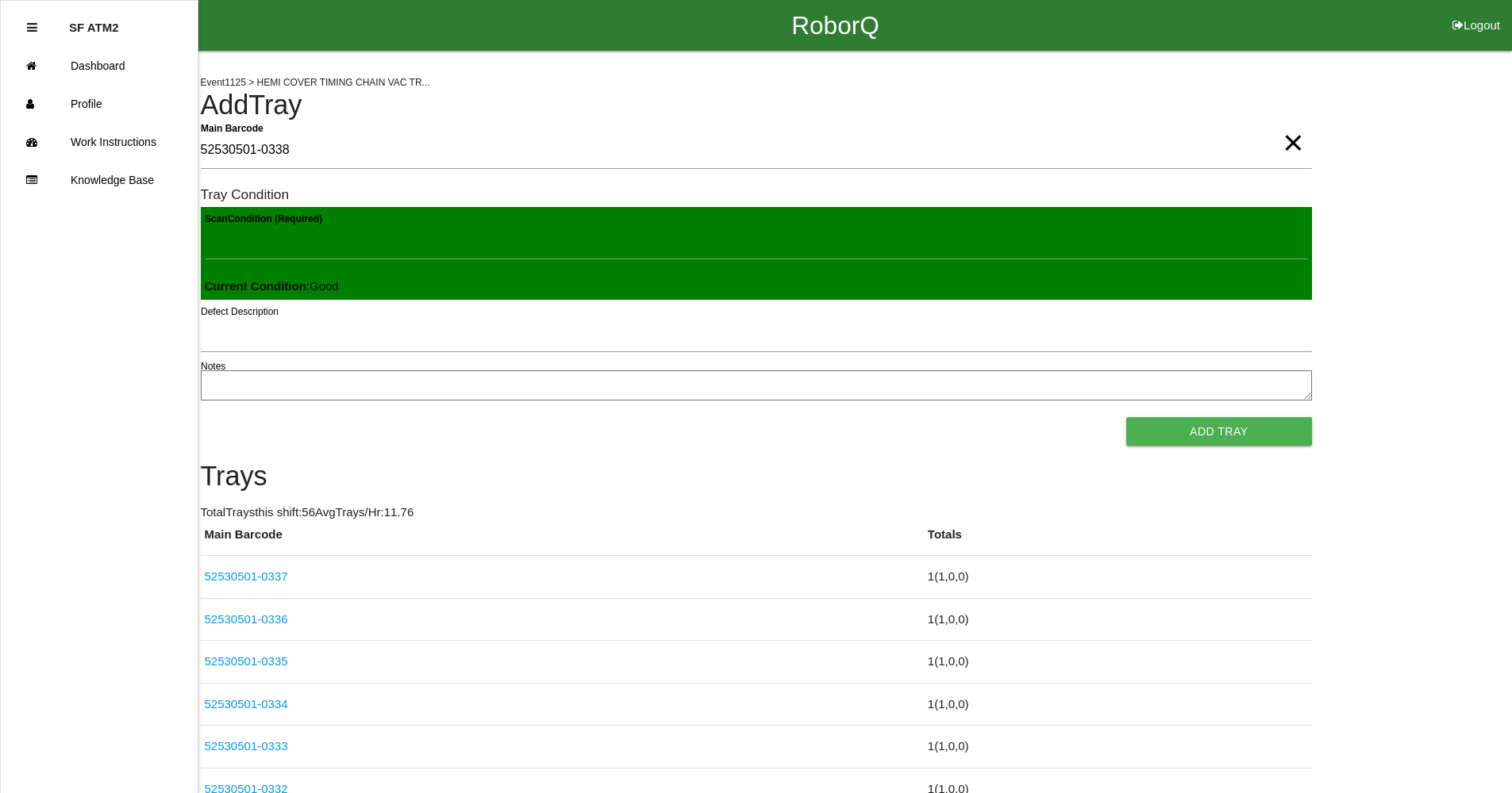
click at [1126, 417] on button "Add Tray" at bounding box center [1218, 431] width 185 height 29
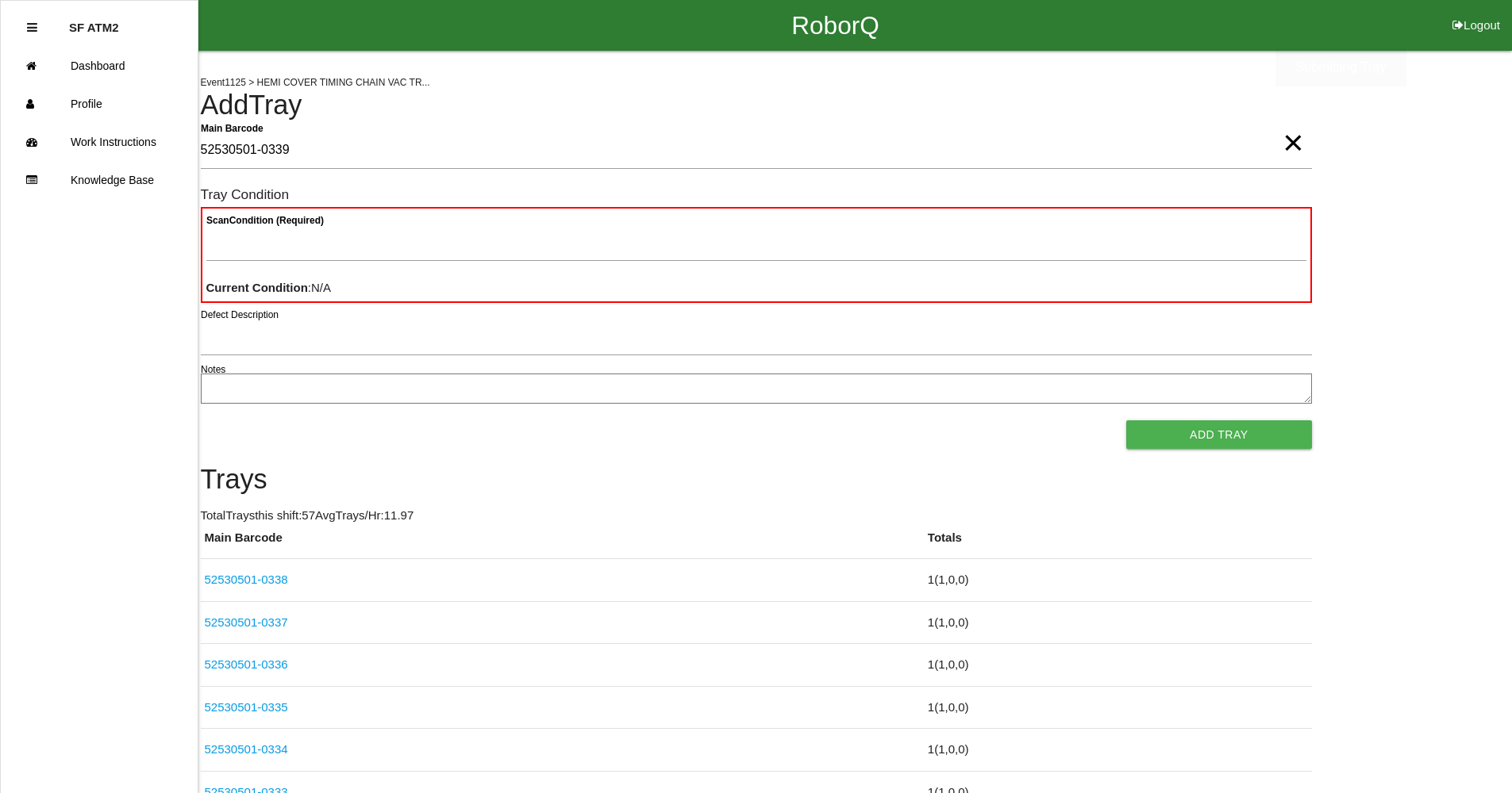
type Barcode "52530501-0339"
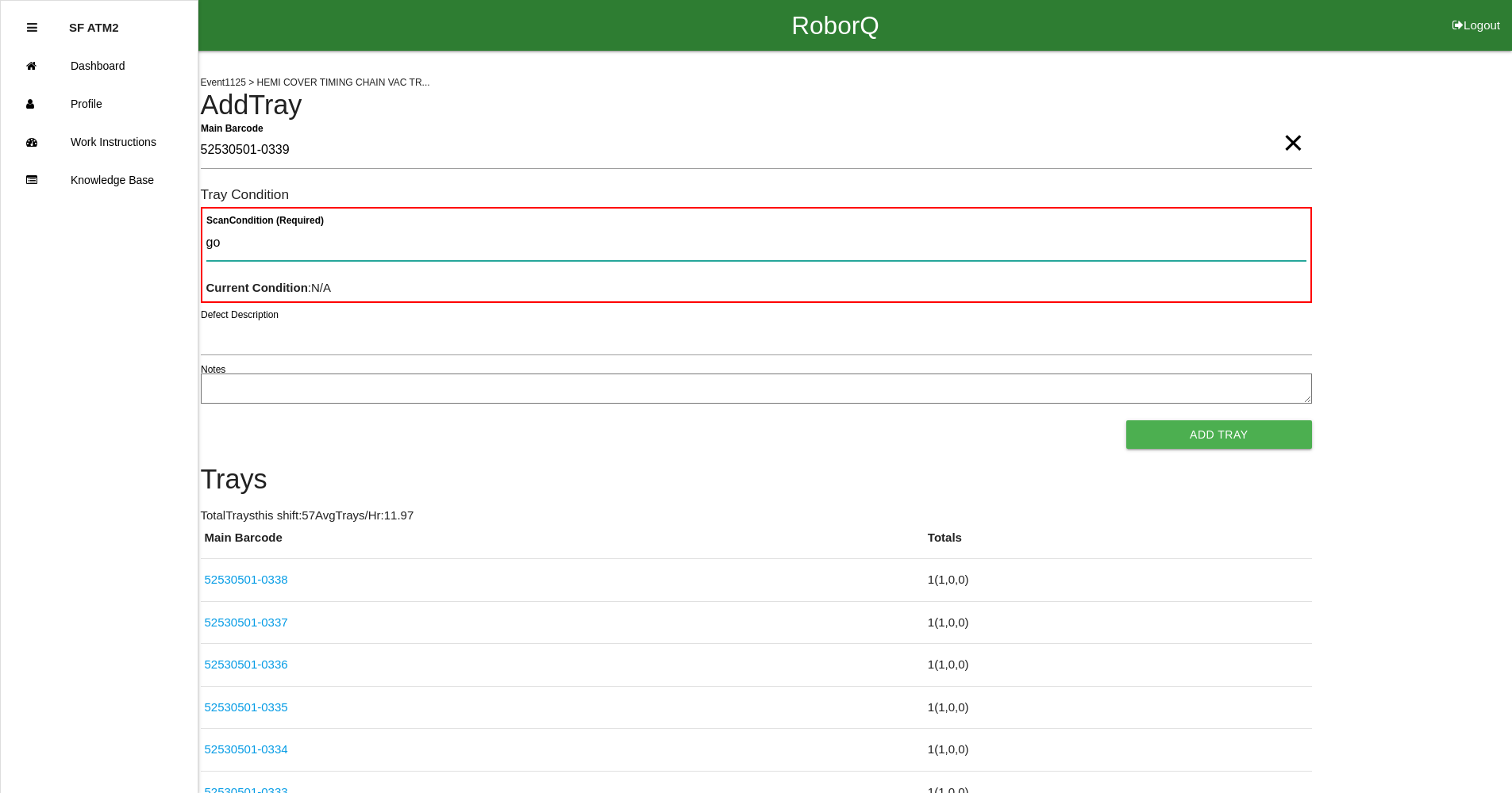
type Condition "goo"
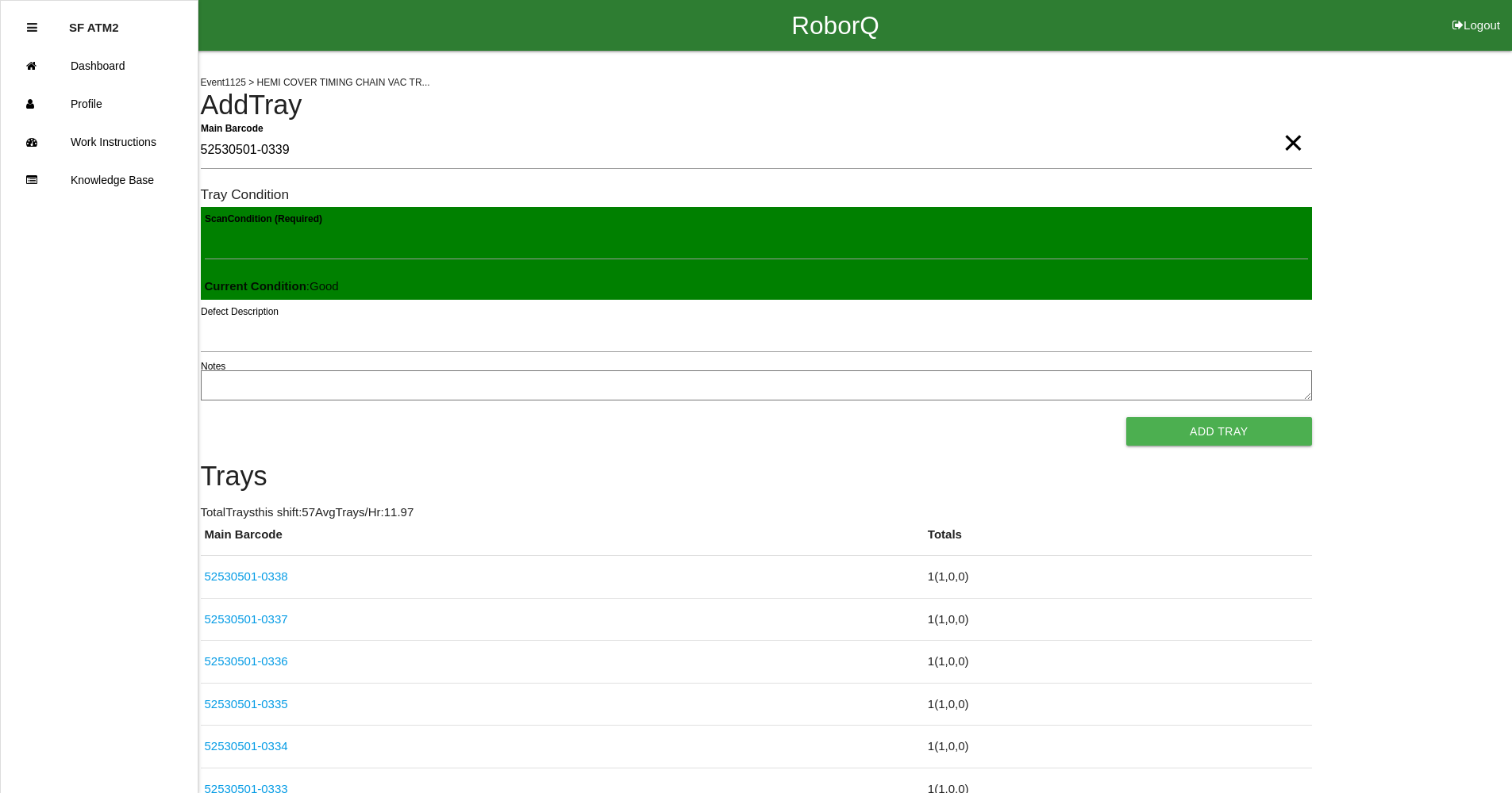
click button "Add Tray" at bounding box center [1218, 431] width 185 height 29
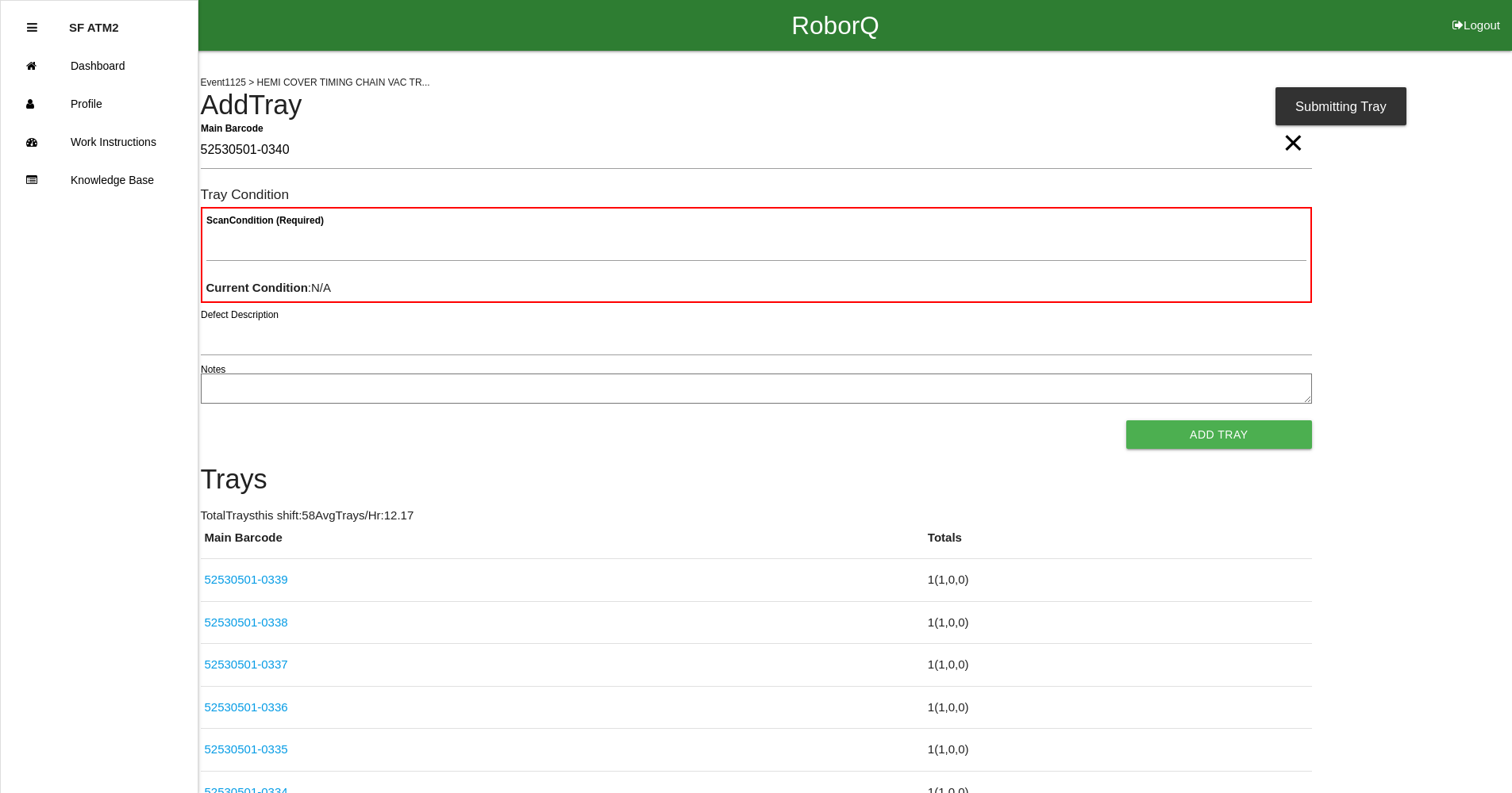
type Barcode "52530501-0340"
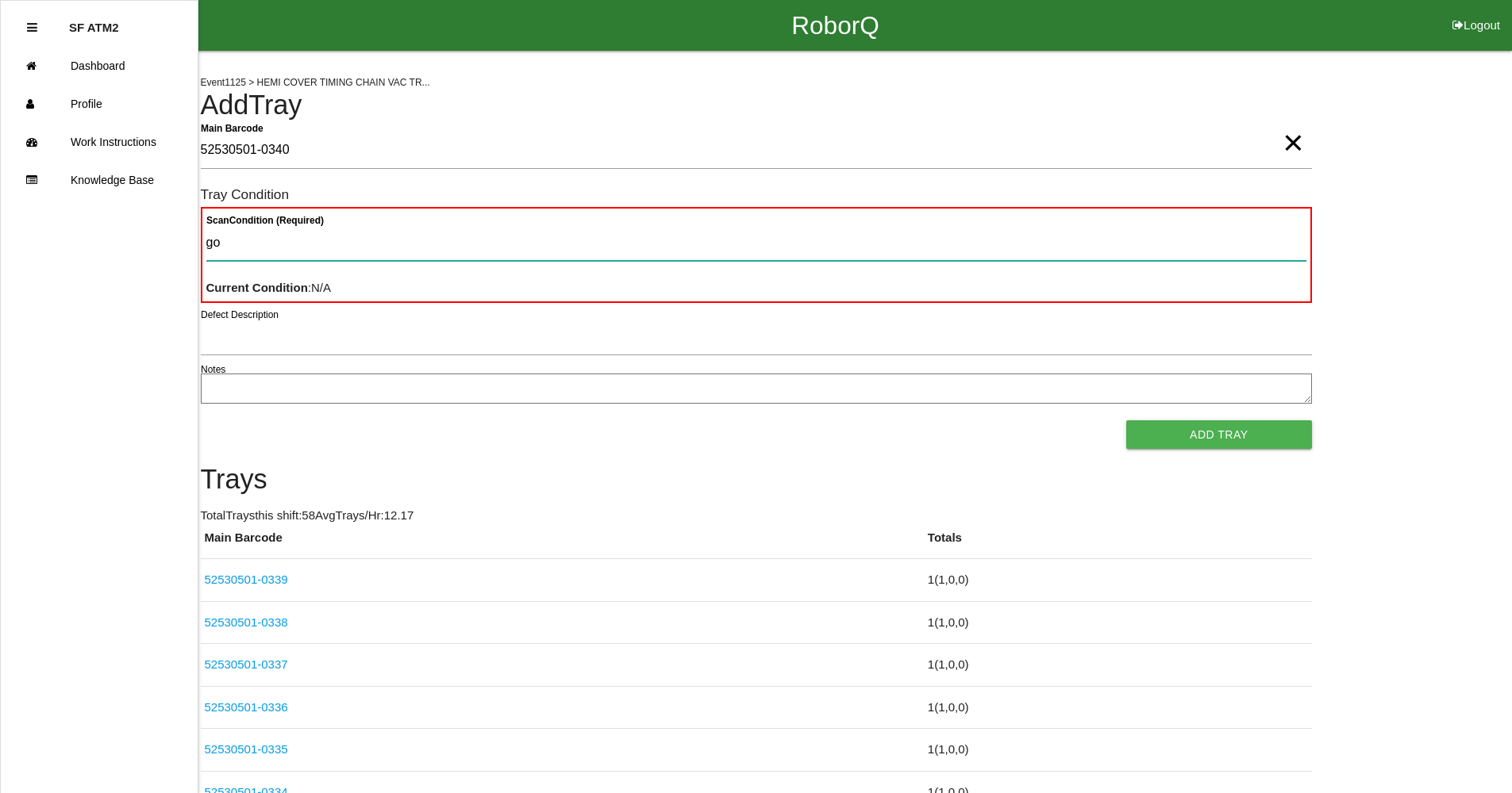
type Condition "goo"
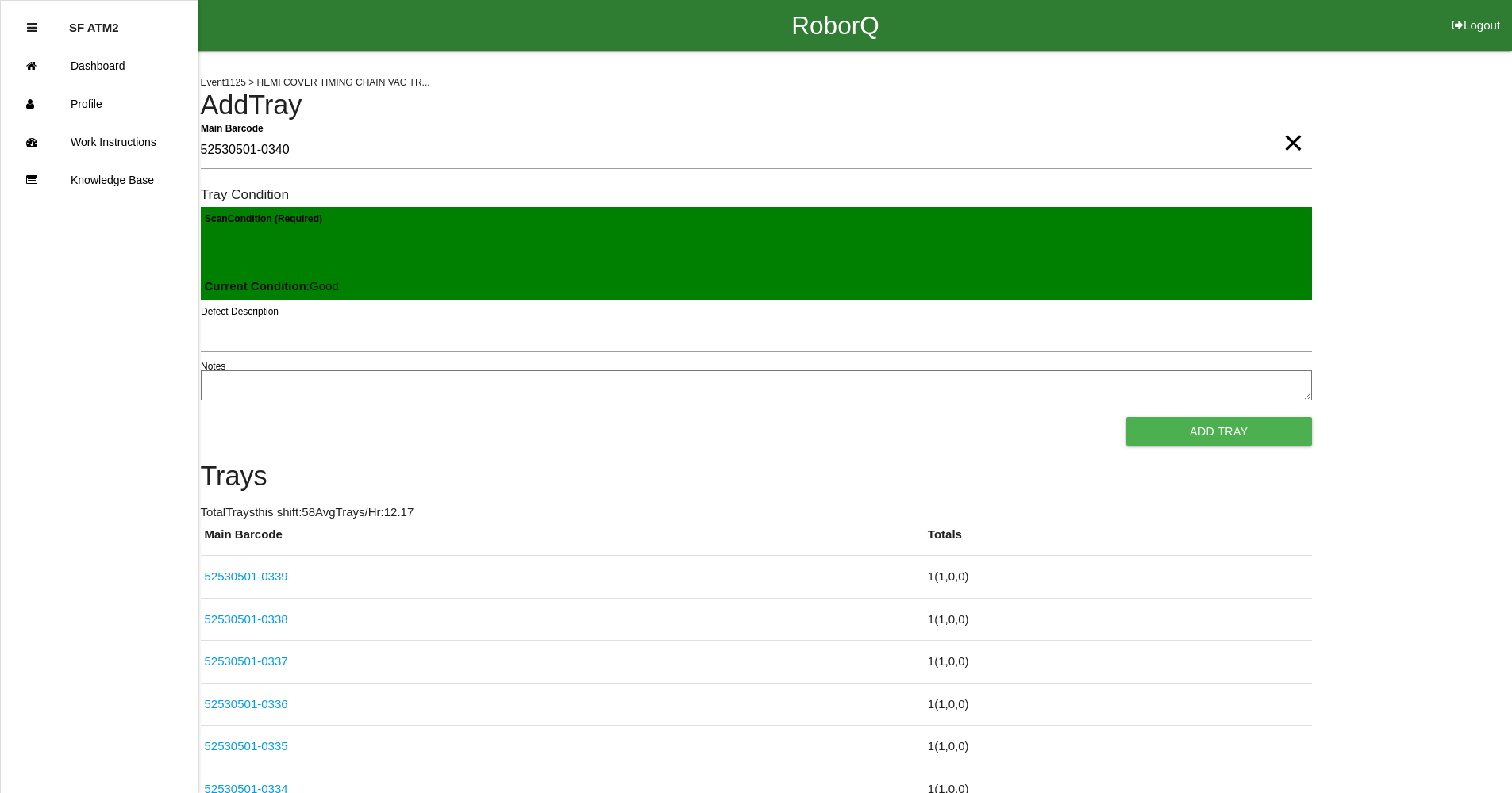
click at [1126, 417] on button "Add Tray" at bounding box center [1218, 431] width 185 height 29
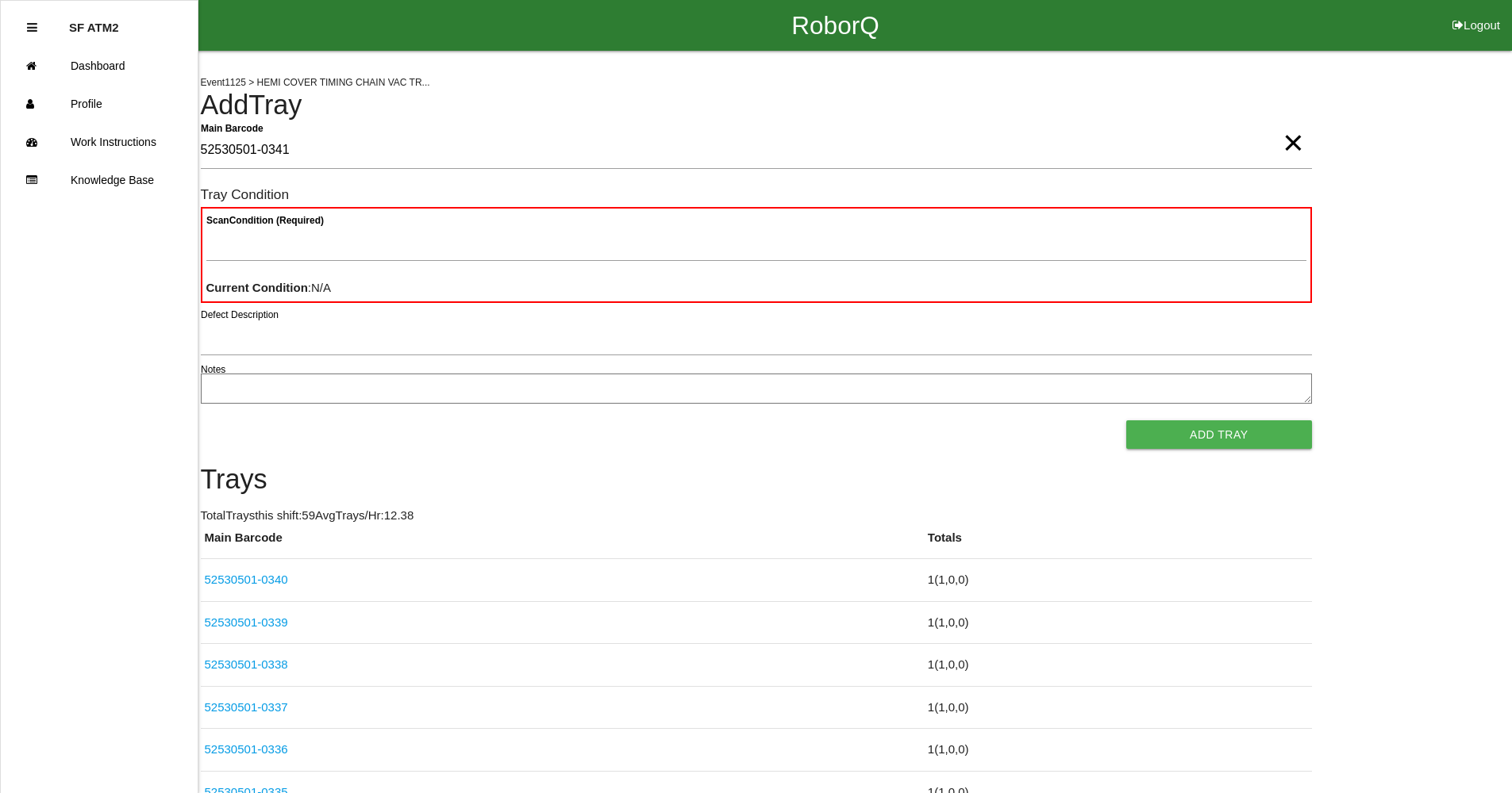
type Barcode "52530501-0341"
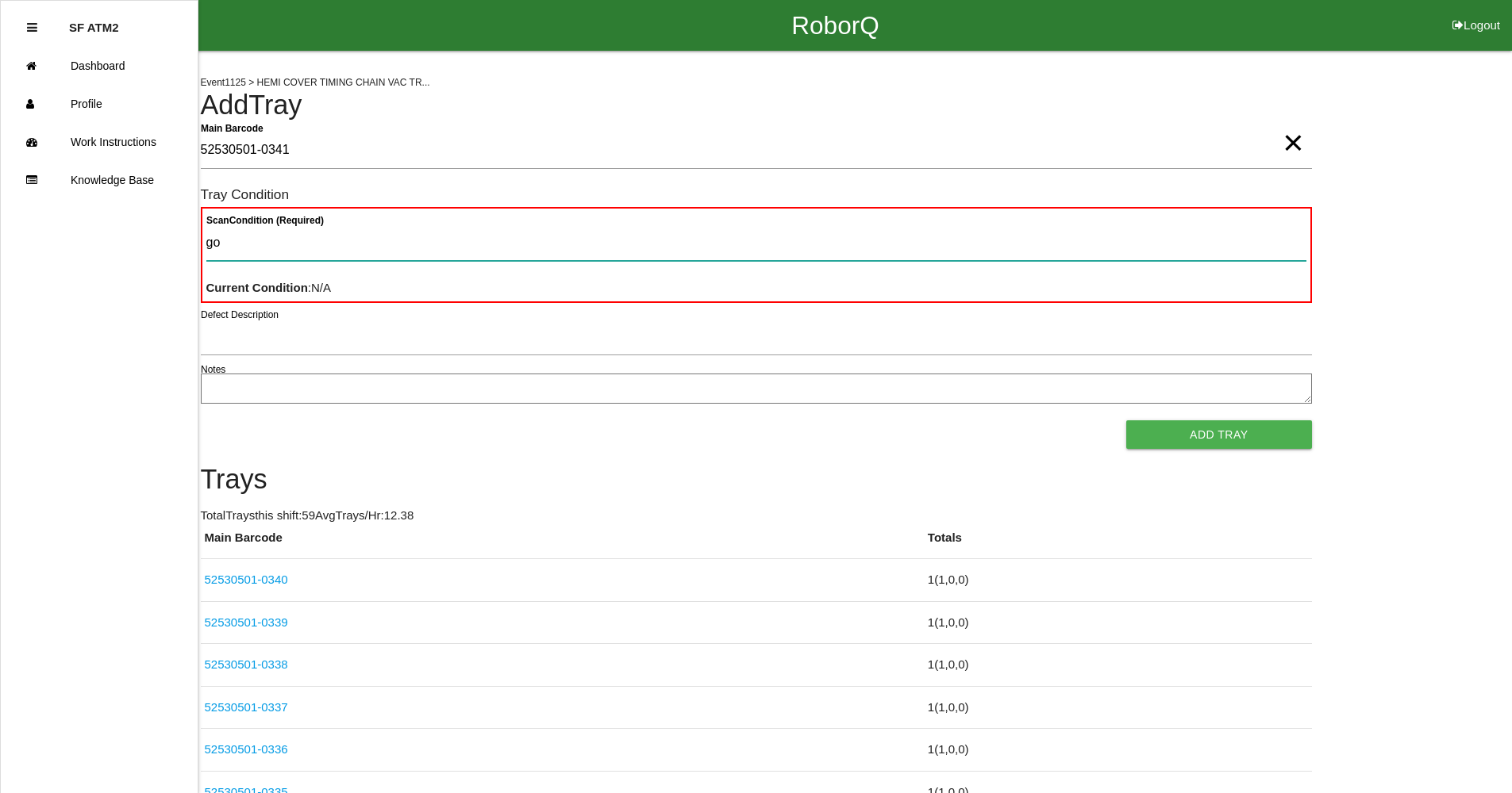
type Condition "goo"
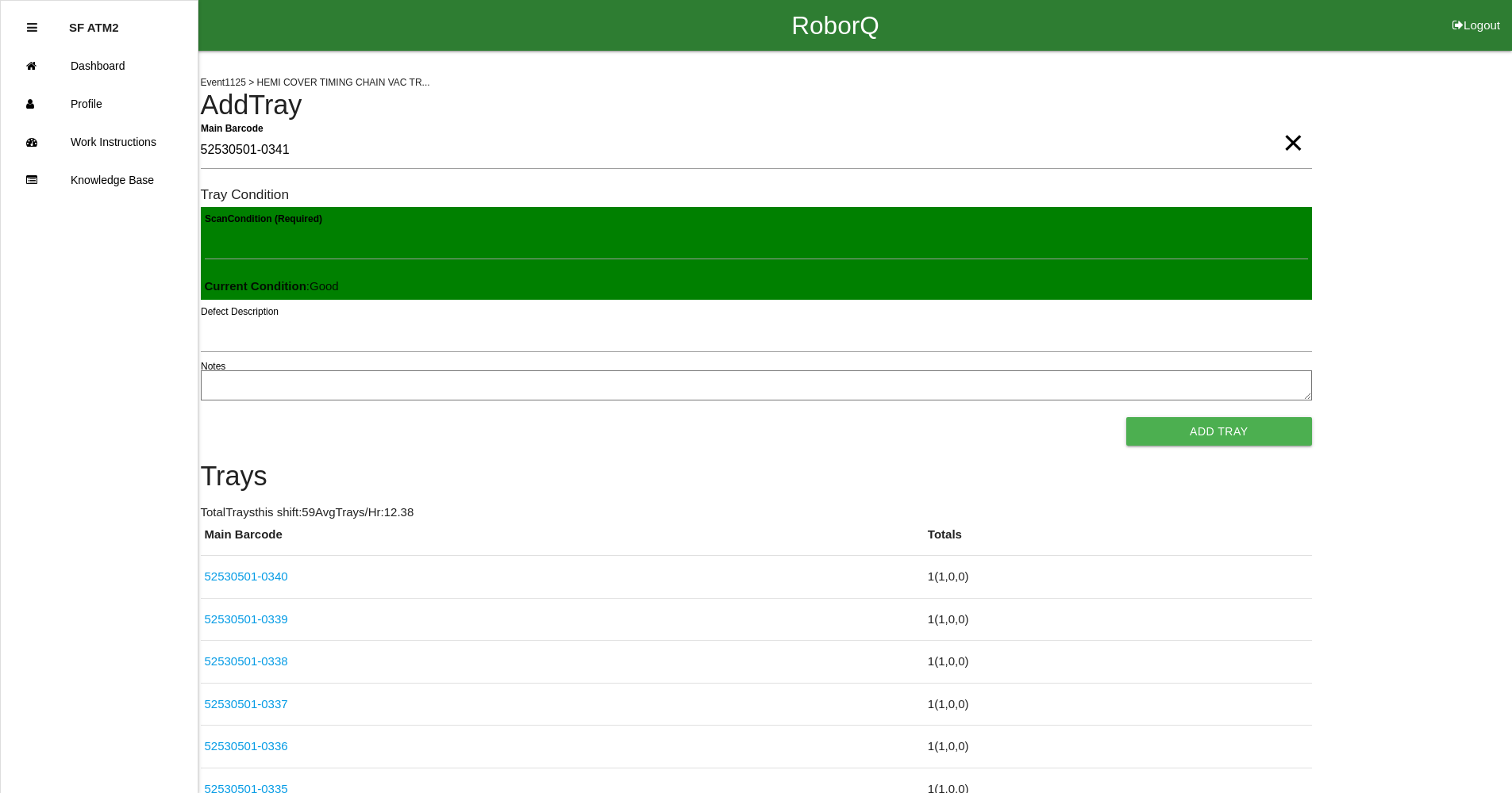
click at [1126, 417] on button "Add Tray" at bounding box center [1218, 431] width 185 height 29
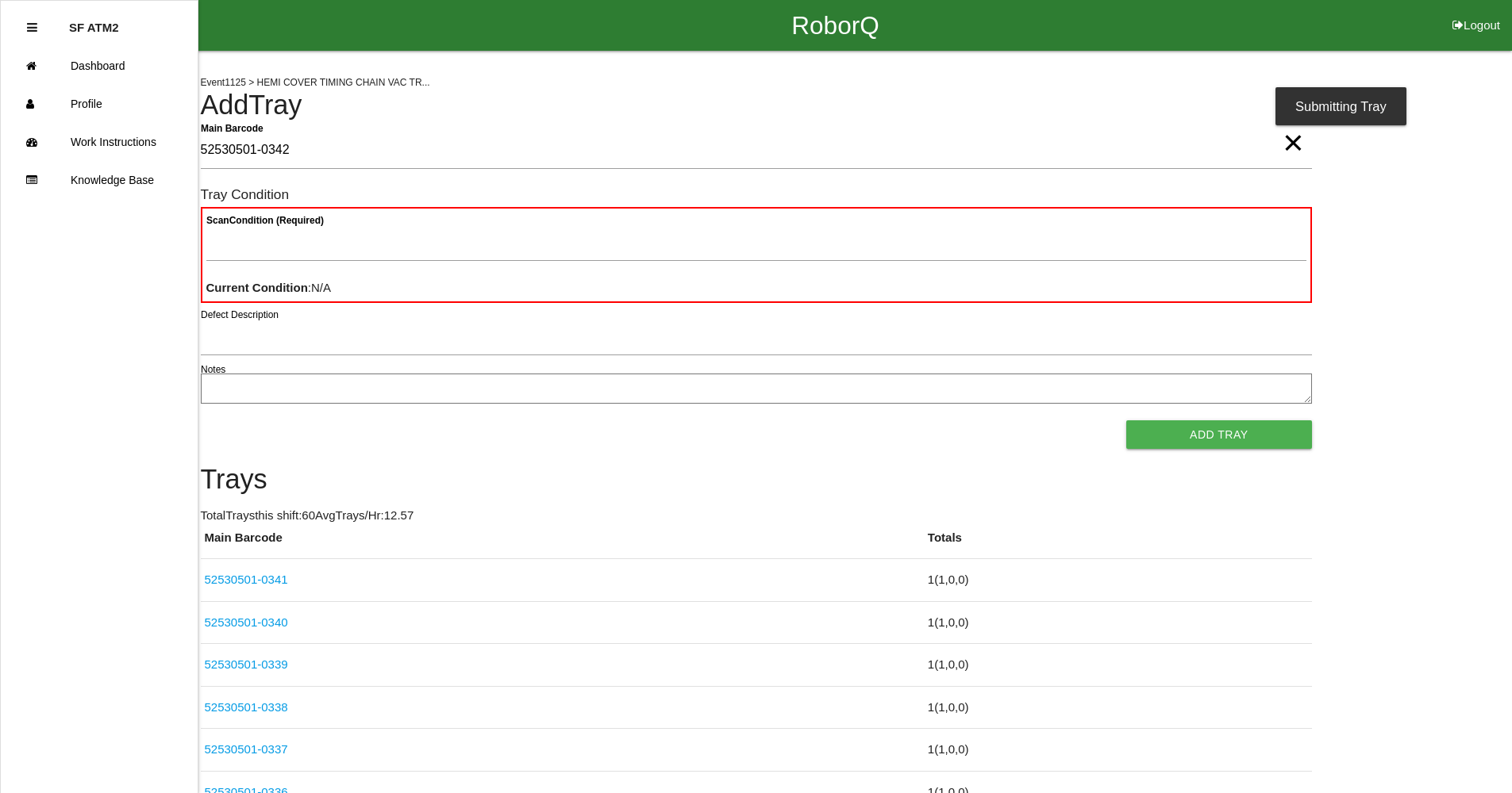
type Barcode "52530501-0342"
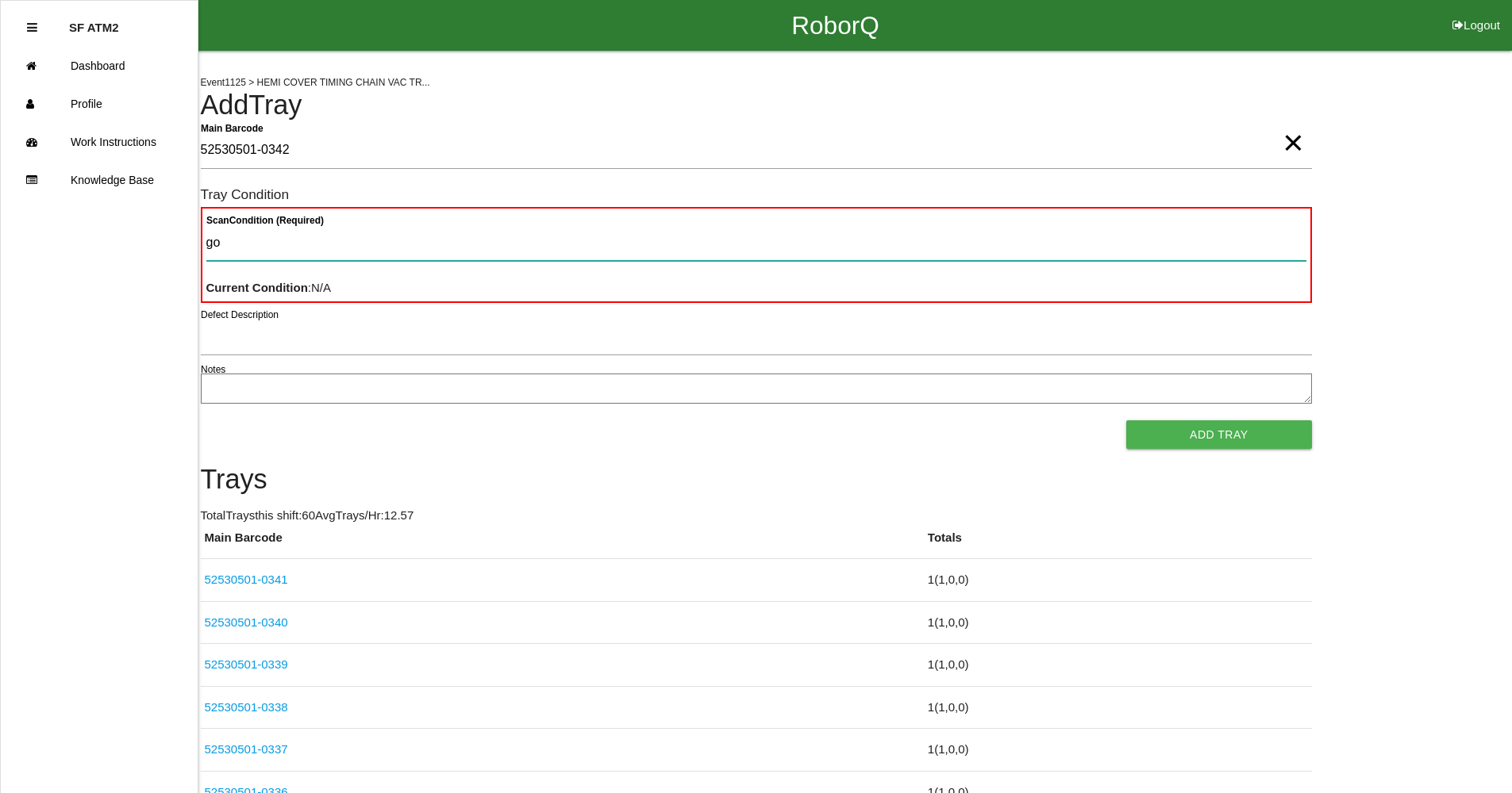
type Condition "goo"
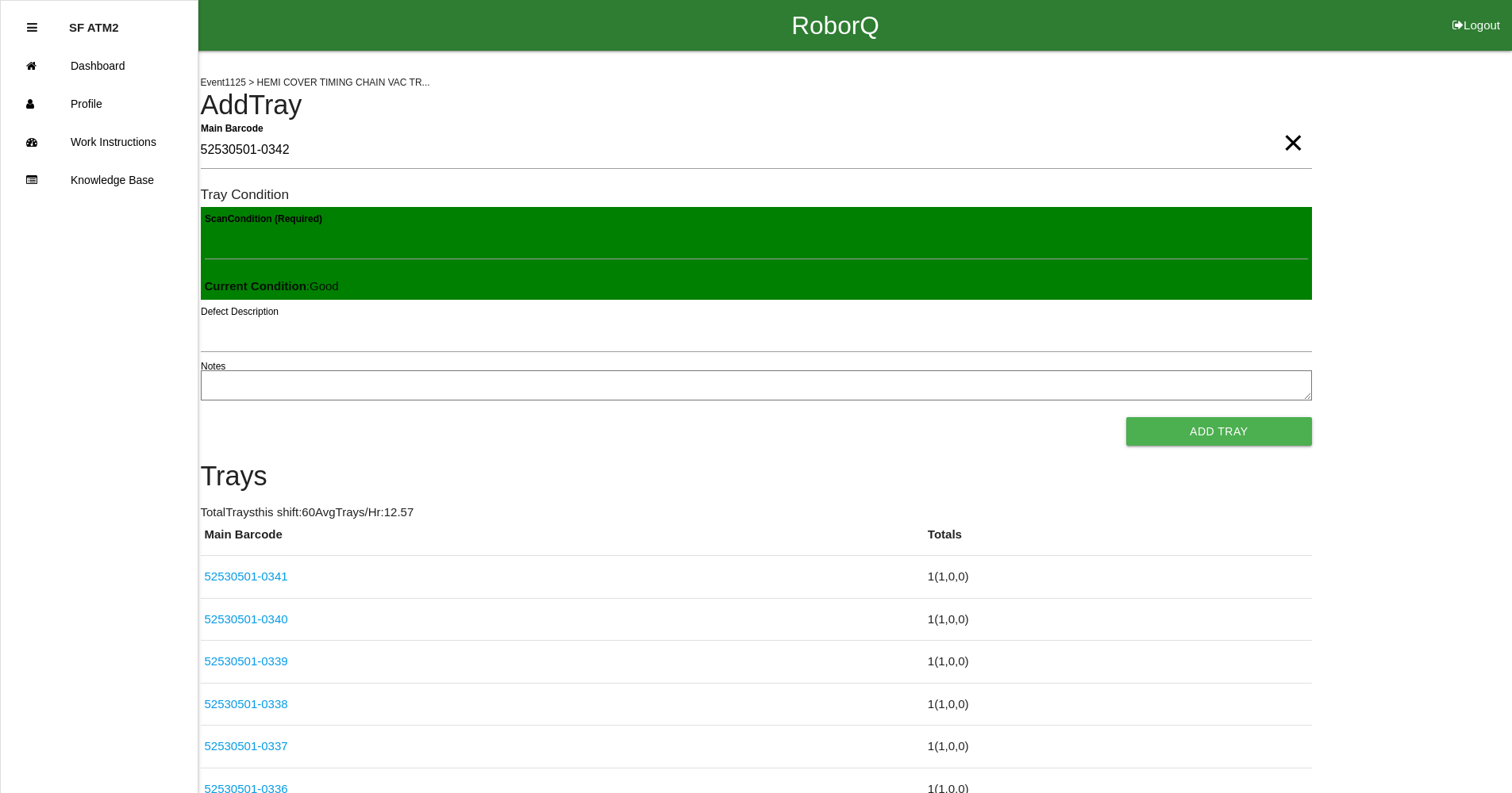
click at [1126, 417] on button "Add Tray" at bounding box center [1218, 431] width 185 height 29
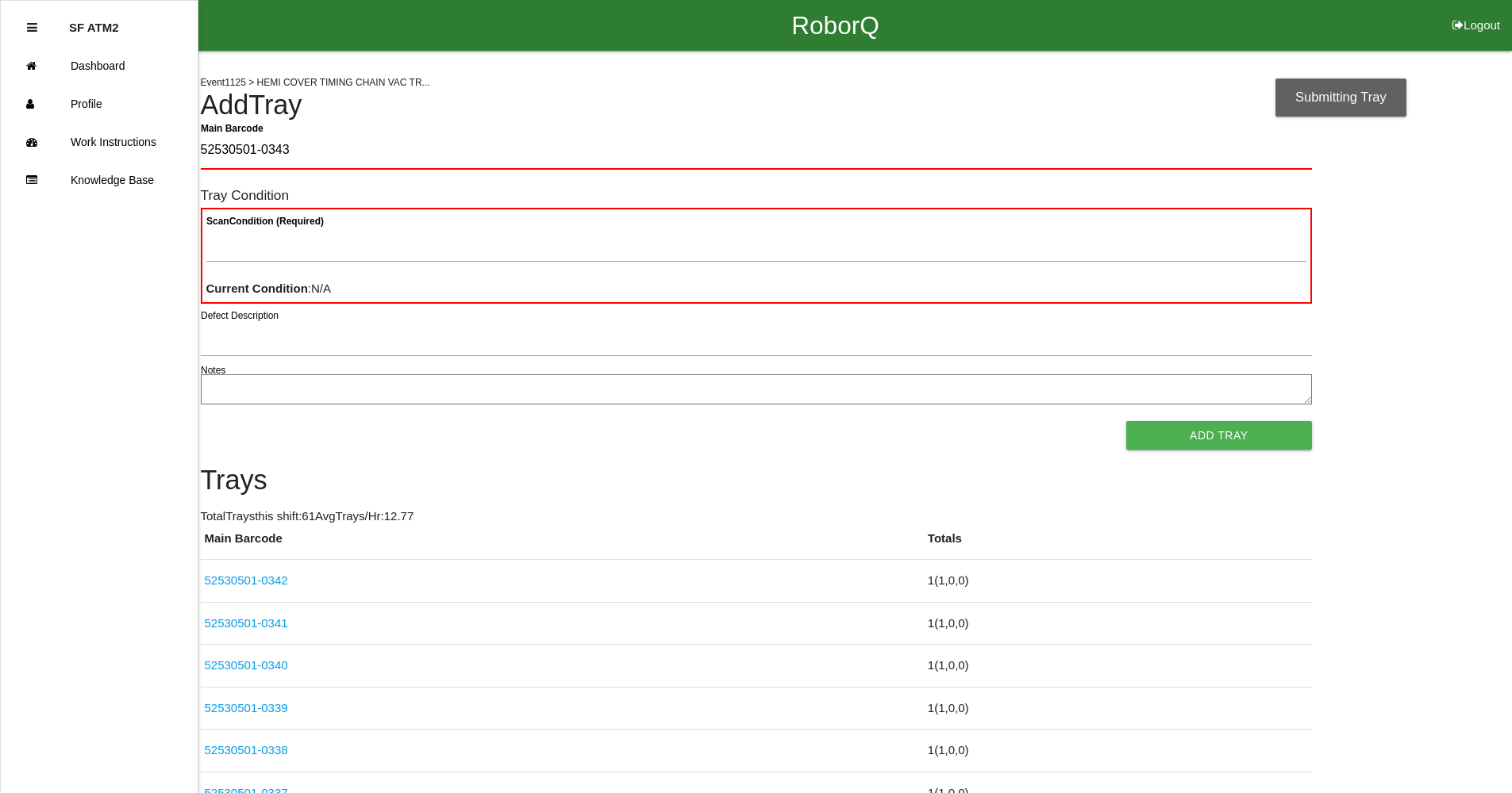
type Barcode "52530501-0343"
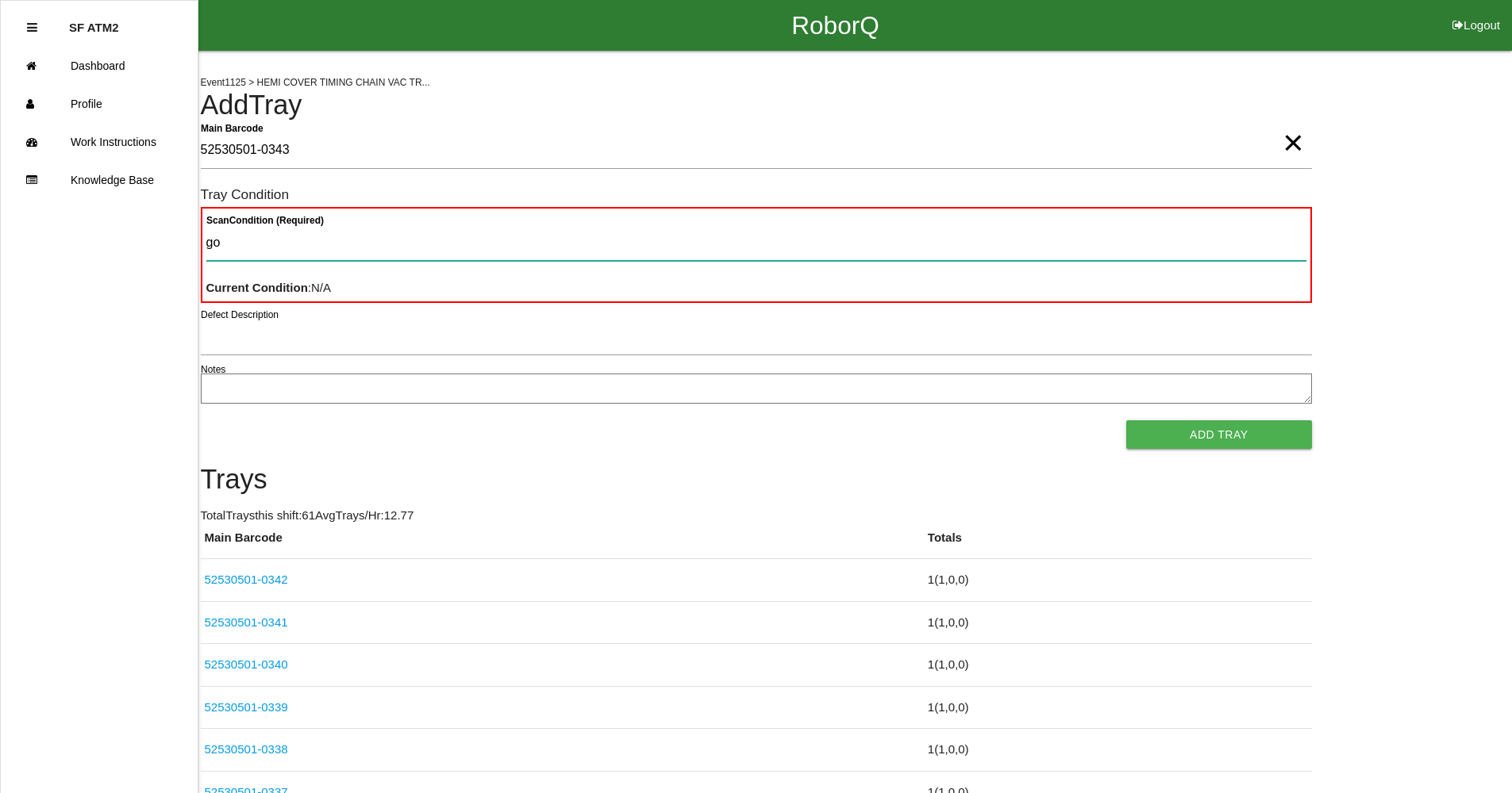
type Condition "goo"
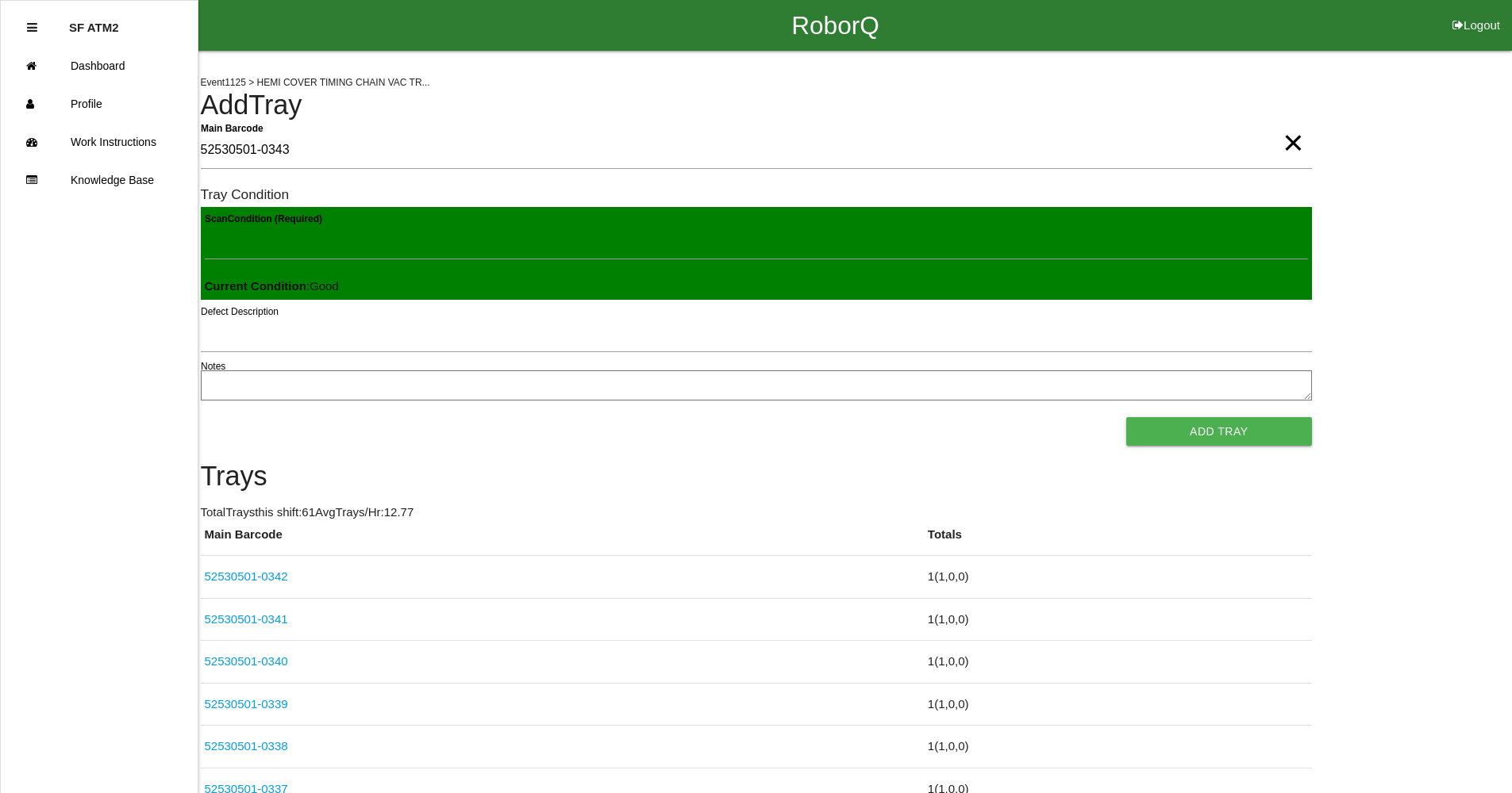
click at [1126, 417] on button "Add Tray" at bounding box center [1218, 431] width 185 height 29
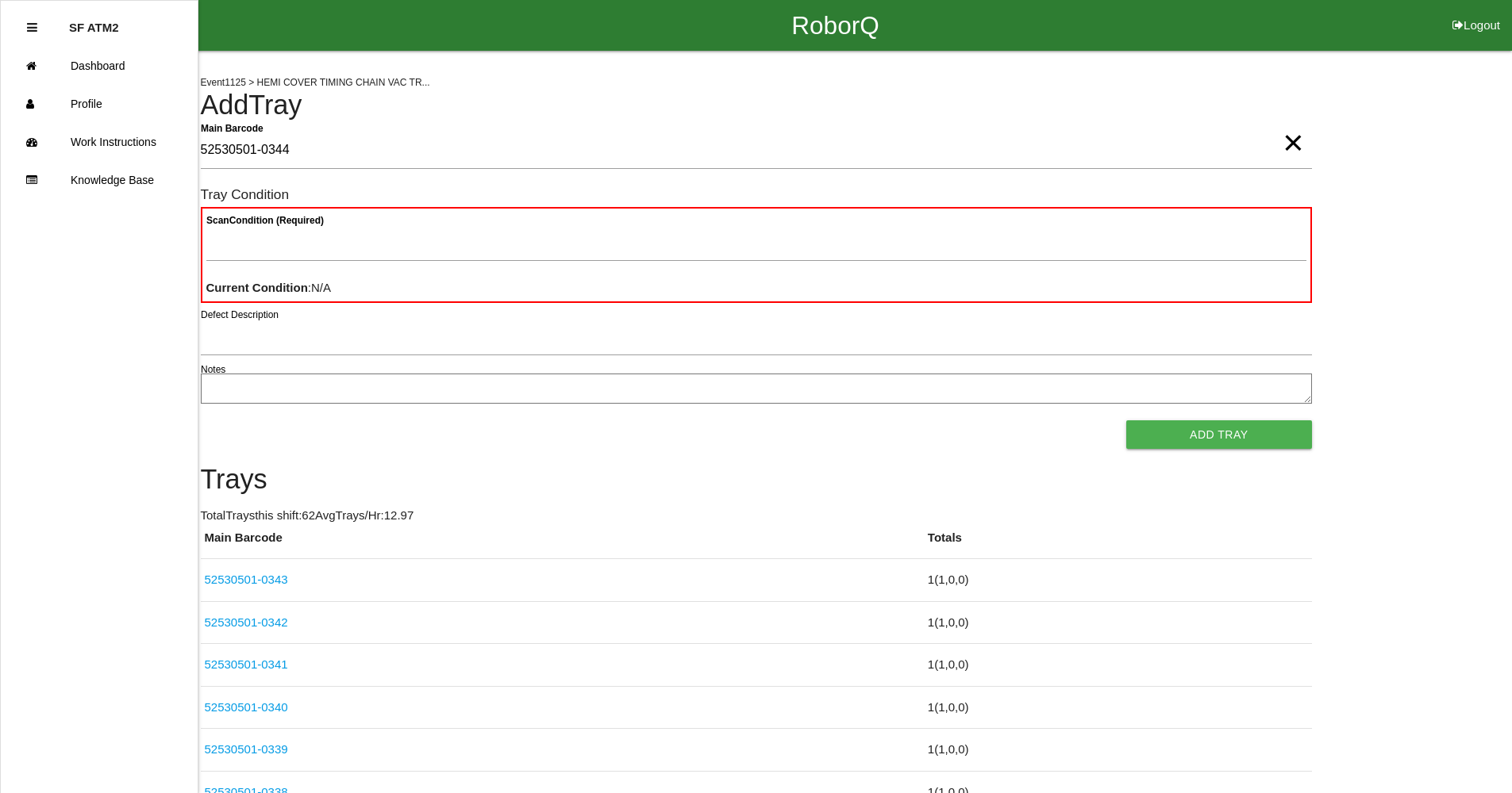
type Barcode "52530501-0344"
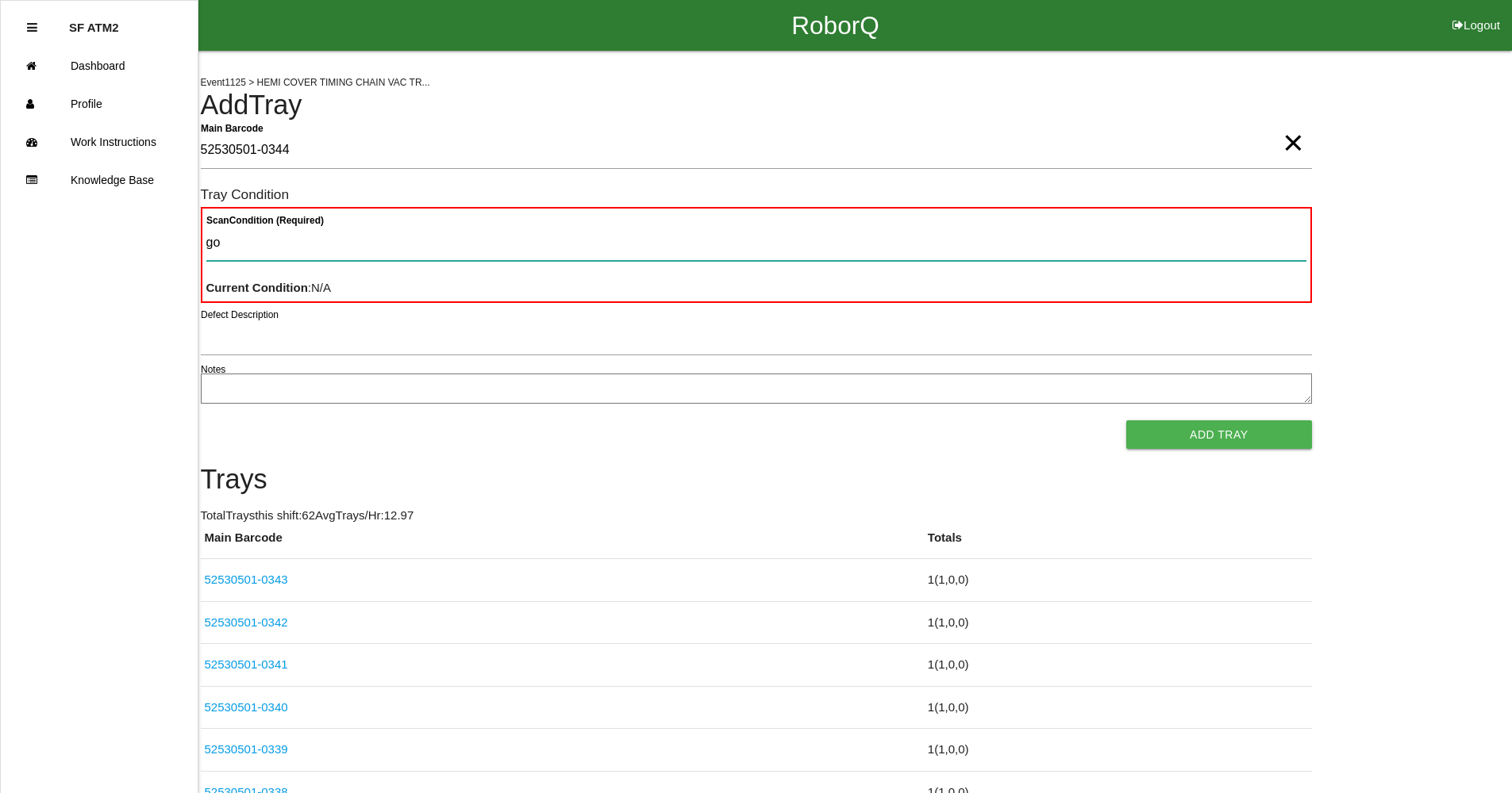
type Condition "goo"
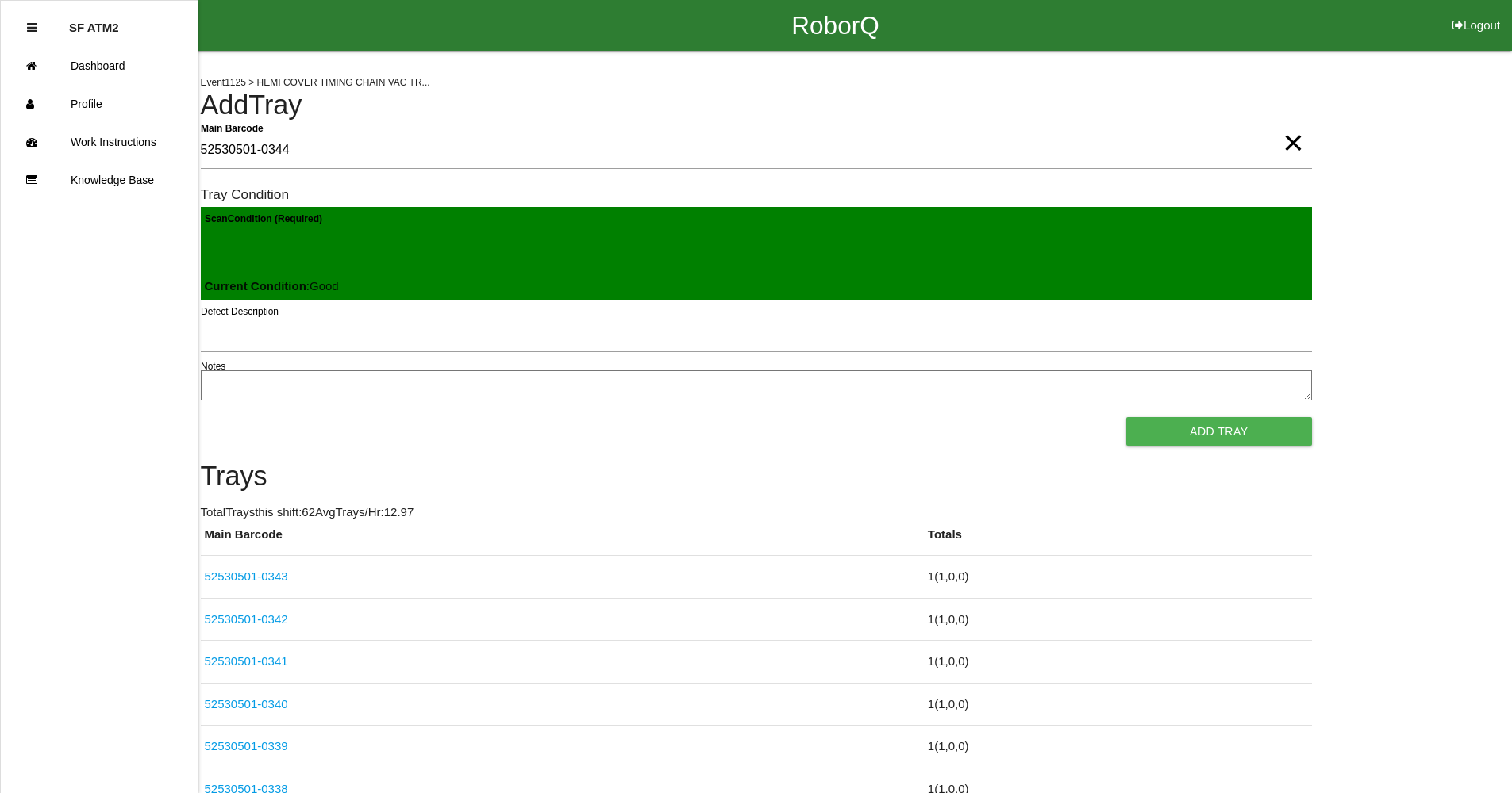
click at [1126, 417] on button "Add Tray" at bounding box center [1218, 431] width 185 height 29
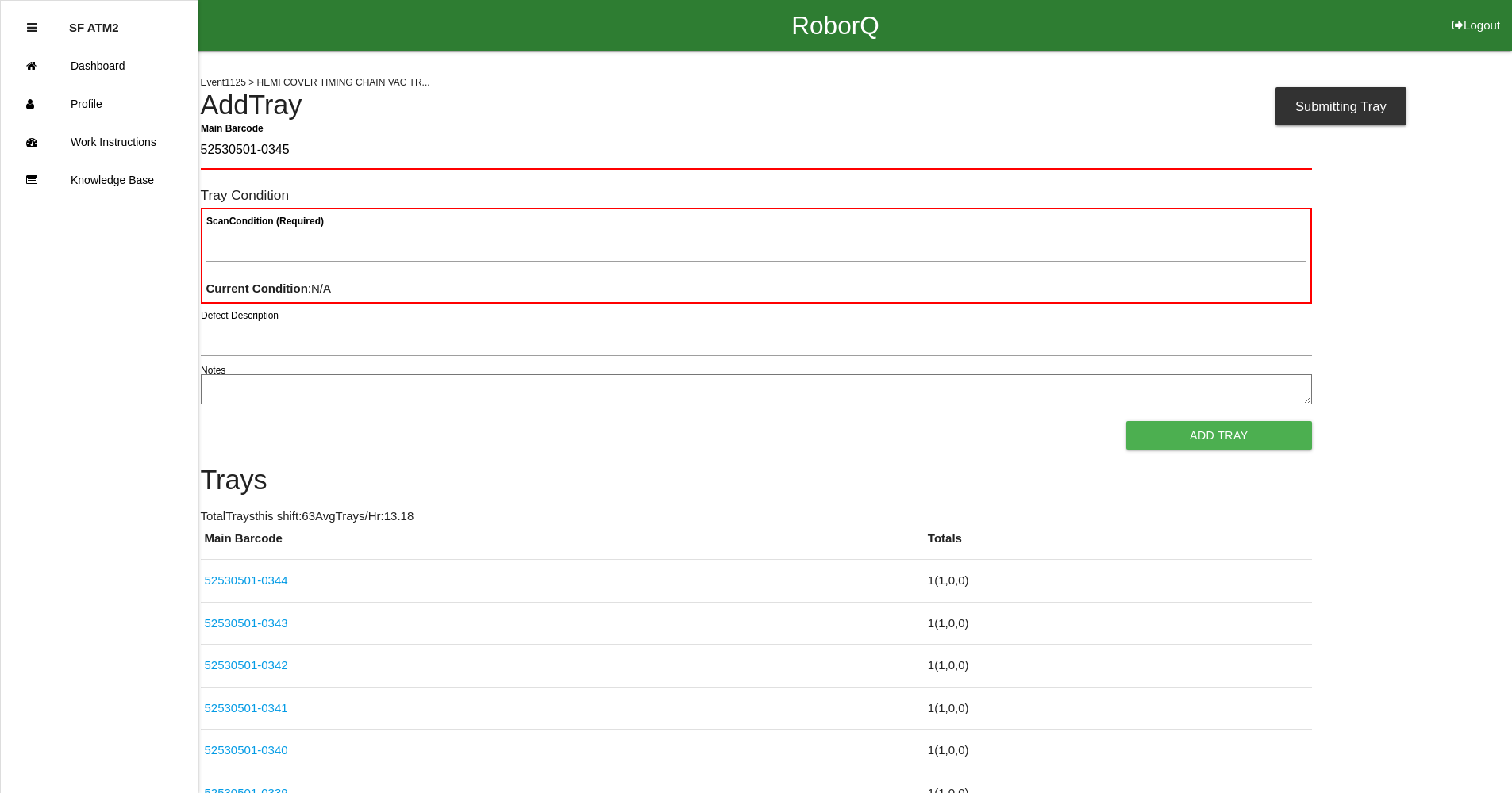
type Barcode "52530501-0345"
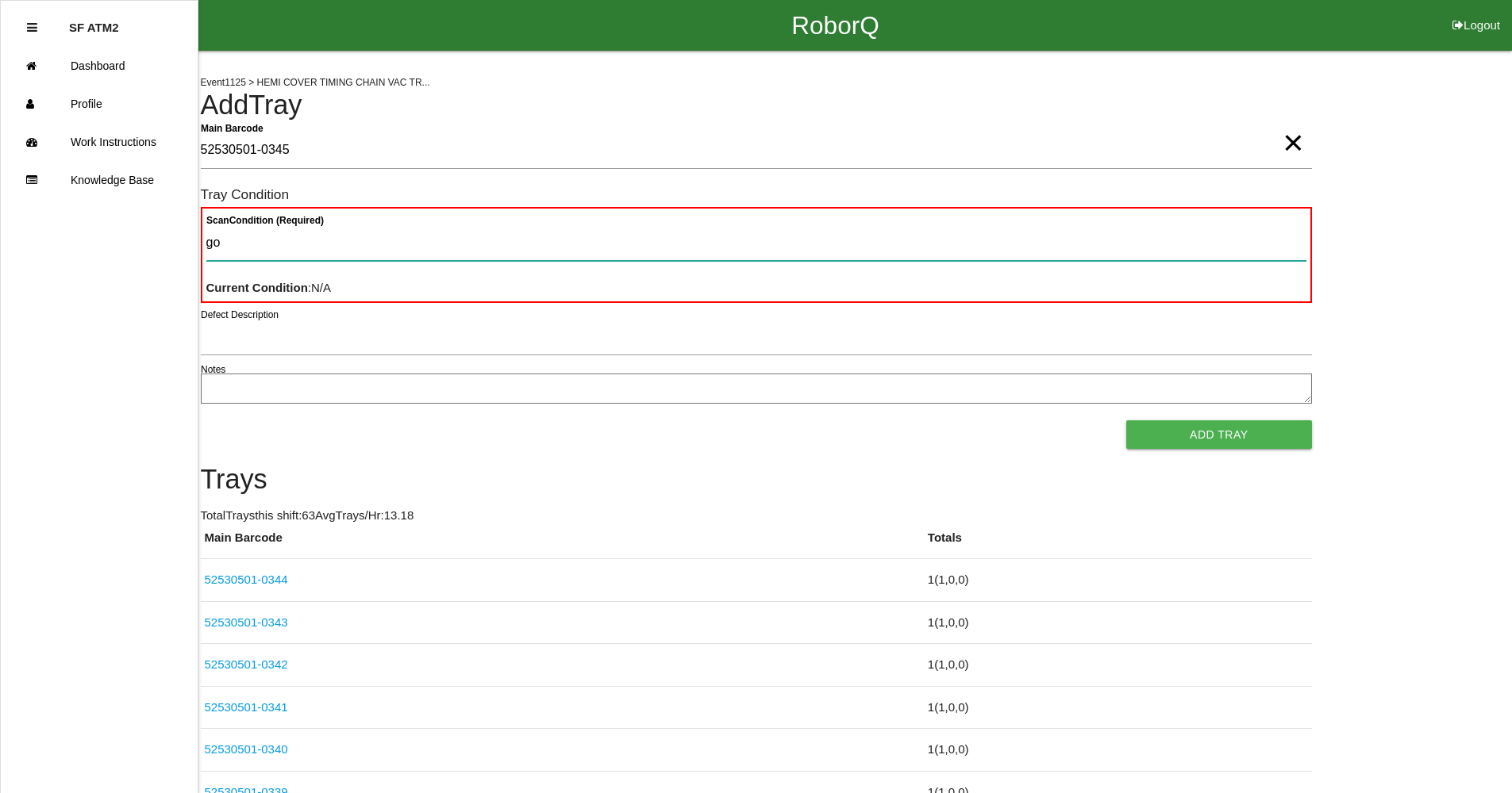
type Condition "goo"
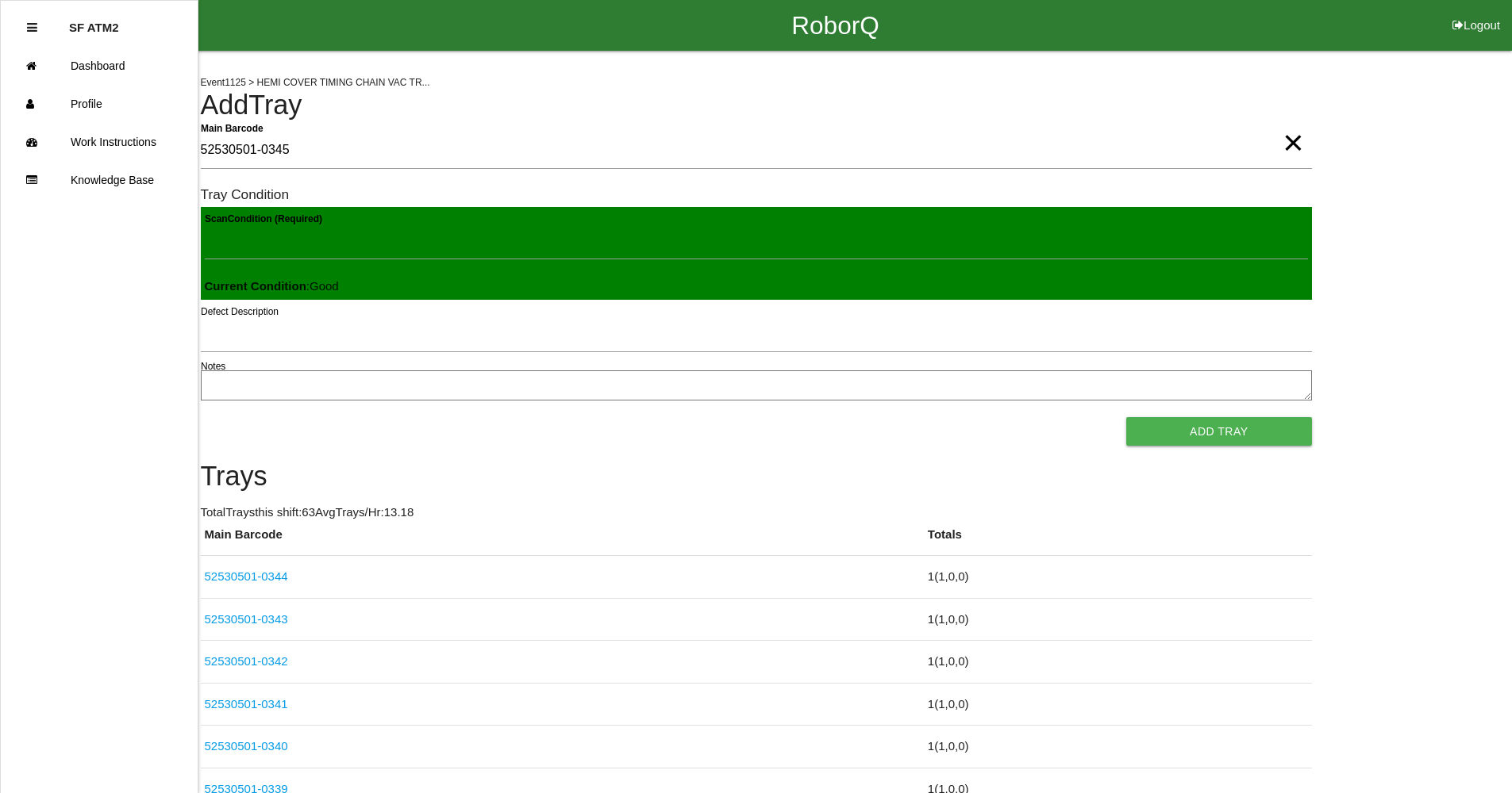
click button "Add Tray" at bounding box center [1218, 431] width 185 height 29
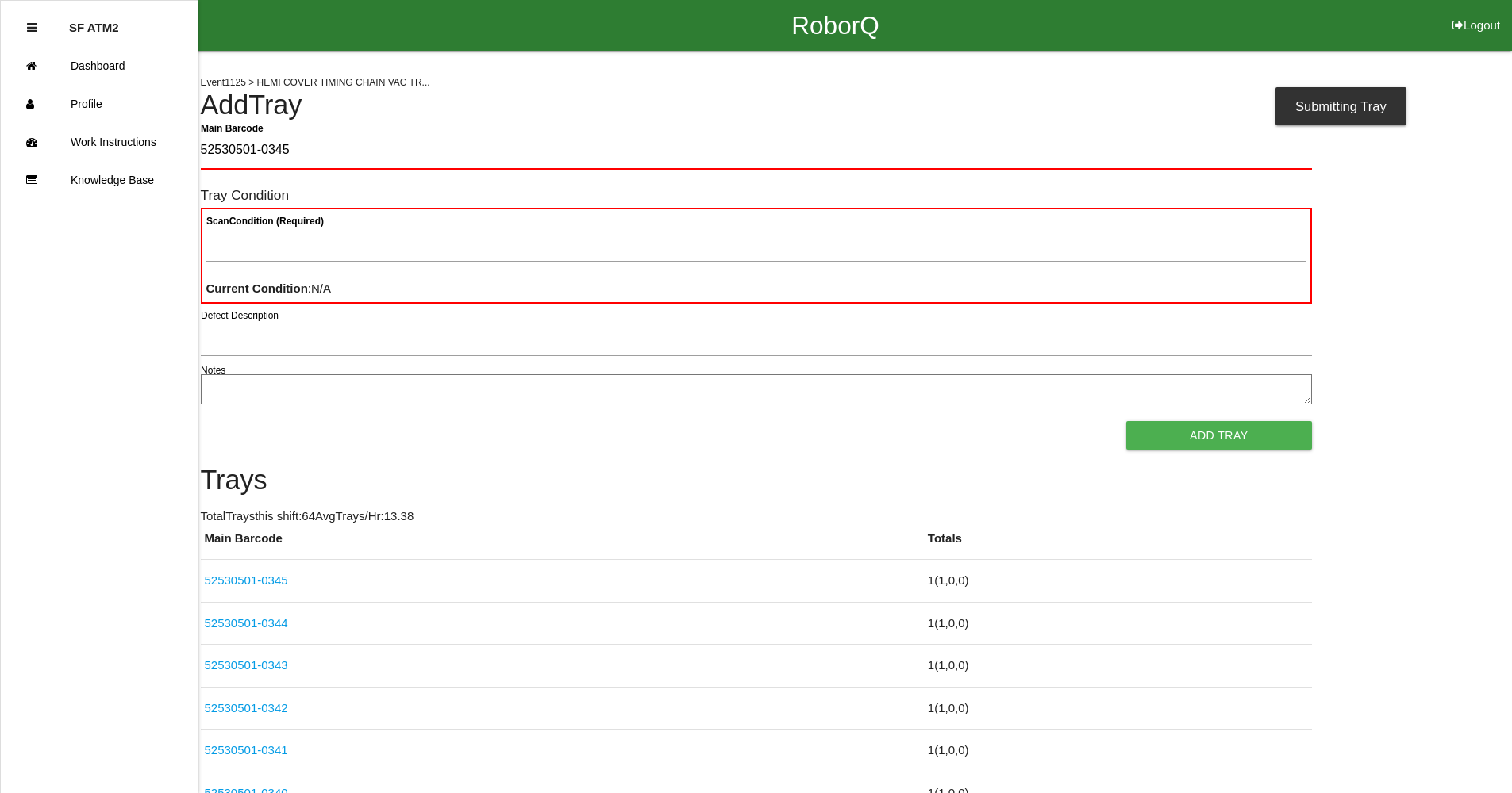
type Barcode "52530501-0345"
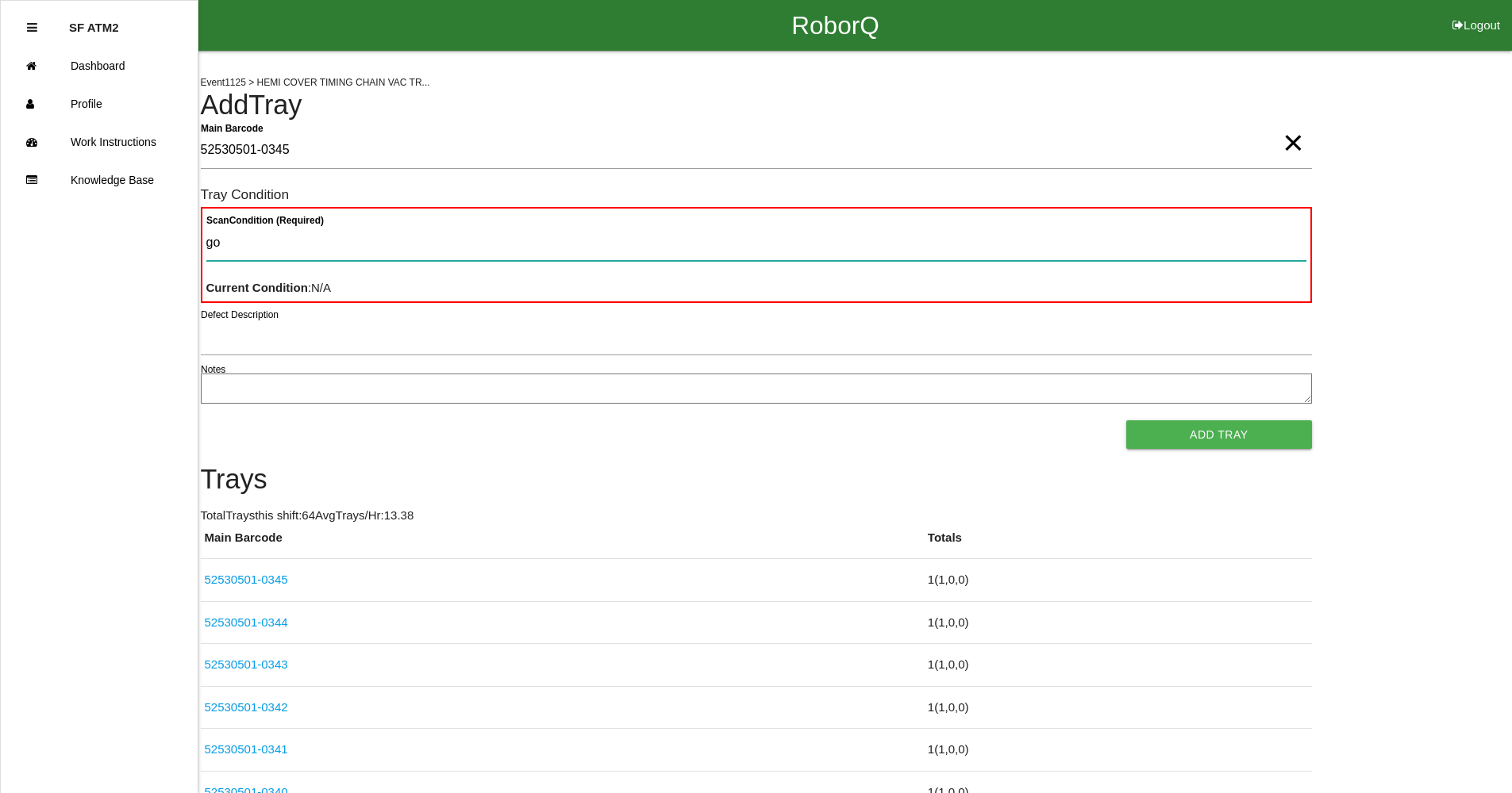
type Condition "goo"
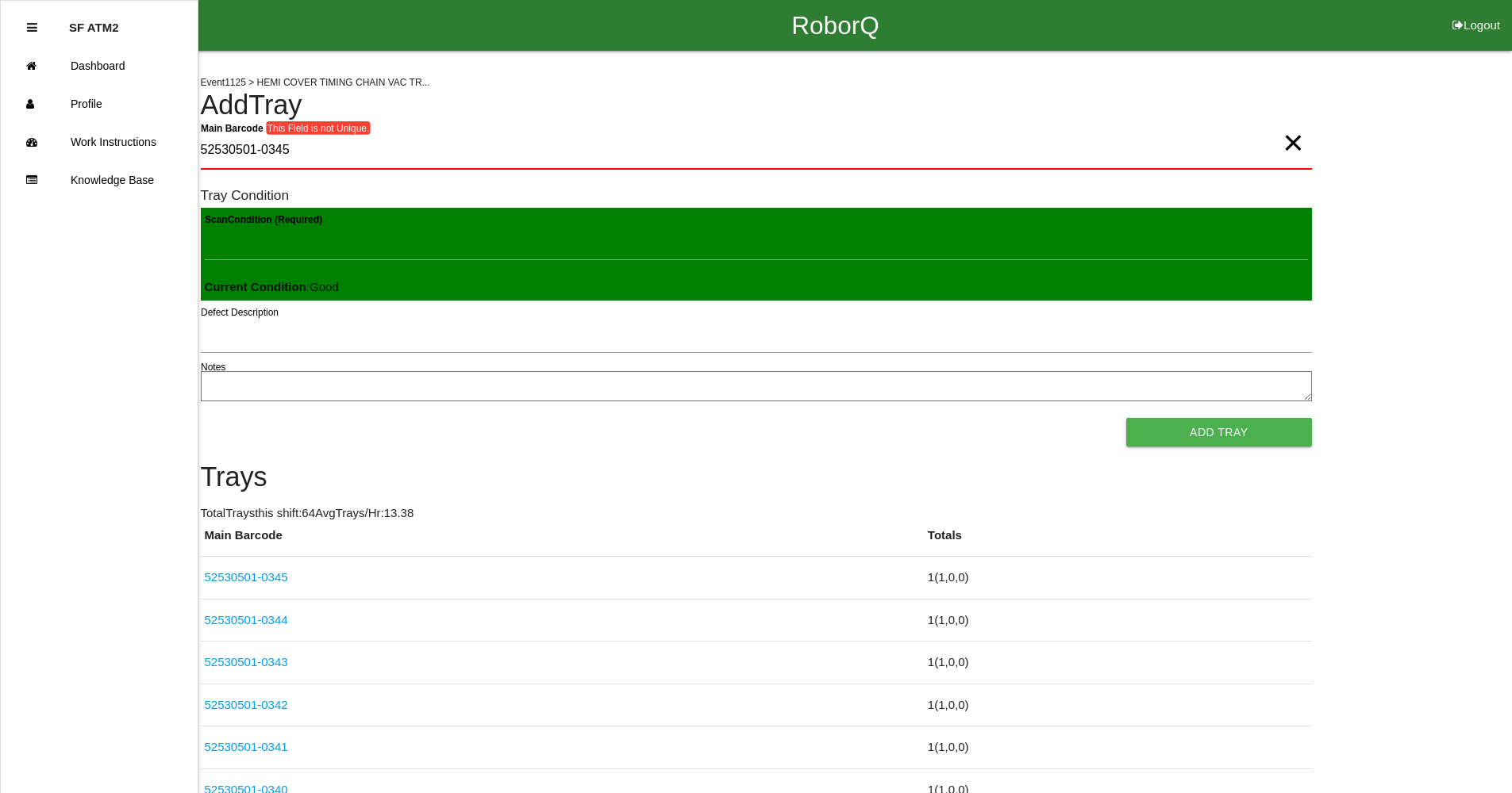
click at [1126, 418] on button "Add Tray" at bounding box center [1218, 432] width 185 height 29
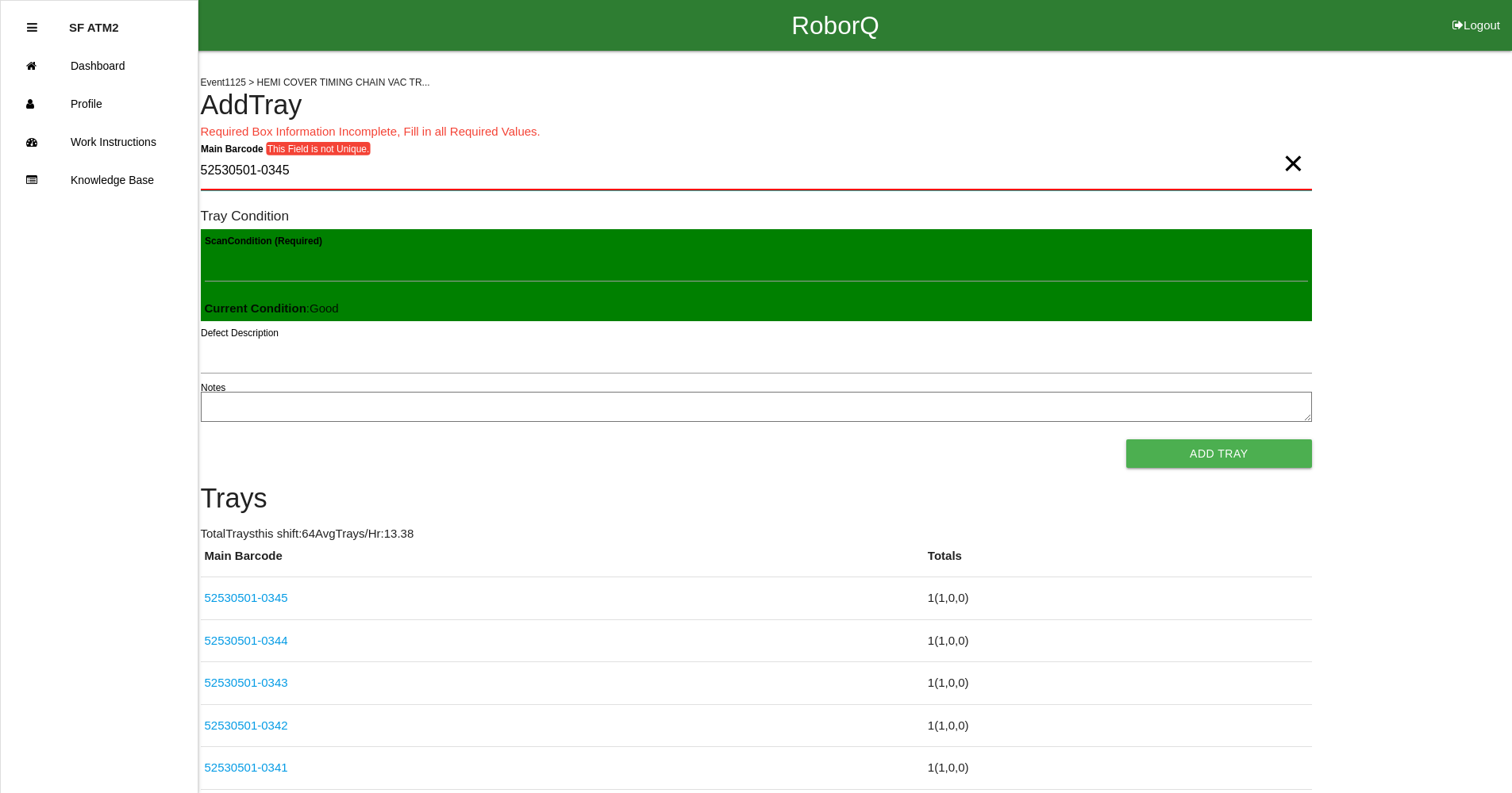
click at [1271, 168] on Barcode "52530501-0345" at bounding box center [756, 172] width 1111 height 37
click at [1300, 164] on span "×" at bounding box center [1293, 148] width 20 height 32
click at [1228, 177] on Barcode "Main Barcode" at bounding box center [756, 172] width 1111 height 37
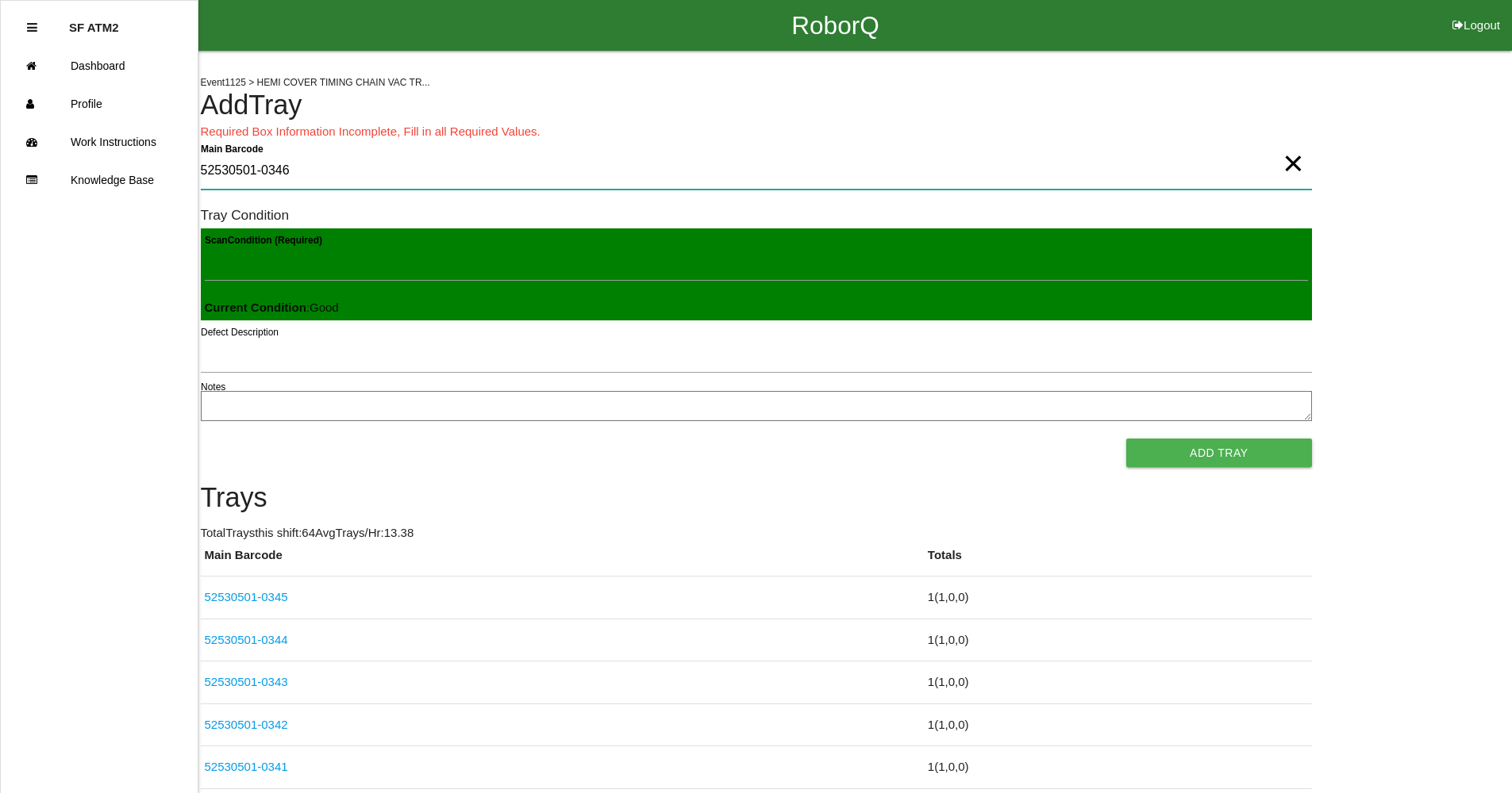
type Barcode "52530501-0346"
click at [1293, 454] on button "Add Tray" at bounding box center [1218, 453] width 185 height 29
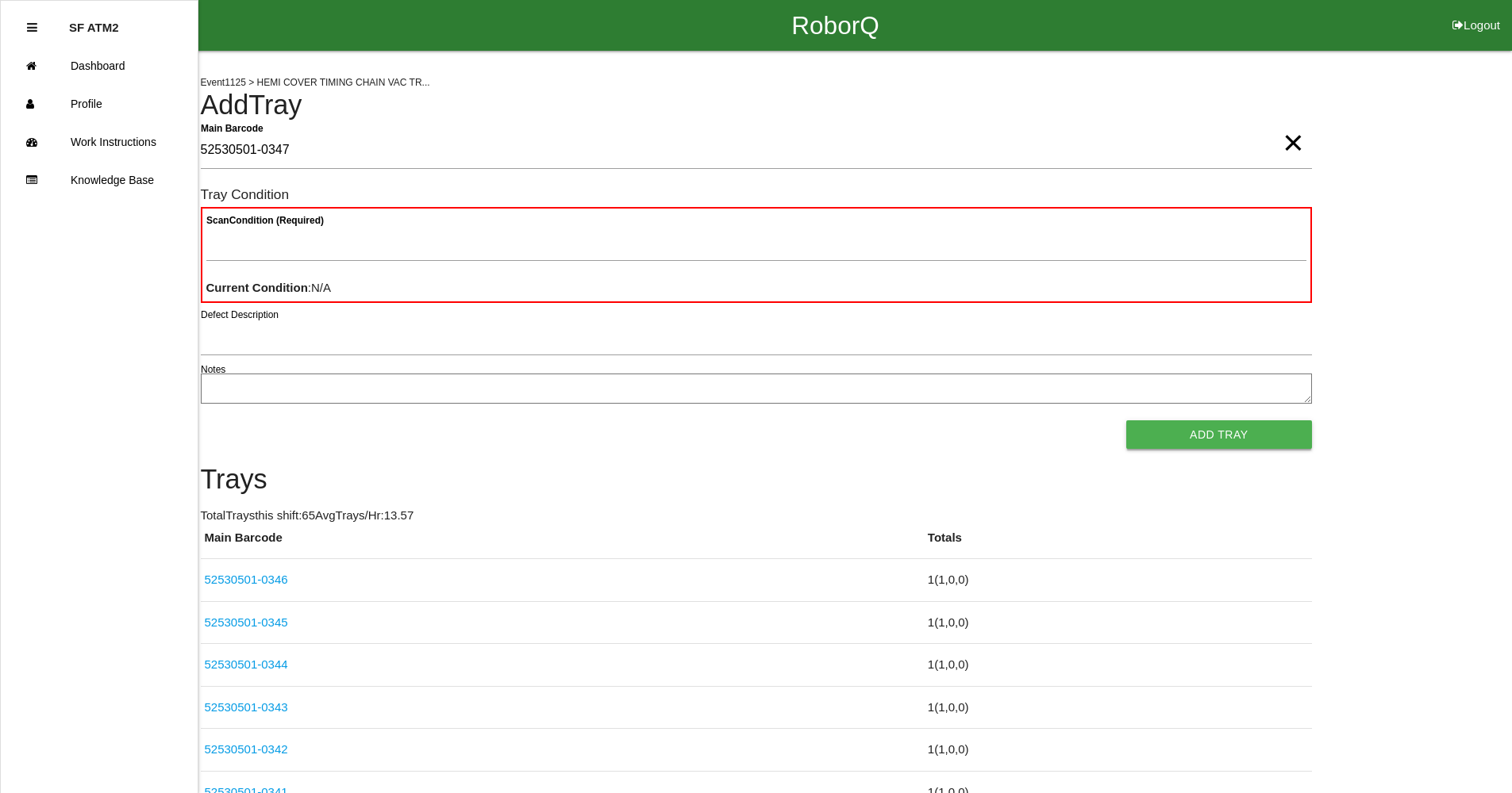
type Barcode "52530501-0347"
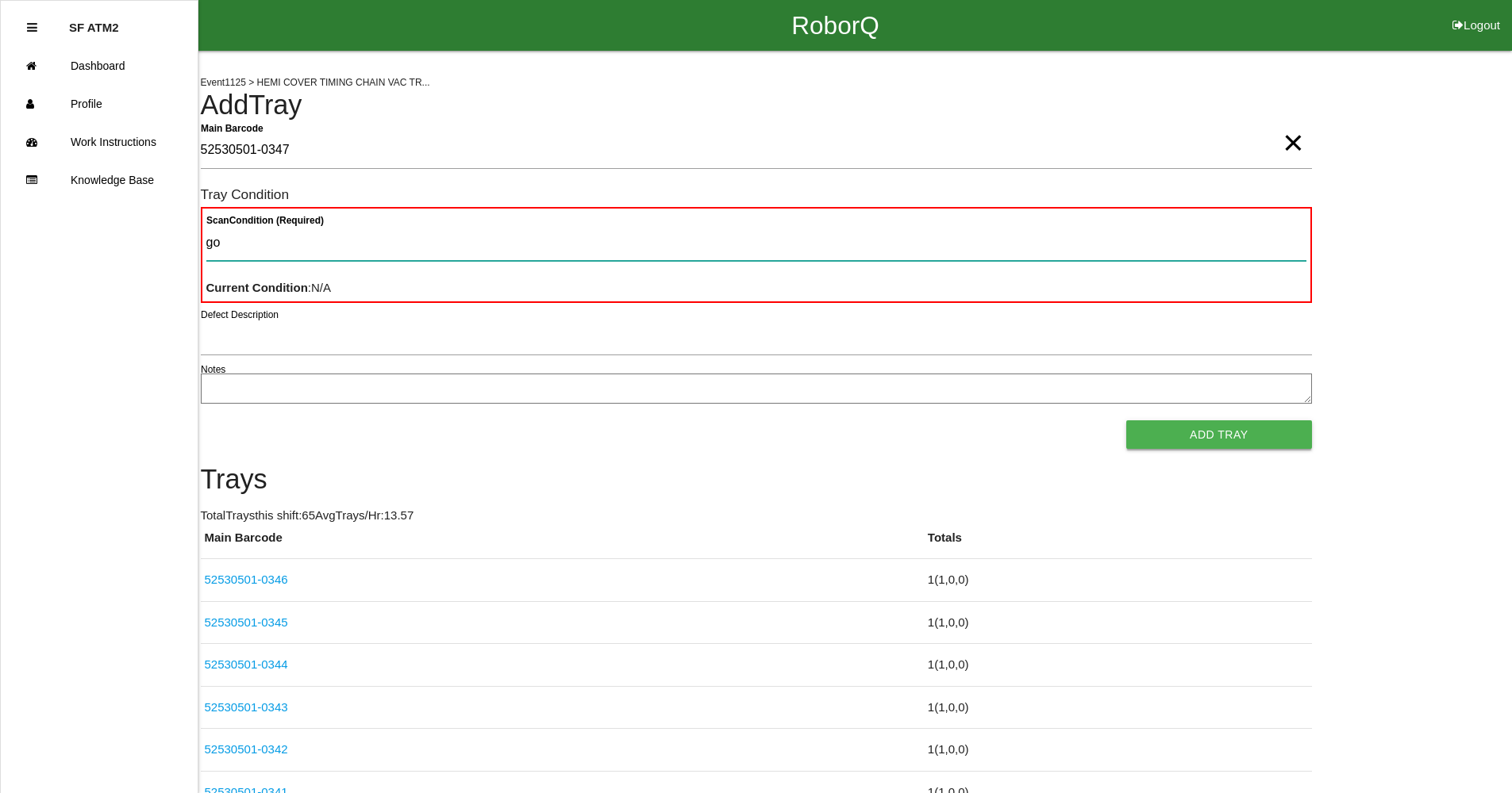
type Condition "goo"
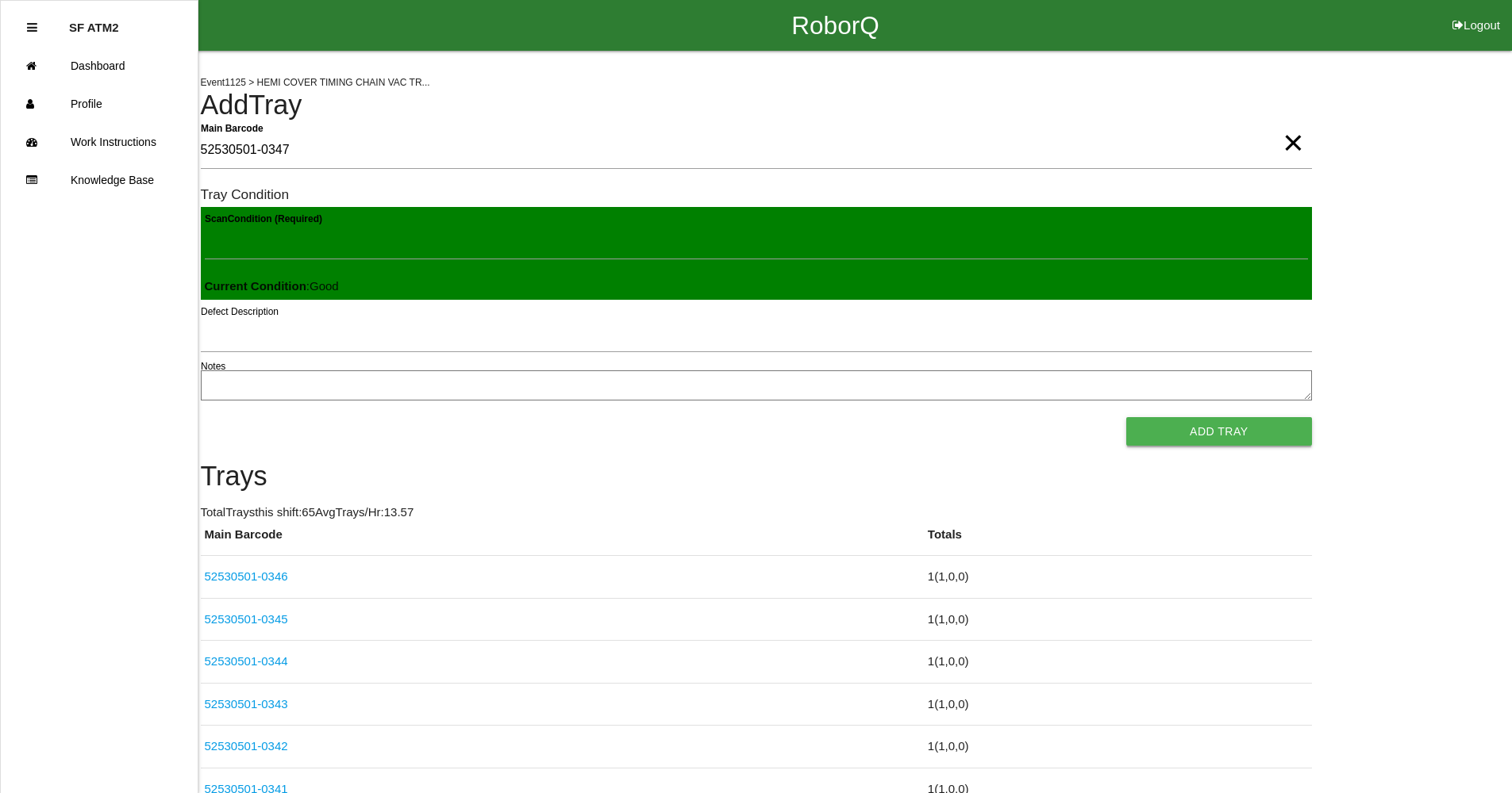
click at [1126, 417] on button "Add Tray" at bounding box center [1218, 431] width 185 height 29
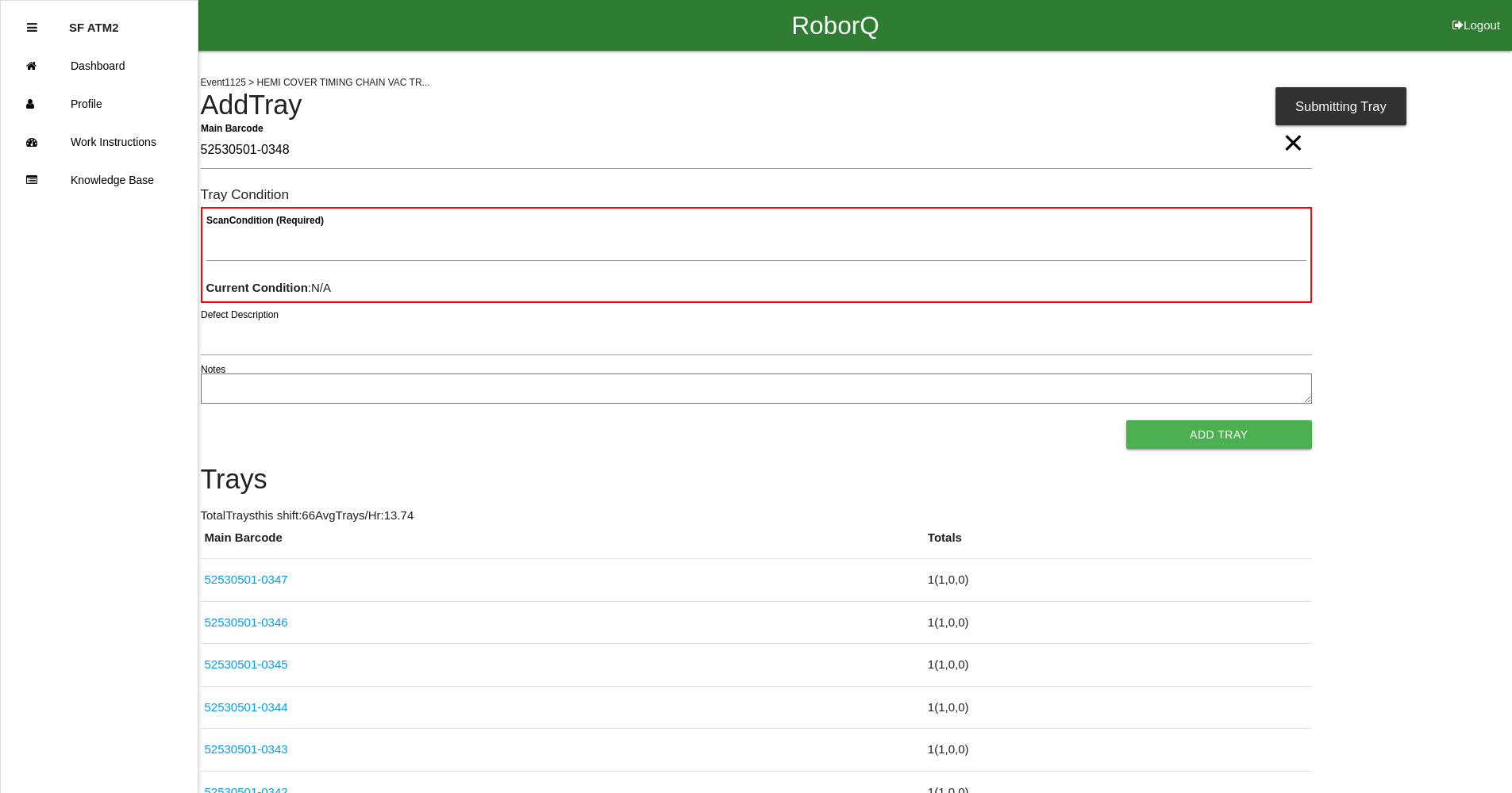
type Barcode "52530501-0348"
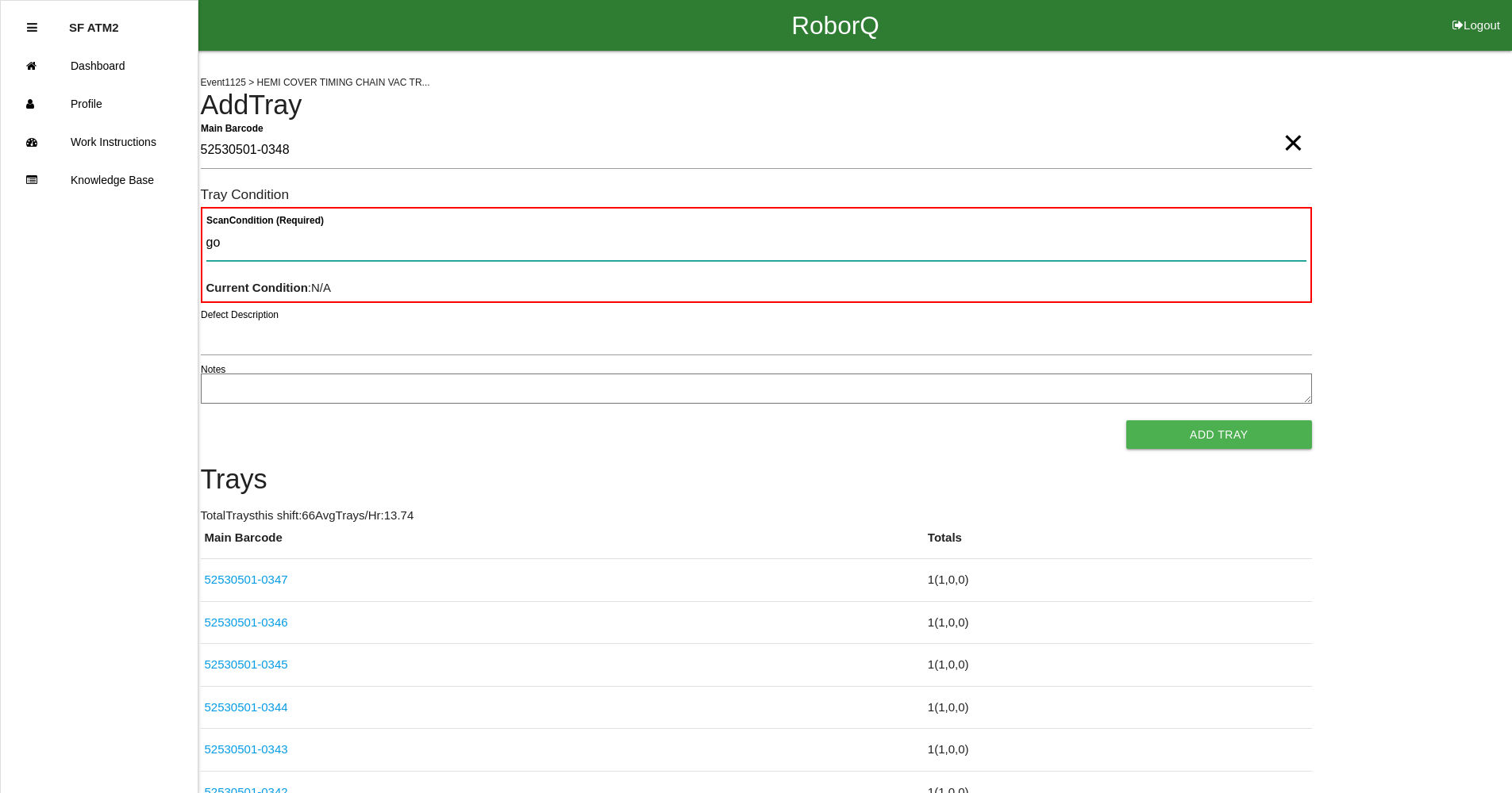
type Condition "goo"
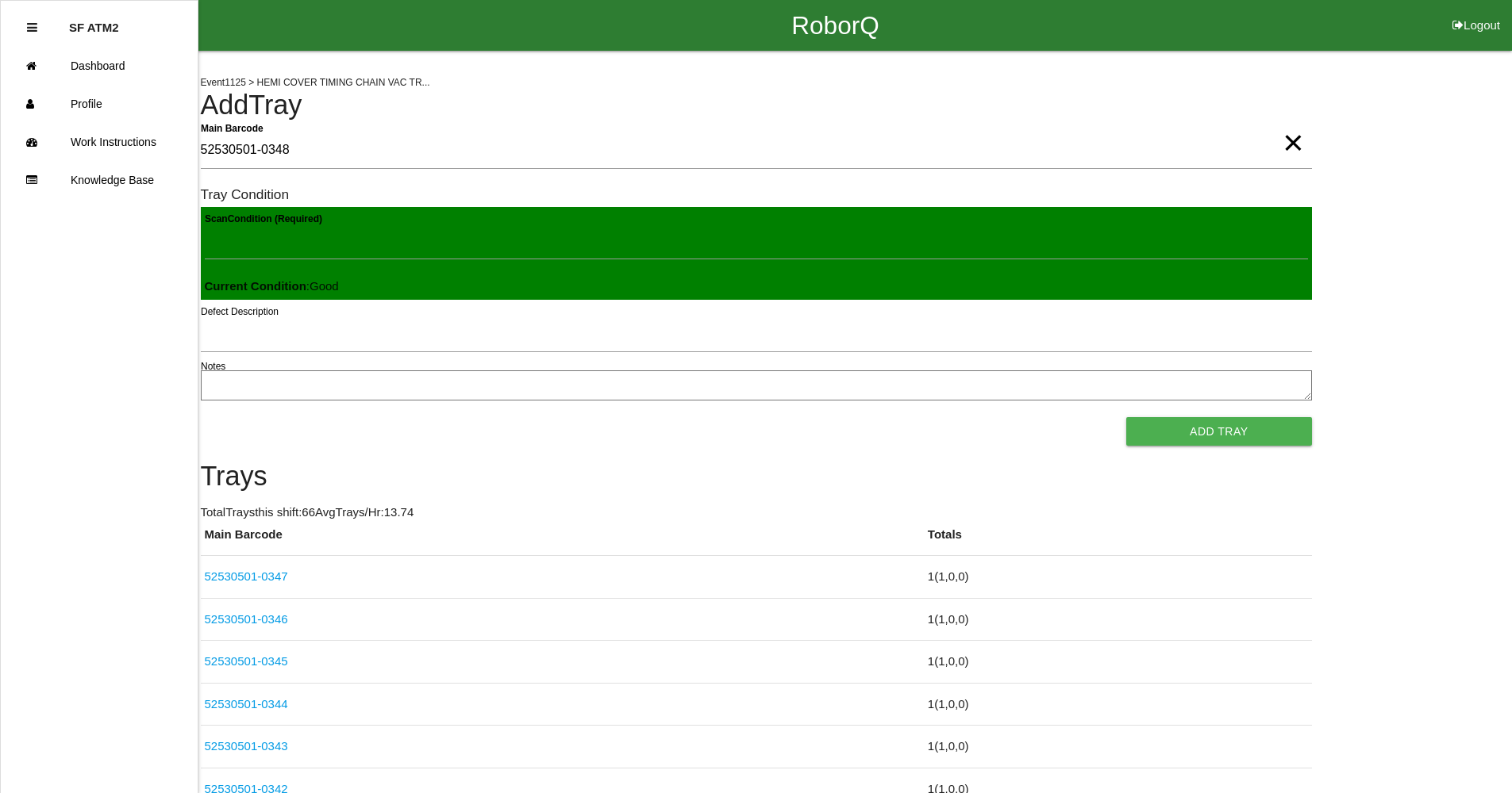
click at [1126, 417] on button "Add Tray" at bounding box center [1218, 431] width 185 height 29
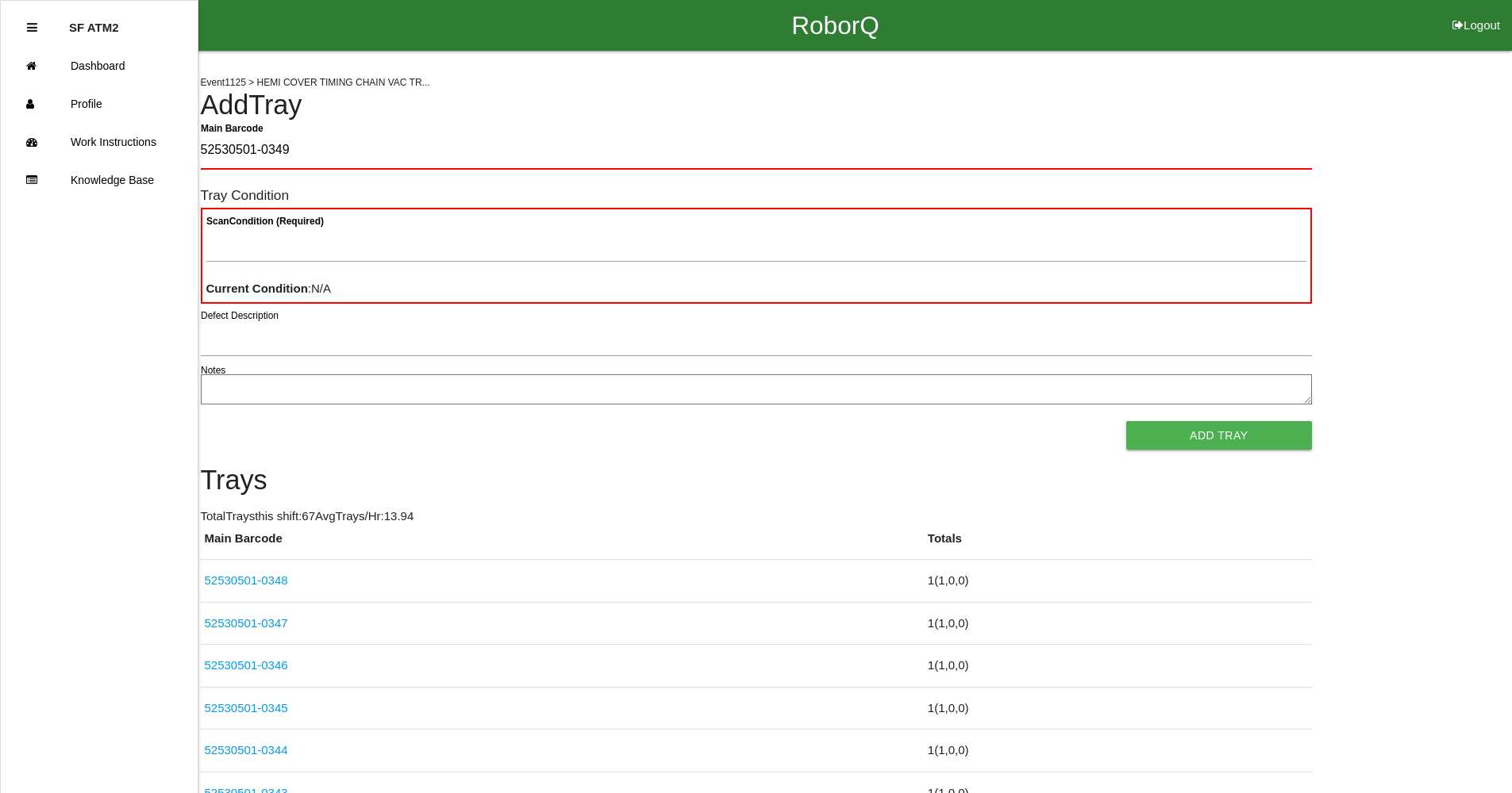
type Barcode "52530501-0349"
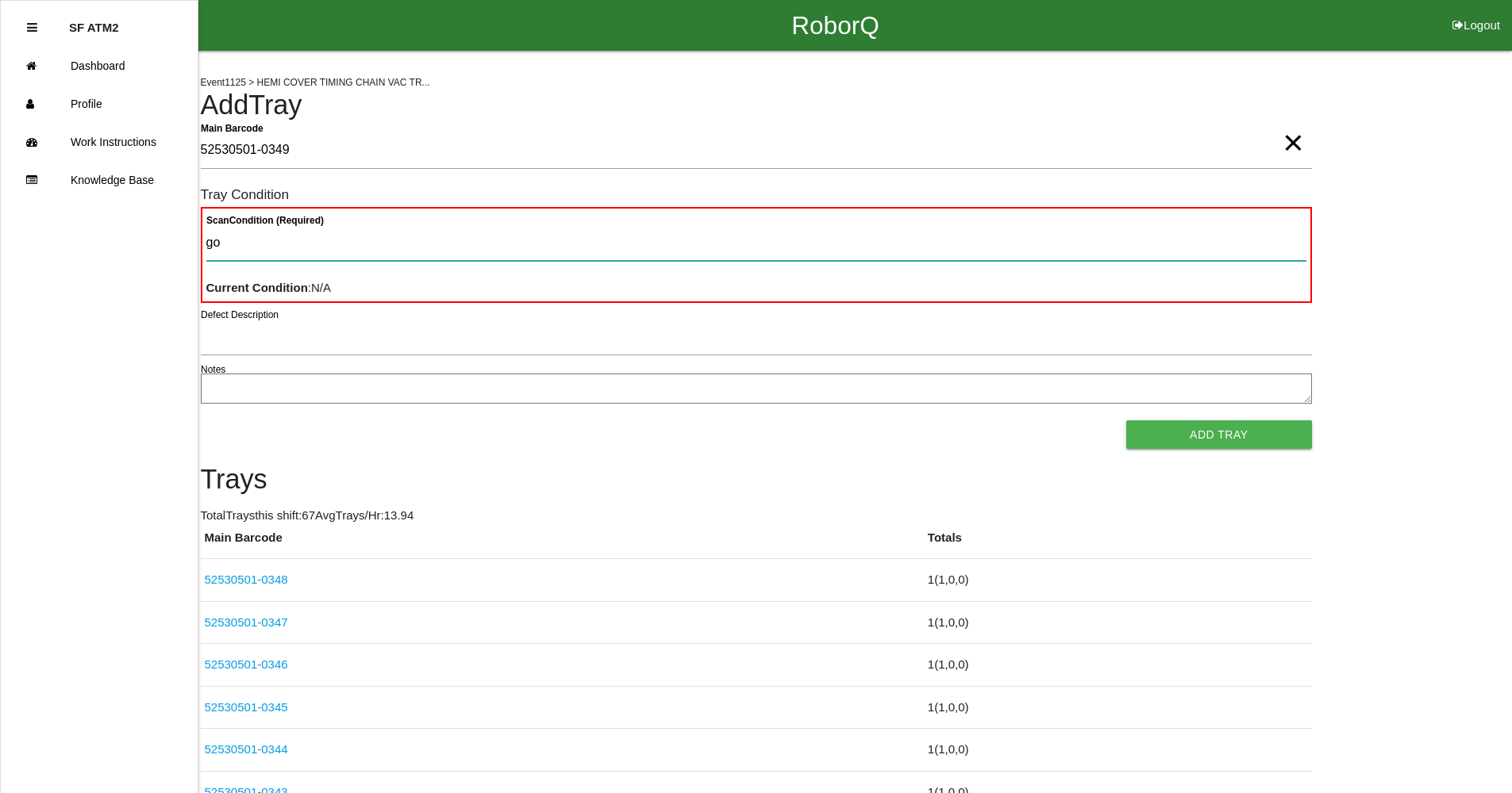
type Condition "goo"
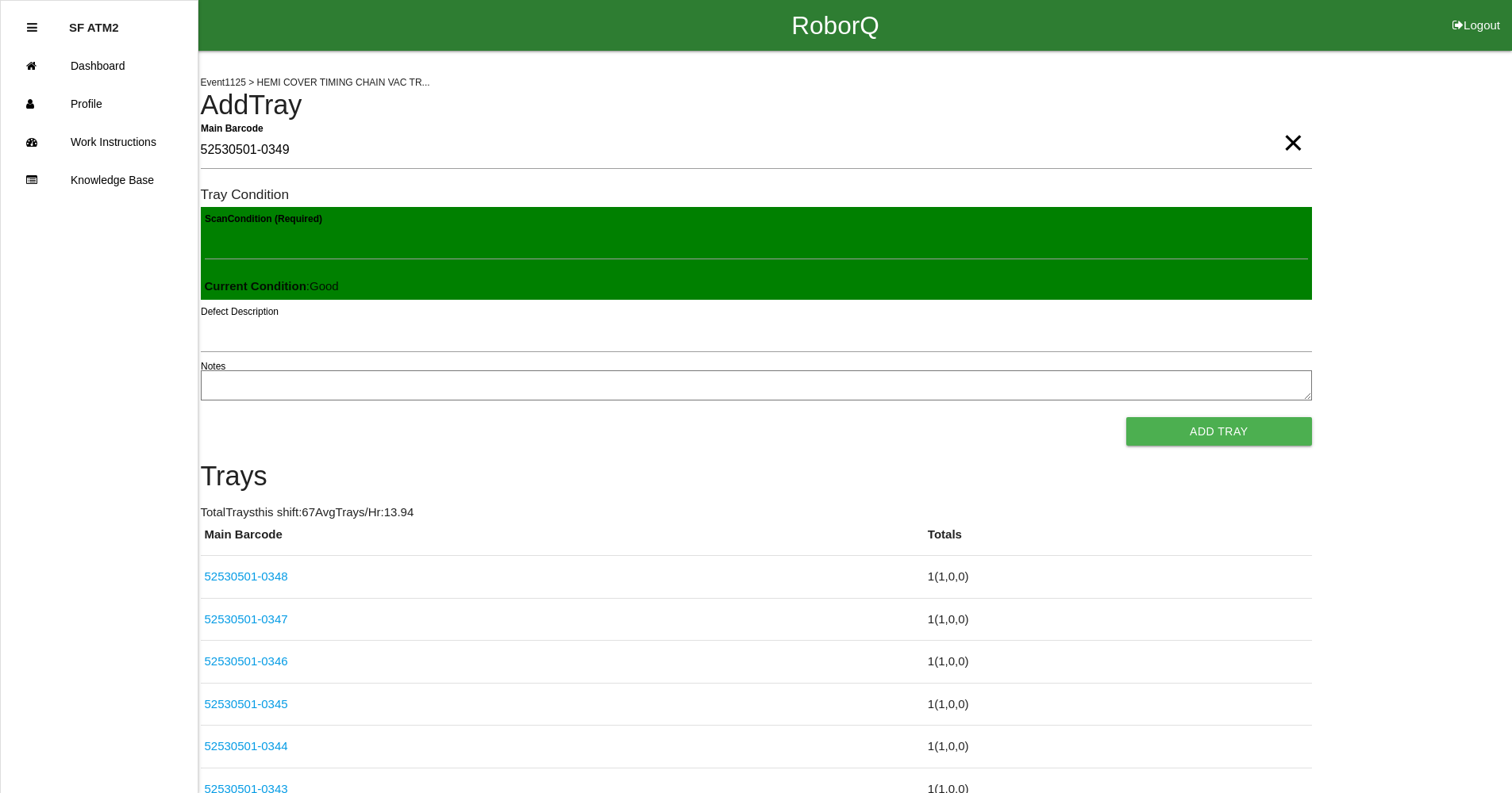
click at [1126, 417] on button "Add Tray" at bounding box center [1218, 431] width 185 height 29
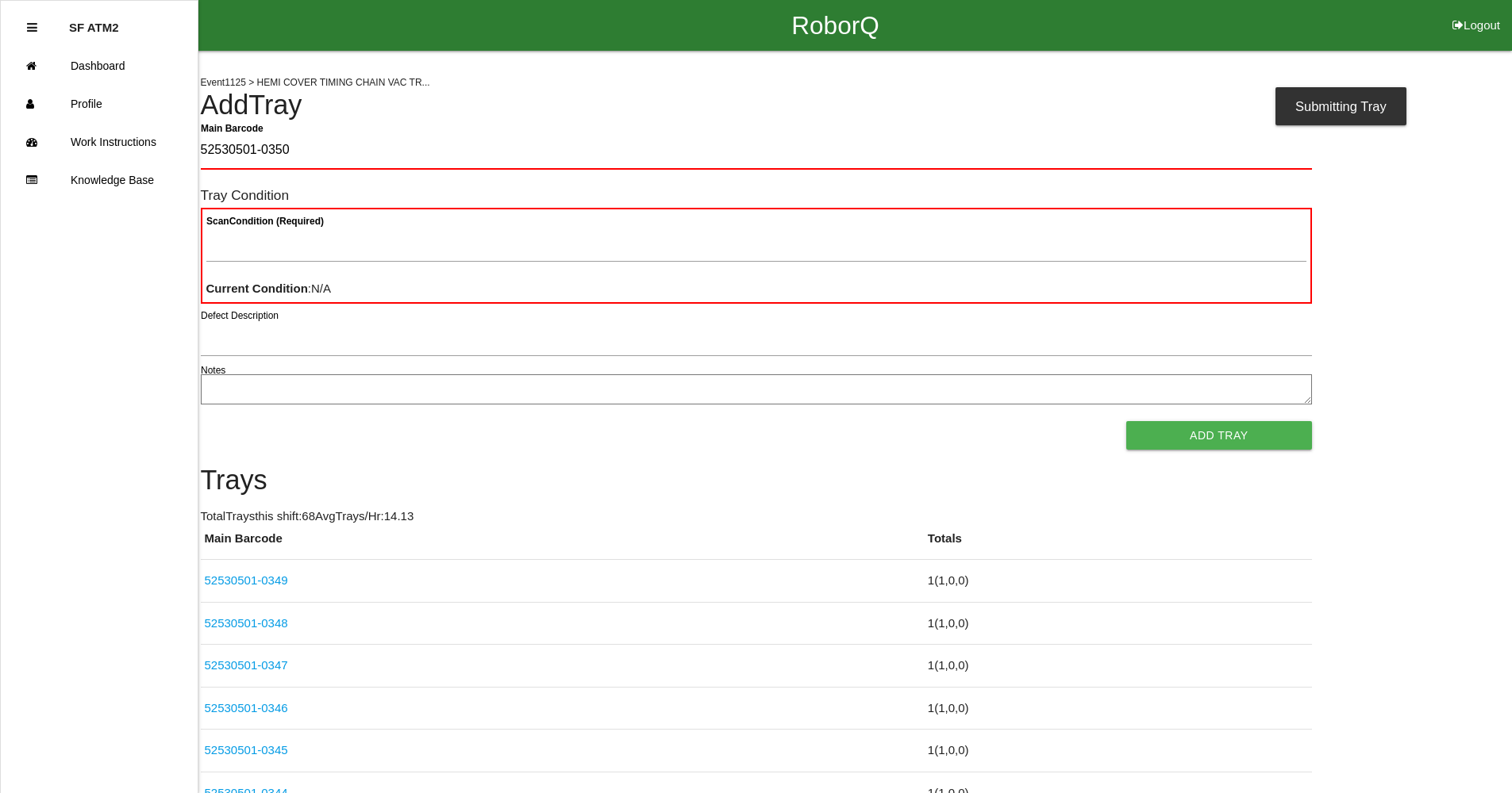
type Barcode "52530501-0350"
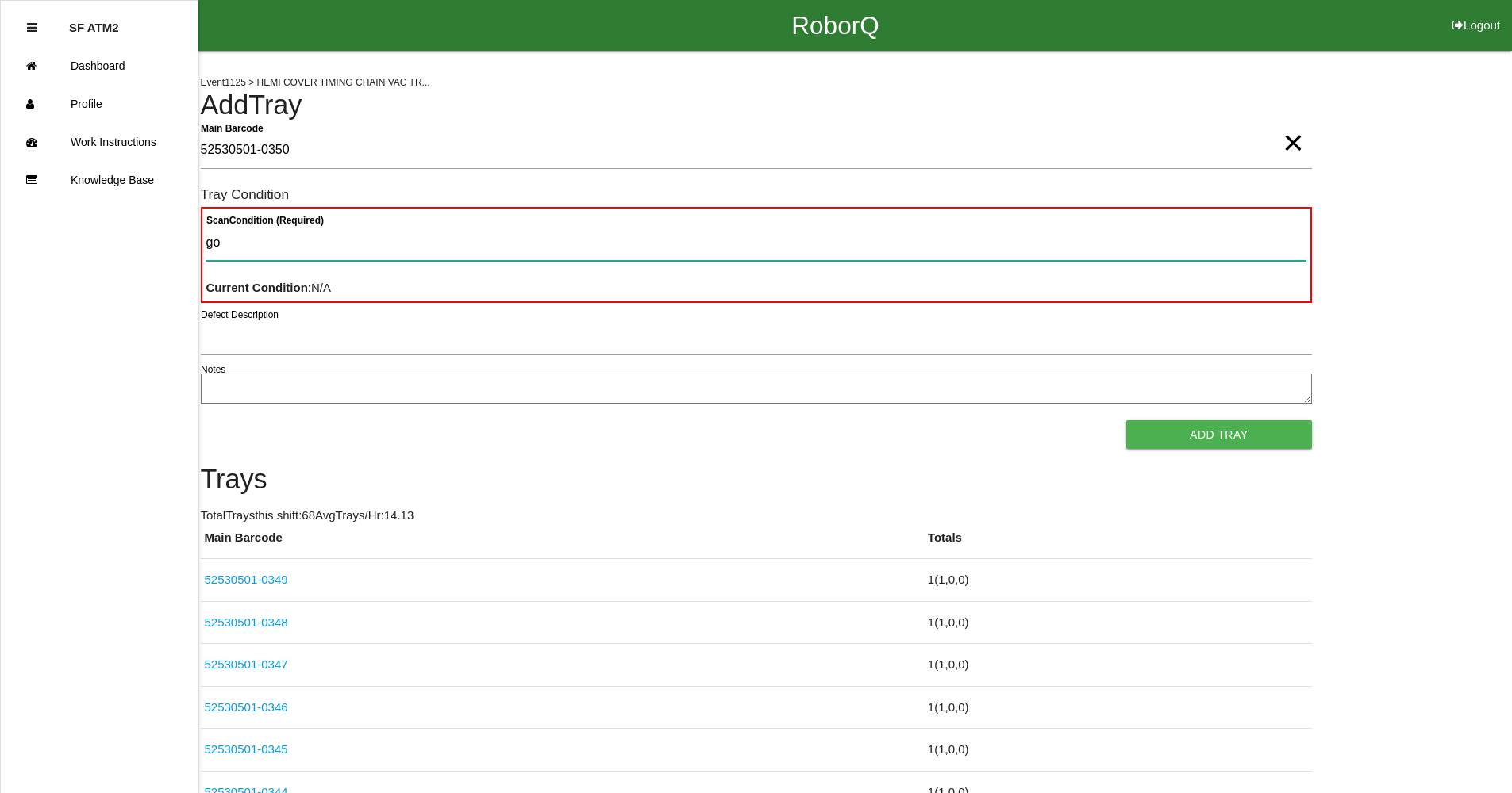
type Condition "goo"
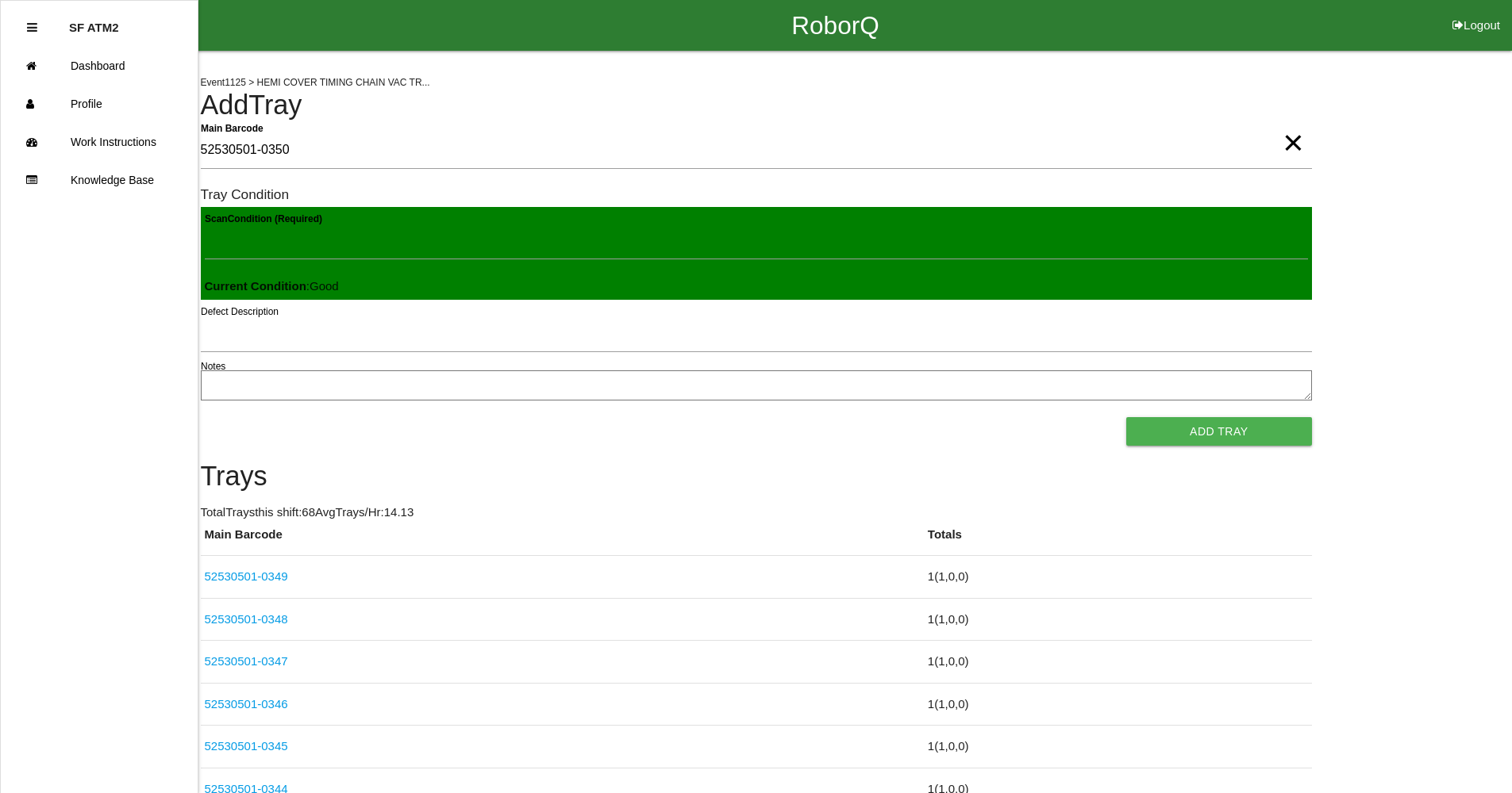
click at [1126, 417] on button "Add Tray" at bounding box center [1218, 431] width 185 height 29
